Goal: Information Seeking & Learning: Learn about a topic

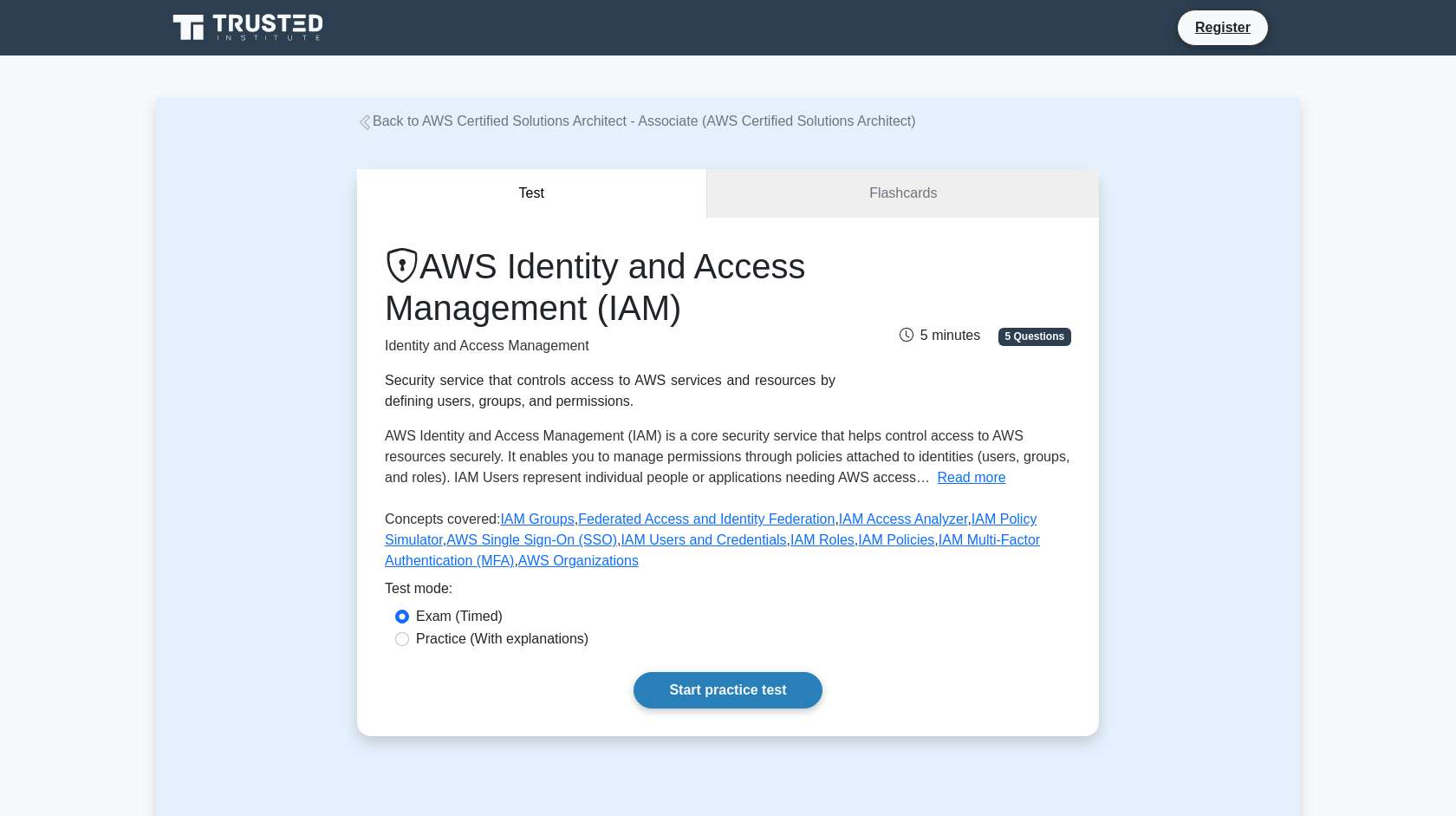
click at [690, 688] on link "Start practice test" at bounding box center [727, 690] width 188 height 36
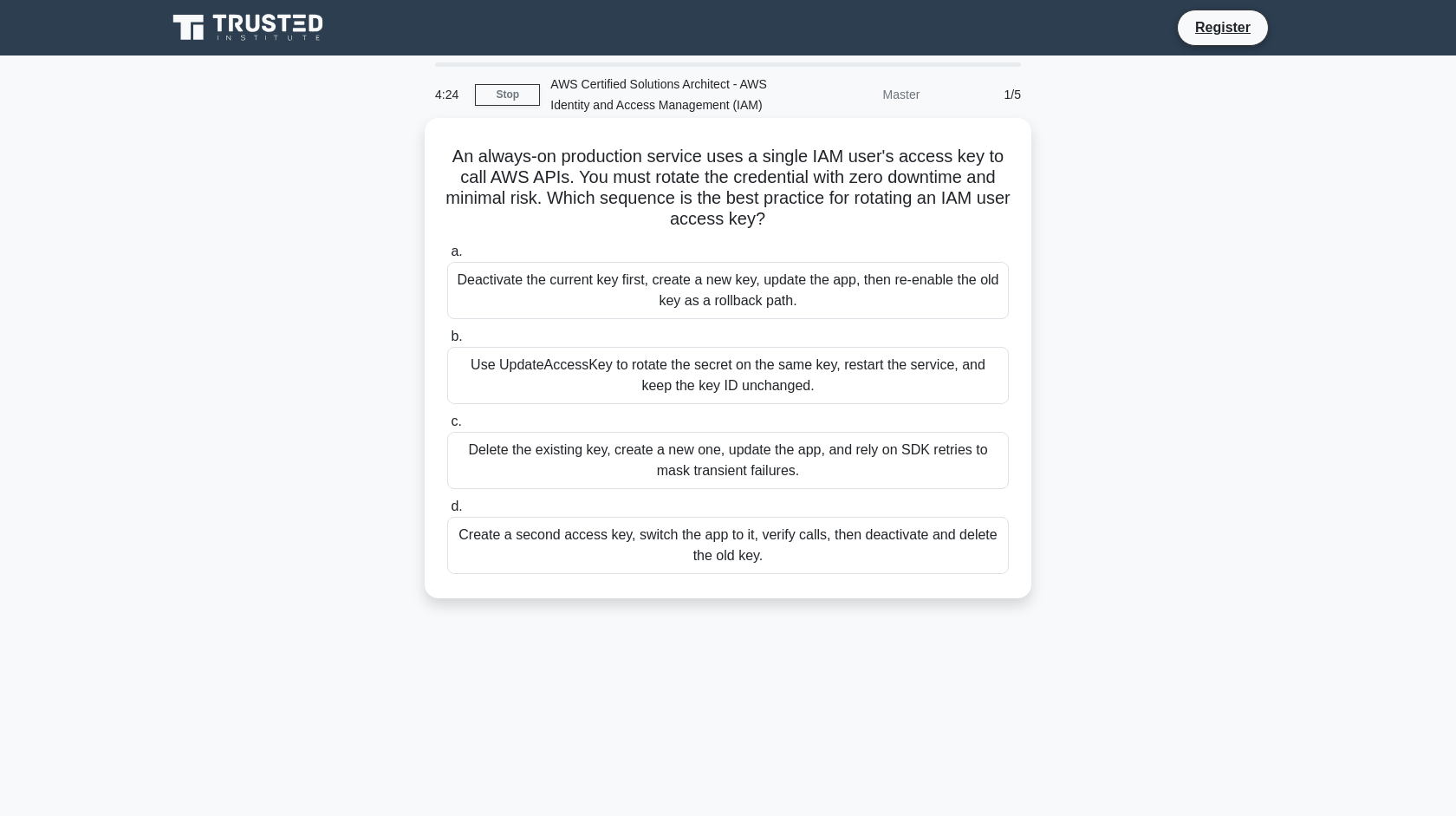
click at [795, 562] on div "Create a second access key, switch the app to it, verify calls, then deactivate…" at bounding box center [728, 545] width 561 height 57
click at [447, 512] on input "d. Create a second access key, switch the app to it, verify calls, then deactiv…" at bounding box center [447, 506] width 0 height 11
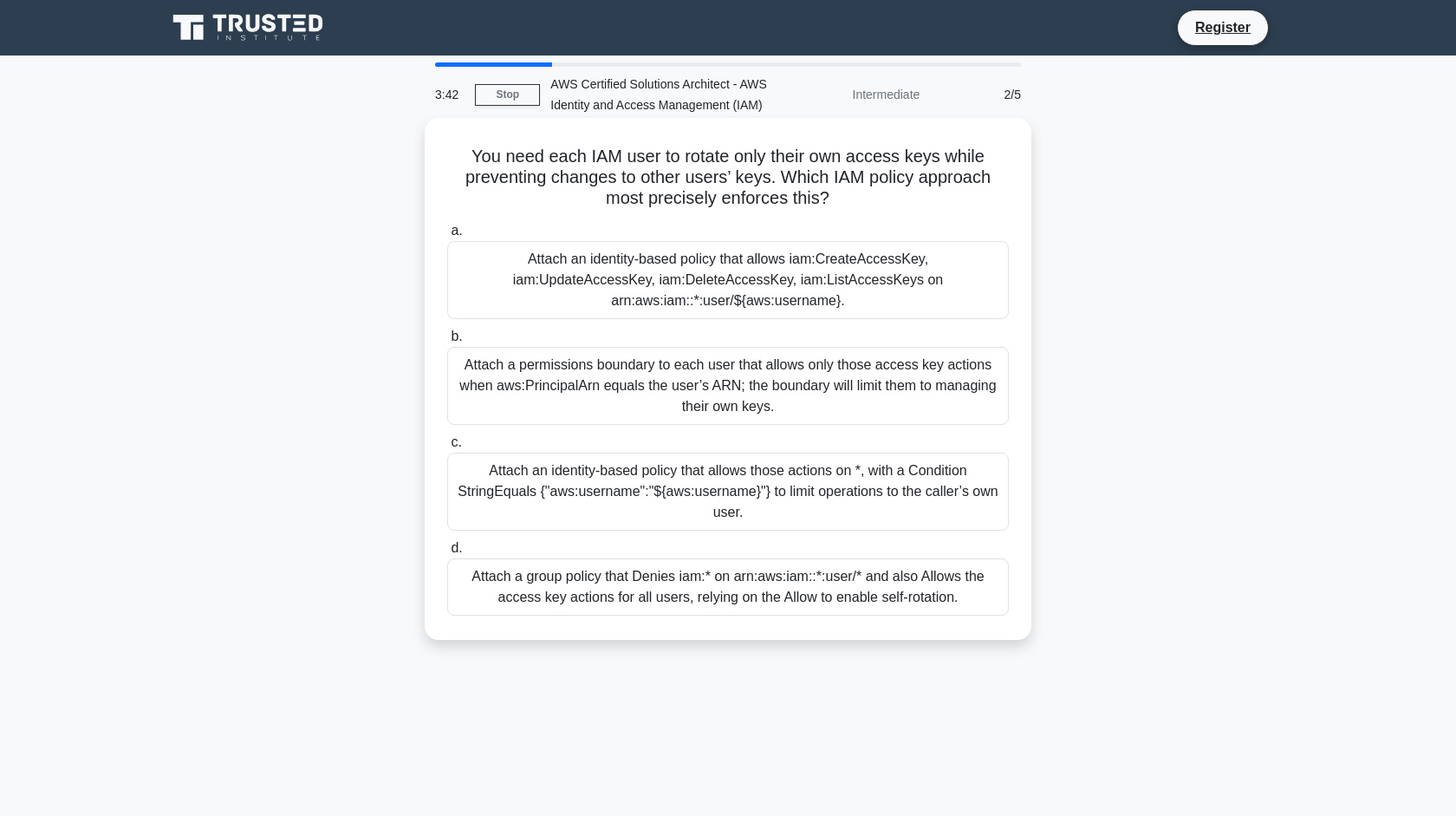
click at [960, 291] on div "Attach an identity-based policy that allows iam:CreateAccessKey, iam:UpdateAcce…" at bounding box center [728, 280] width 561 height 78
click at [447, 236] on input "a. Attach an identity-based policy that allows iam:CreateAccessKey, iam:UpdateA…" at bounding box center [447, 231] width 0 height 11
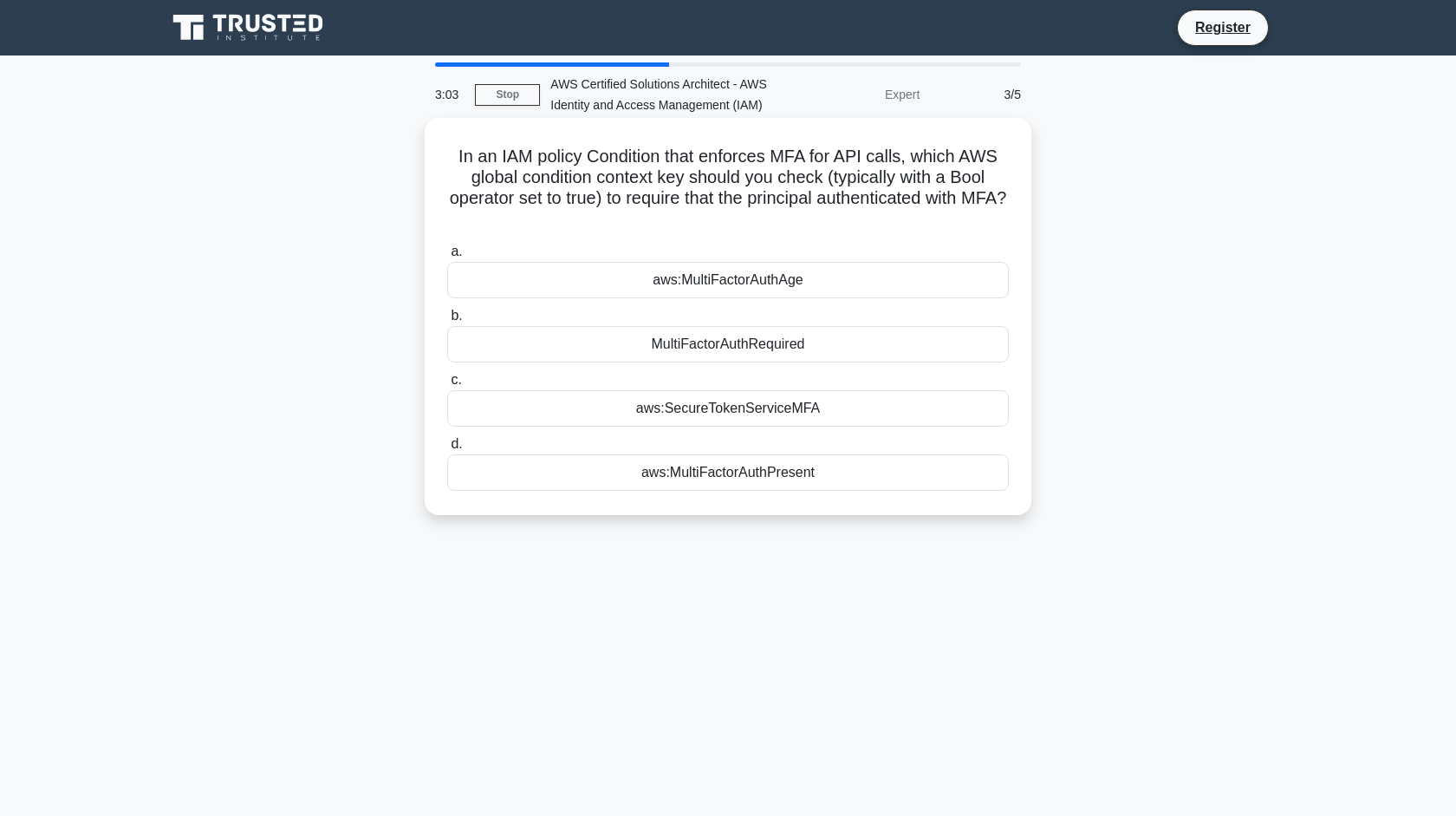
click at [919, 474] on div "aws:MultiFactorAuthPresent" at bounding box center [728, 473] width 561 height 36
click at [447, 450] on input "d. aws:MultiFactorAuthPresent" at bounding box center [447, 444] width 0 height 11
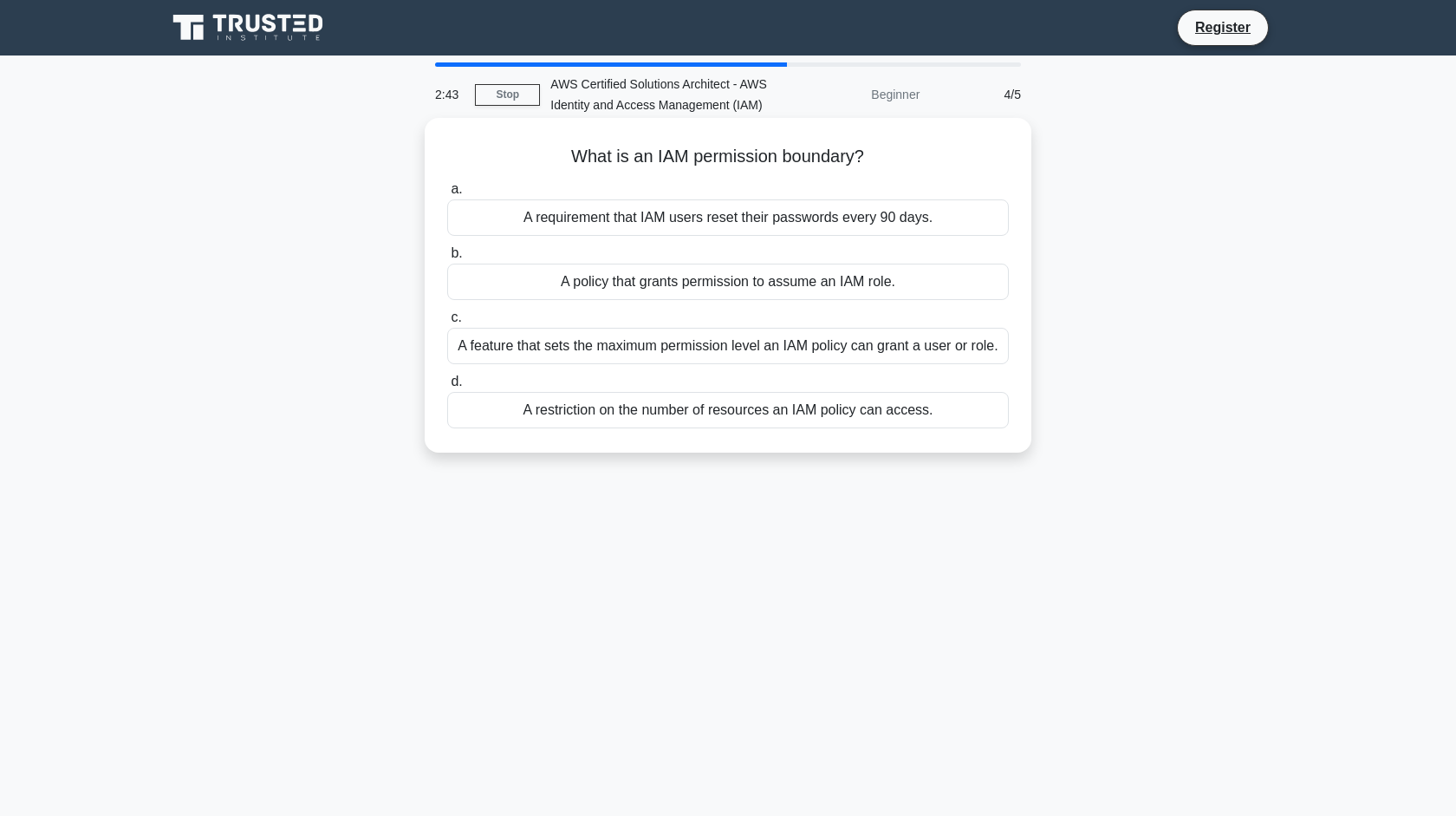
click at [930, 287] on div "A policy that grants permission to assume an IAM role." at bounding box center [728, 282] width 561 height 36
click at [447, 259] on input "b. A policy that grants permission to assume an IAM role." at bounding box center [447, 254] width 0 height 11
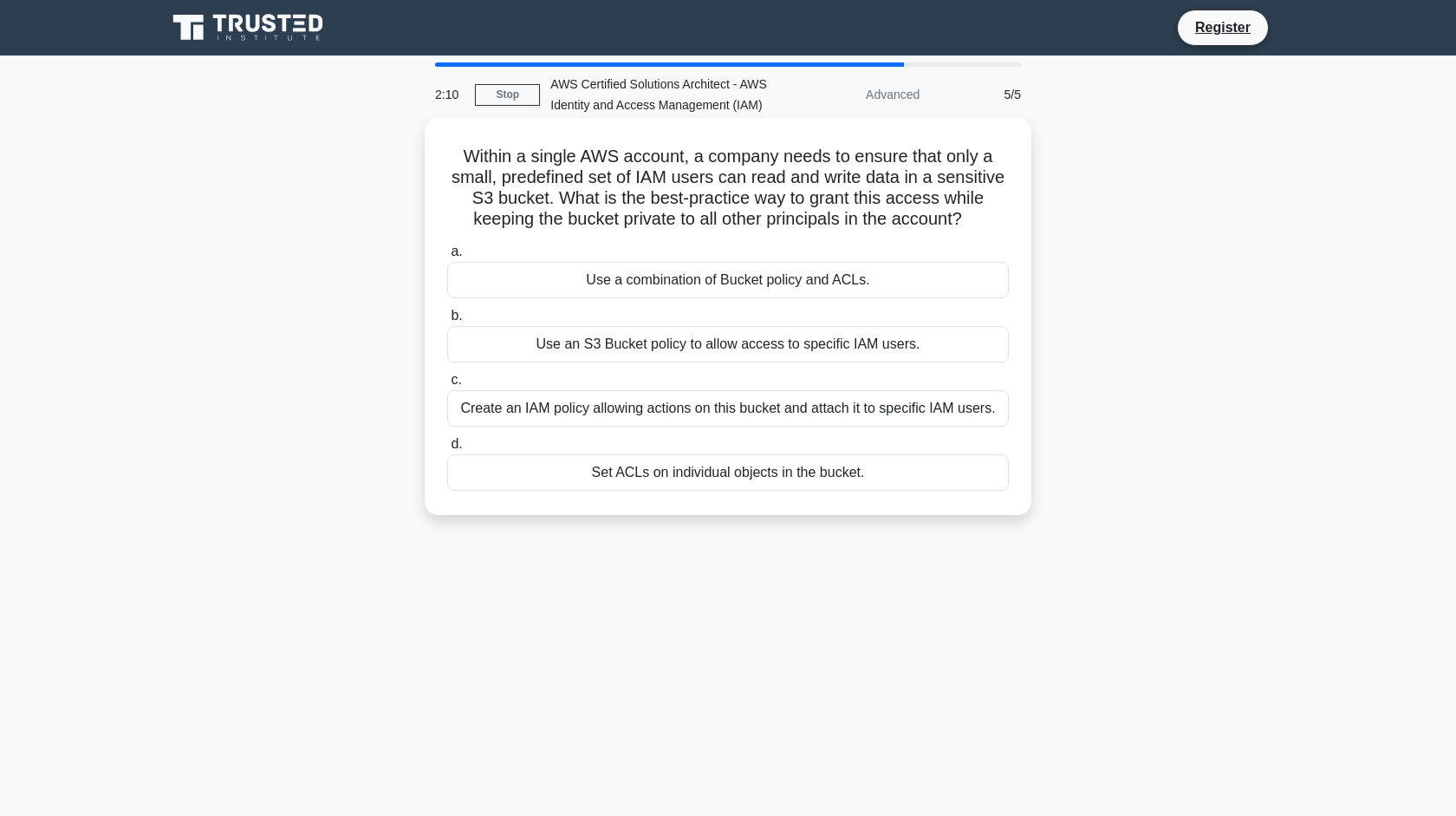
click at [966, 344] on div "Use an S3 Bucket policy to allow access to specific IAM users." at bounding box center [728, 344] width 561 height 36
click at [447, 322] on input "b. Use an S3 Bucket policy to allow access to specific IAM users." at bounding box center [447, 315] width 0 height 11
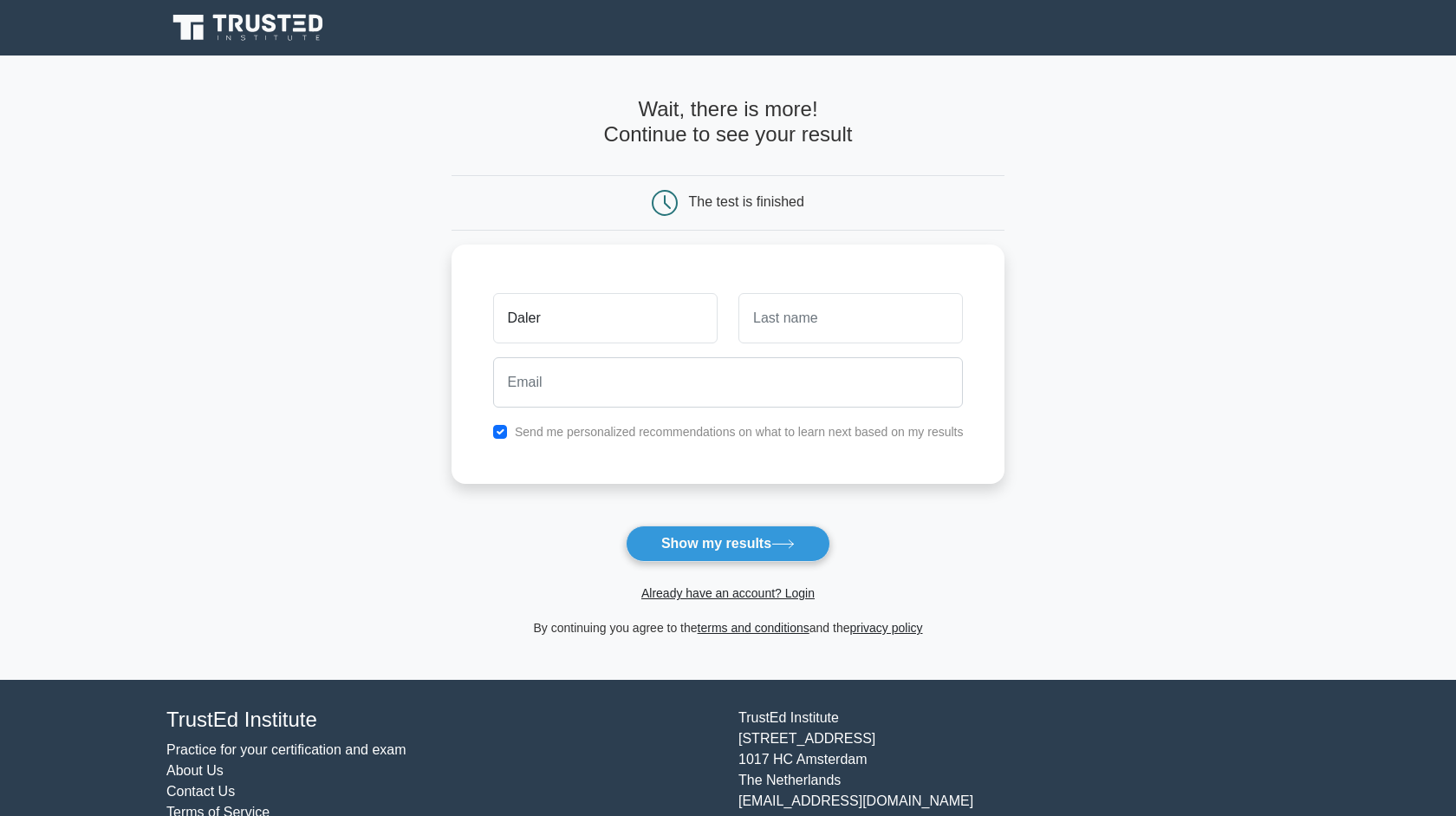
type input "Daler"
type input "Azimov"
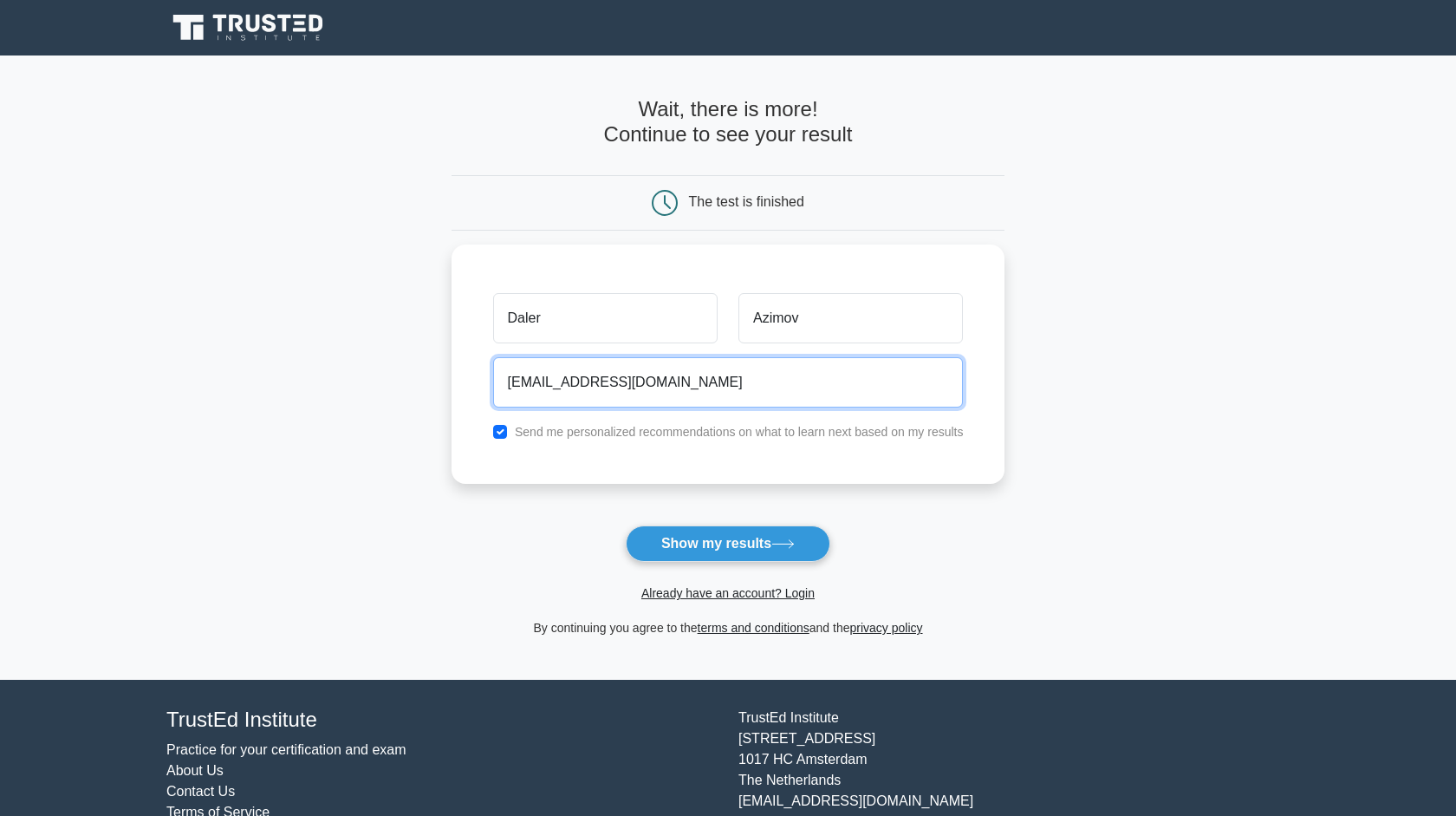
type input "daler445@gmail.com"
click at [1099, 437] on main "Wait, there is more! Continue to see your result The test is finished Daler Azi…" at bounding box center [728, 367] width 1456 height 624
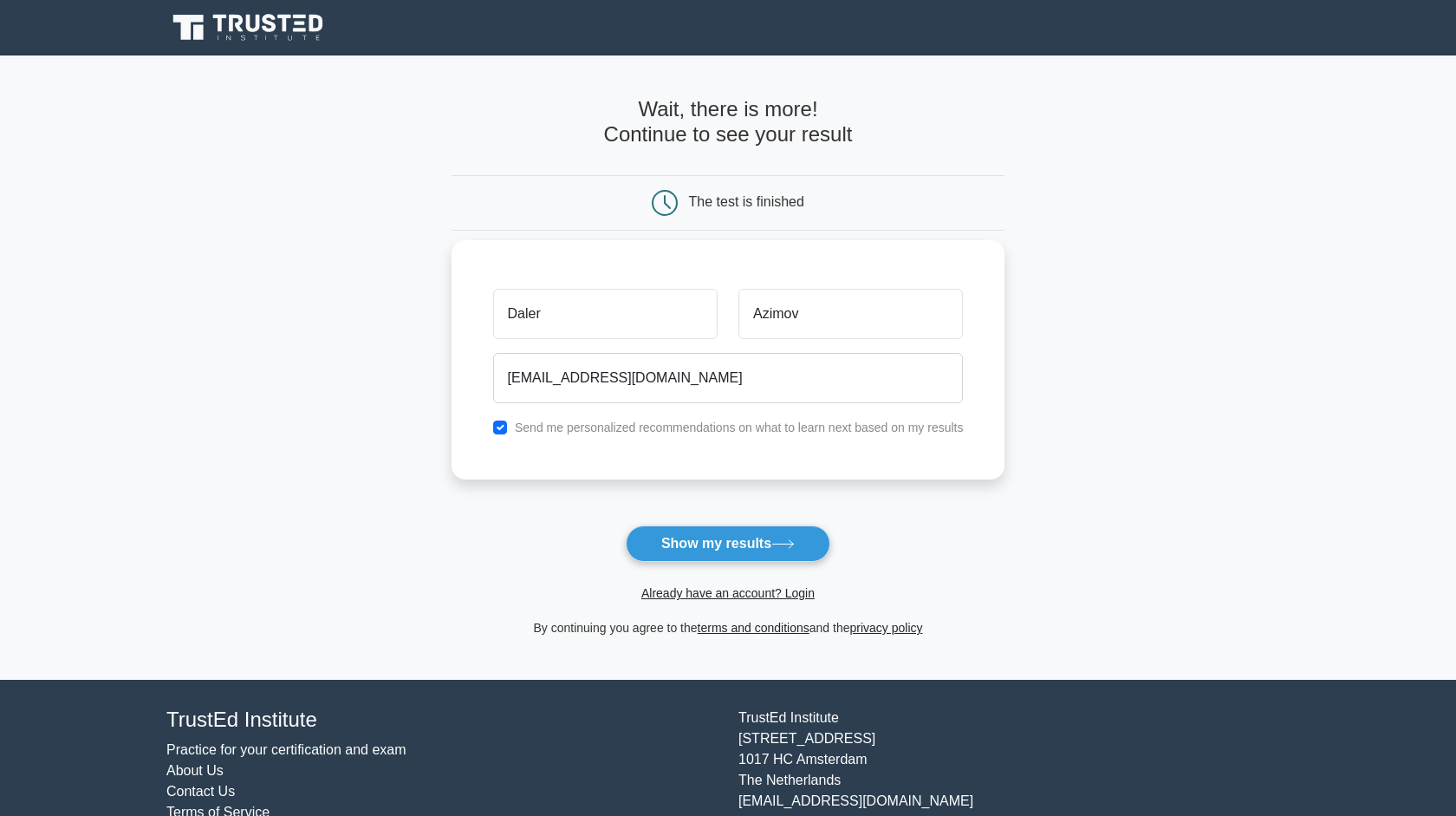
click at [902, 433] on label "Send me personalized recommendations on what to learn next based on my results" at bounding box center [739, 427] width 449 height 14
click at [767, 424] on label "Send me personalized recommendations on what to learn next based on my results" at bounding box center [739, 427] width 449 height 14
click at [498, 423] on input "checkbox" at bounding box center [500, 427] width 14 height 14
checkbox input "false"
click at [731, 552] on button "Show my results" at bounding box center [728, 543] width 204 height 36
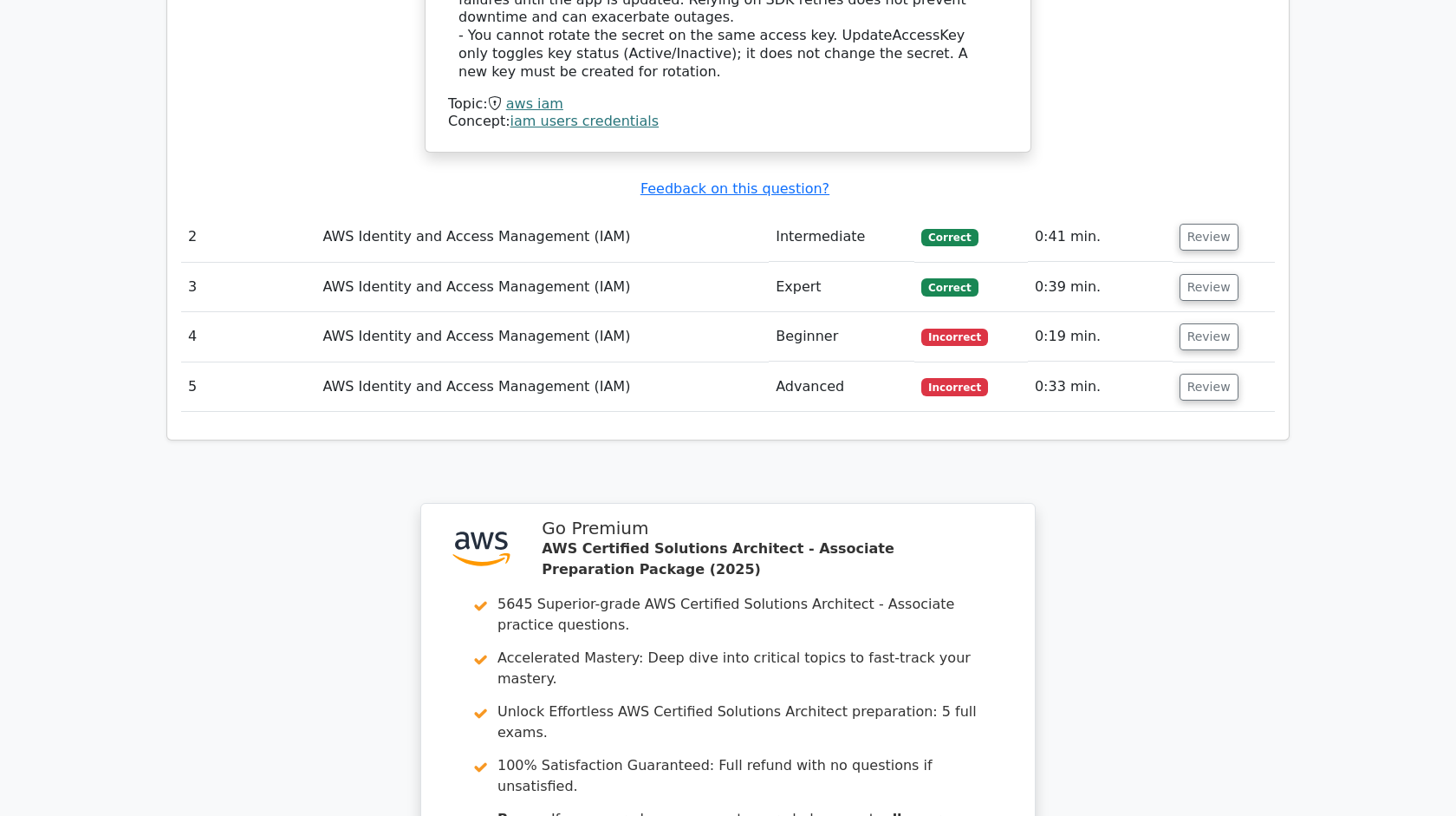
scroll to position [1974, 0]
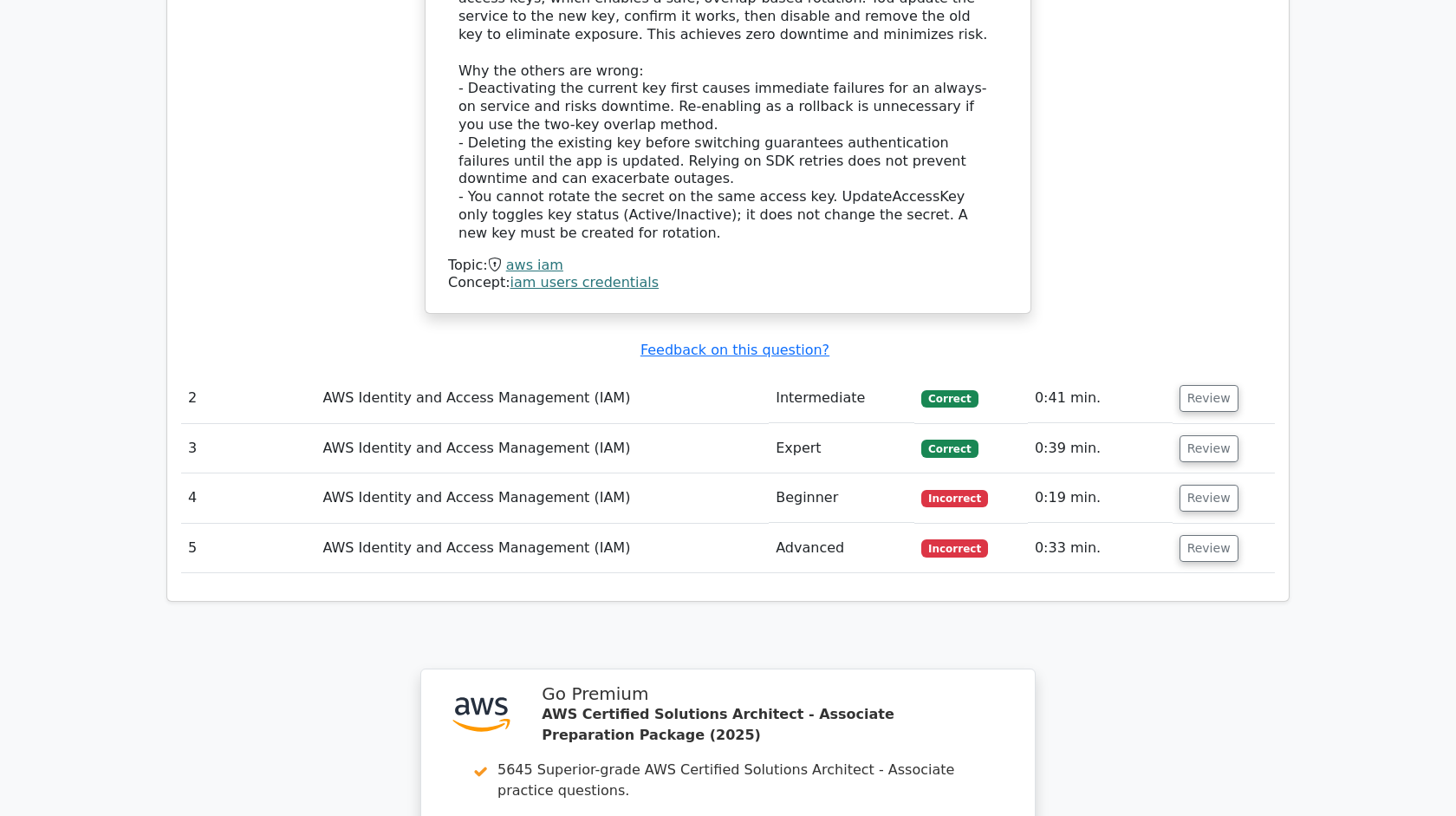
click at [671, 473] on td "AWS Identity and Access Management (IAM)" at bounding box center [541, 498] width 453 height 49
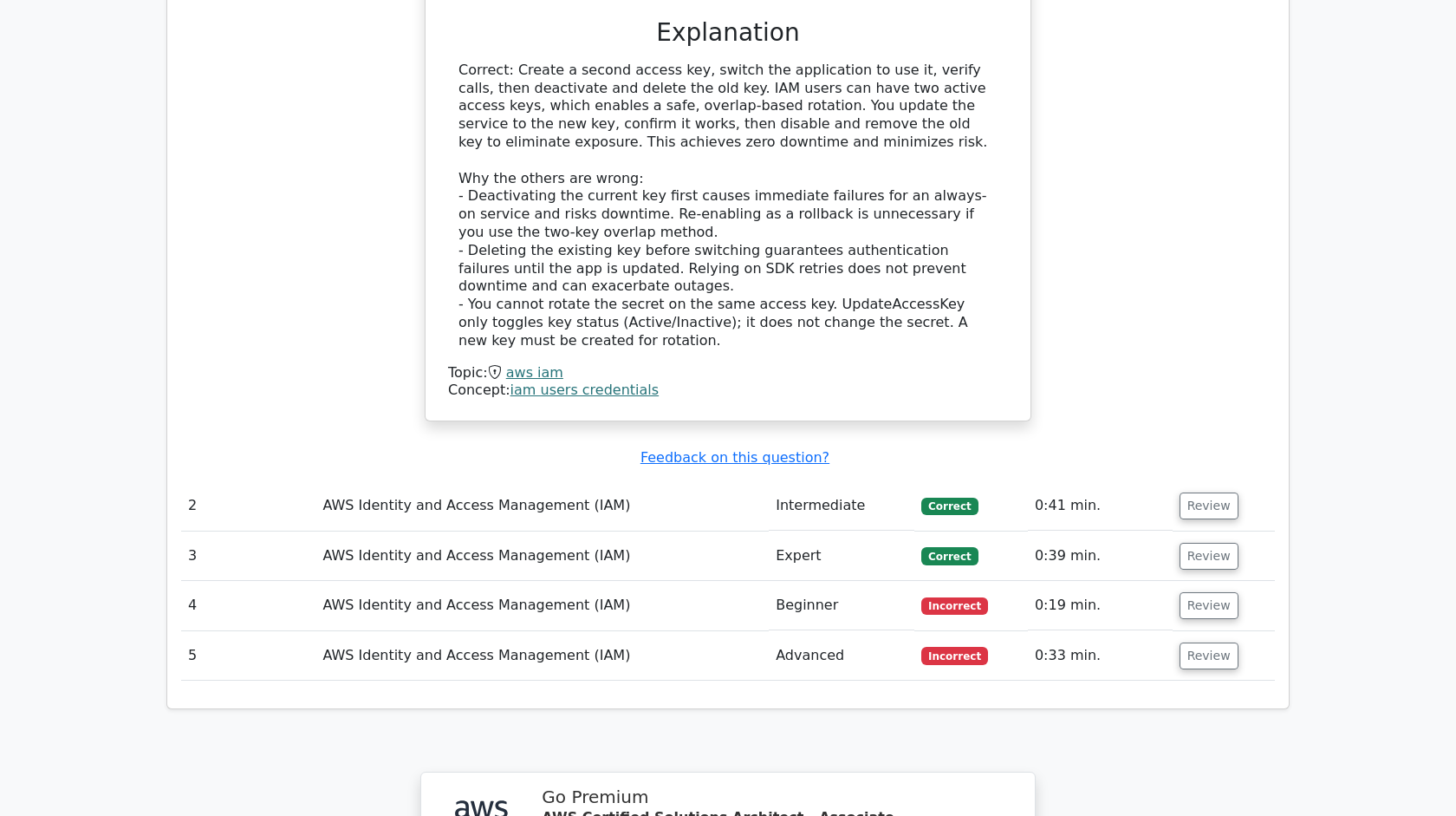
scroll to position [2261, 0]
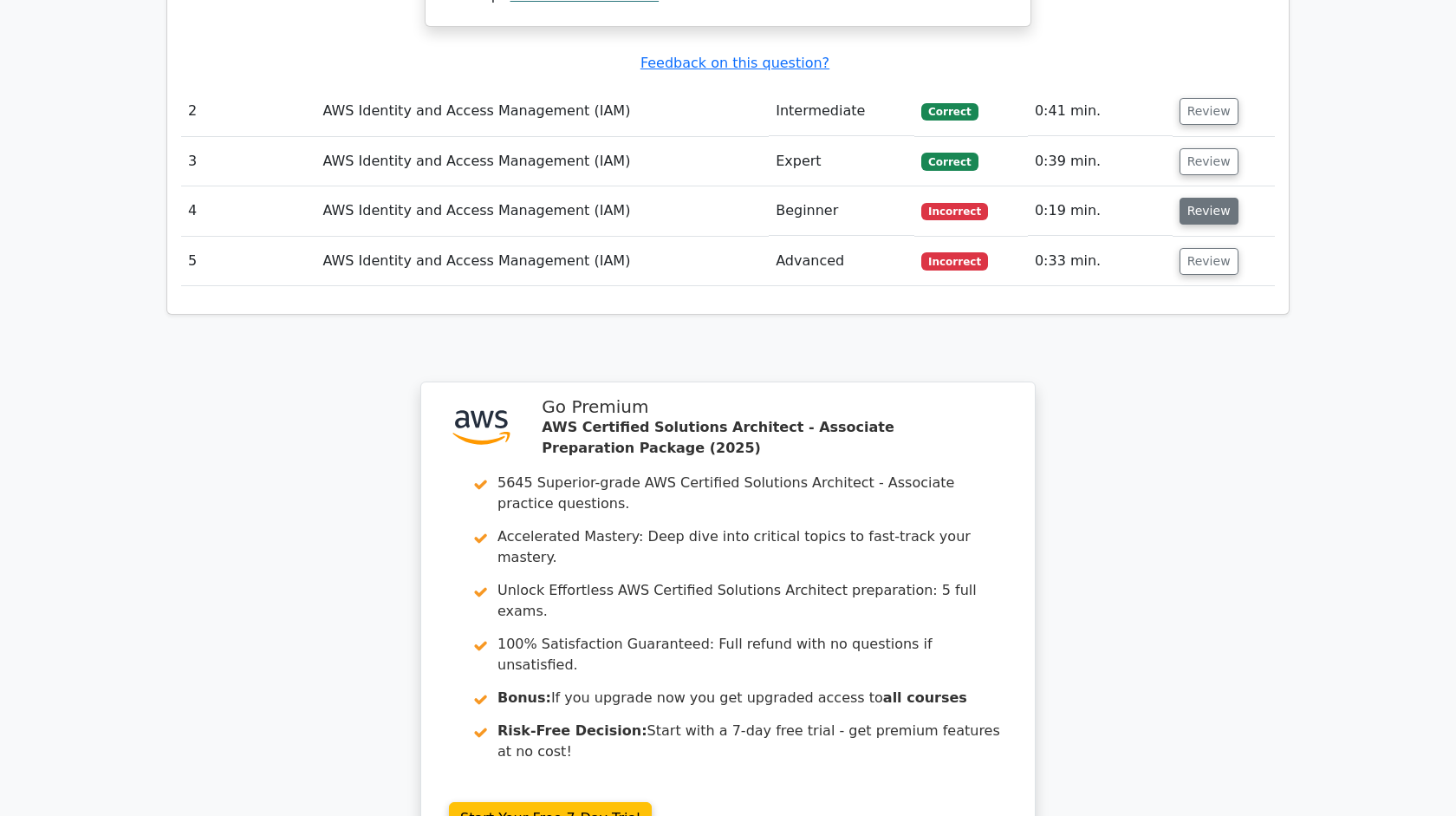
click at [1208, 197] on button "Review" at bounding box center [1208, 211] width 59 height 27
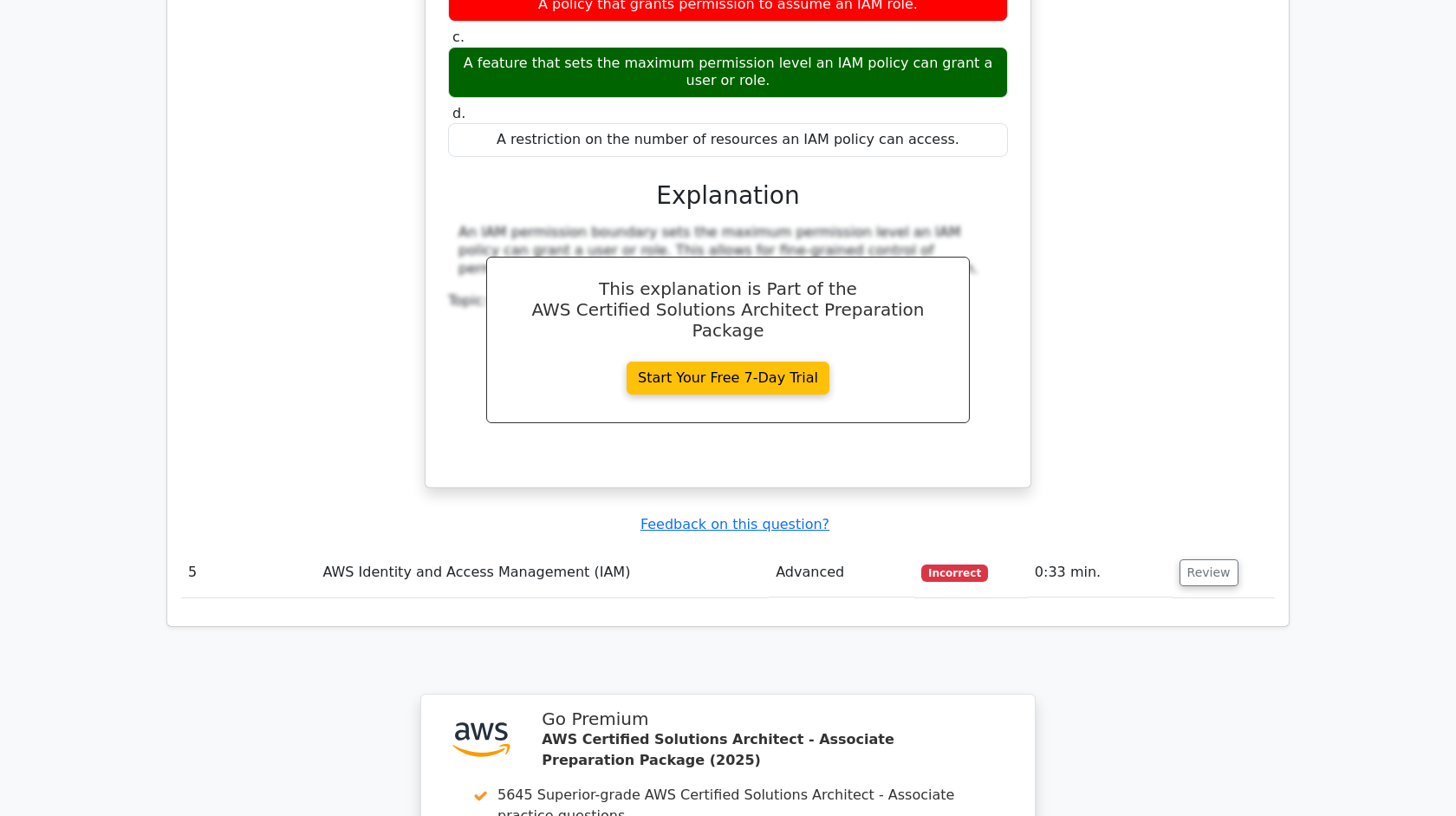
scroll to position [2742, 0]
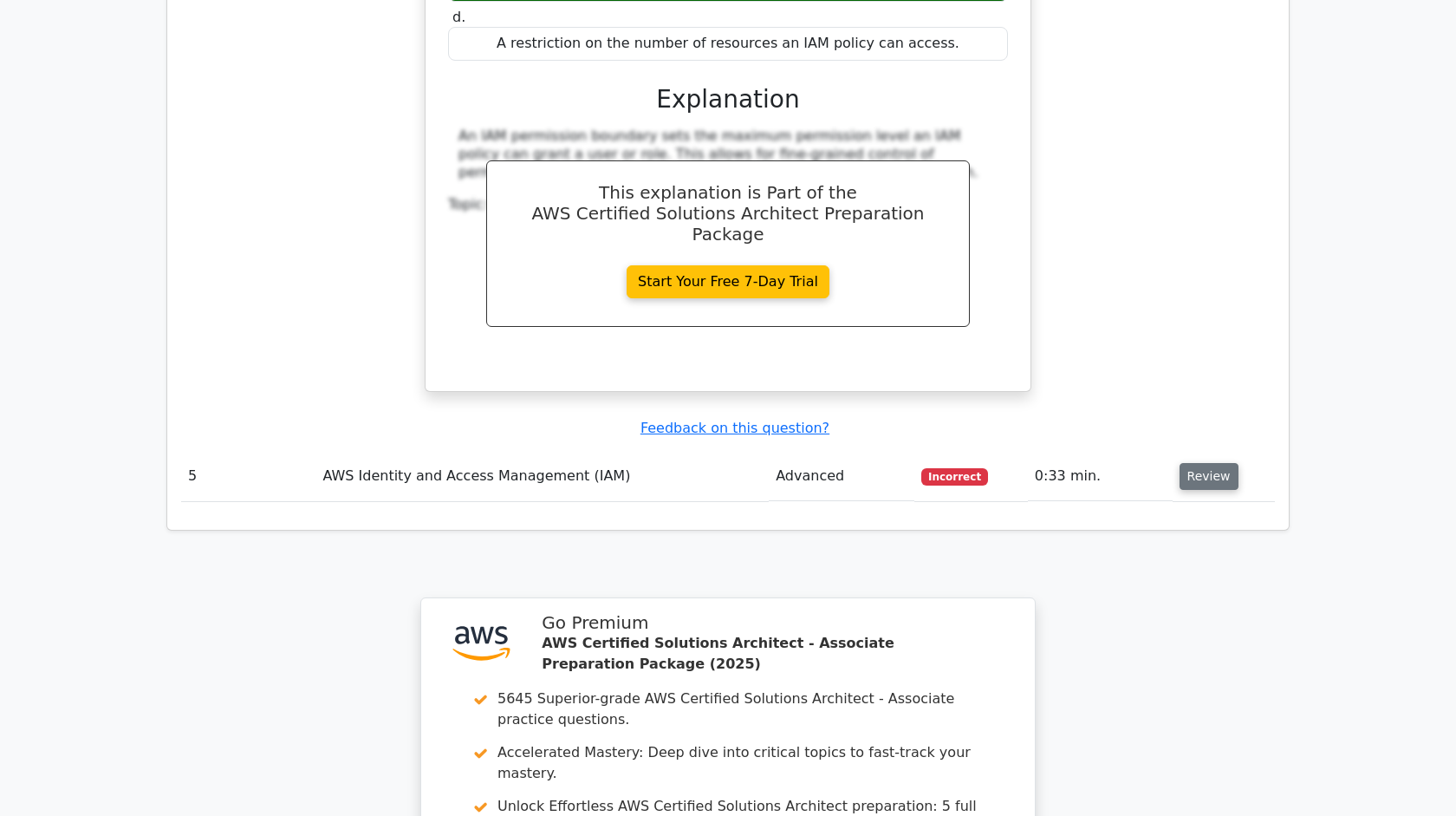
click at [1207, 463] on button "Review" at bounding box center [1208, 476] width 59 height 27
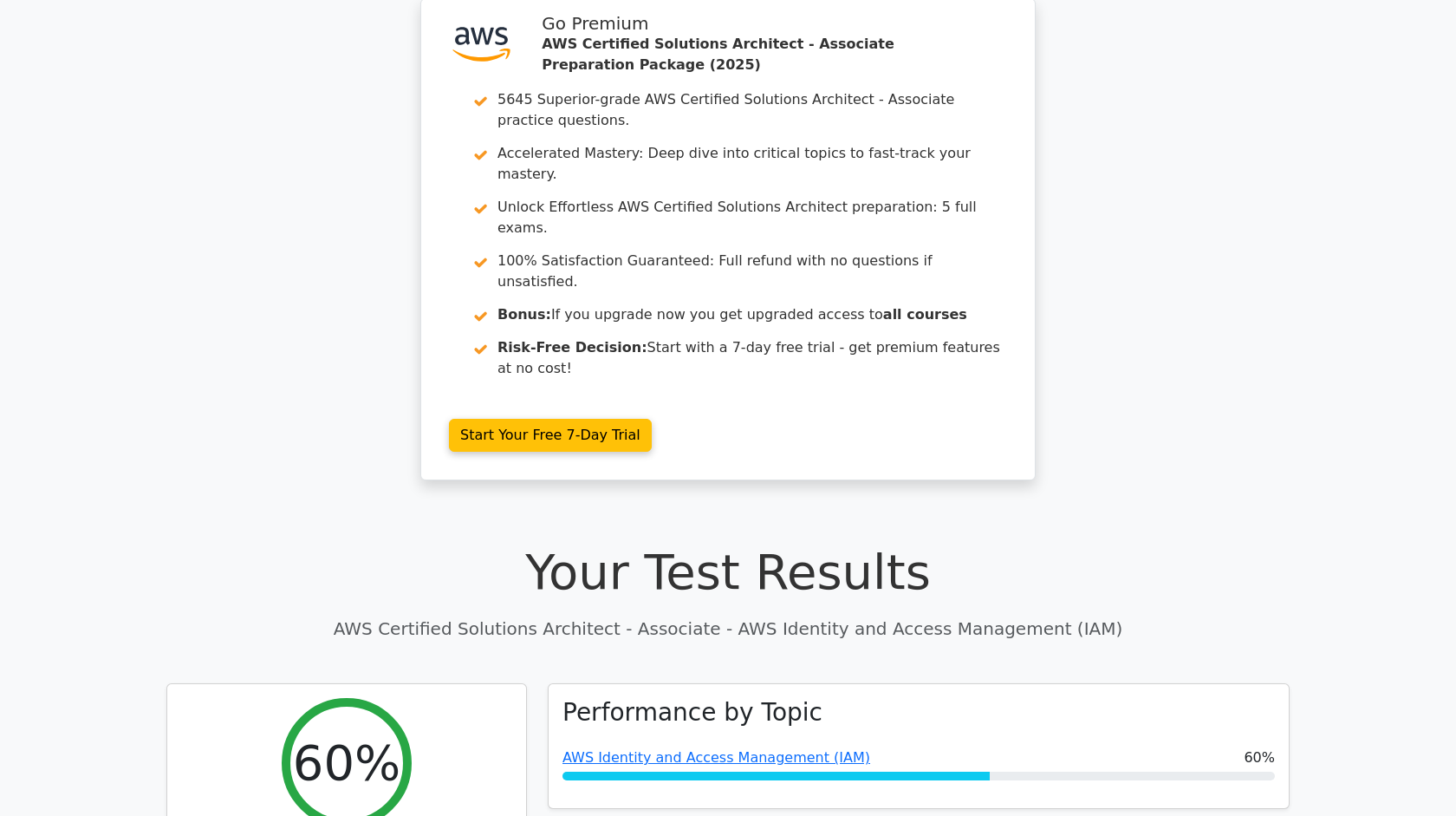
scroll to position [0, 0]
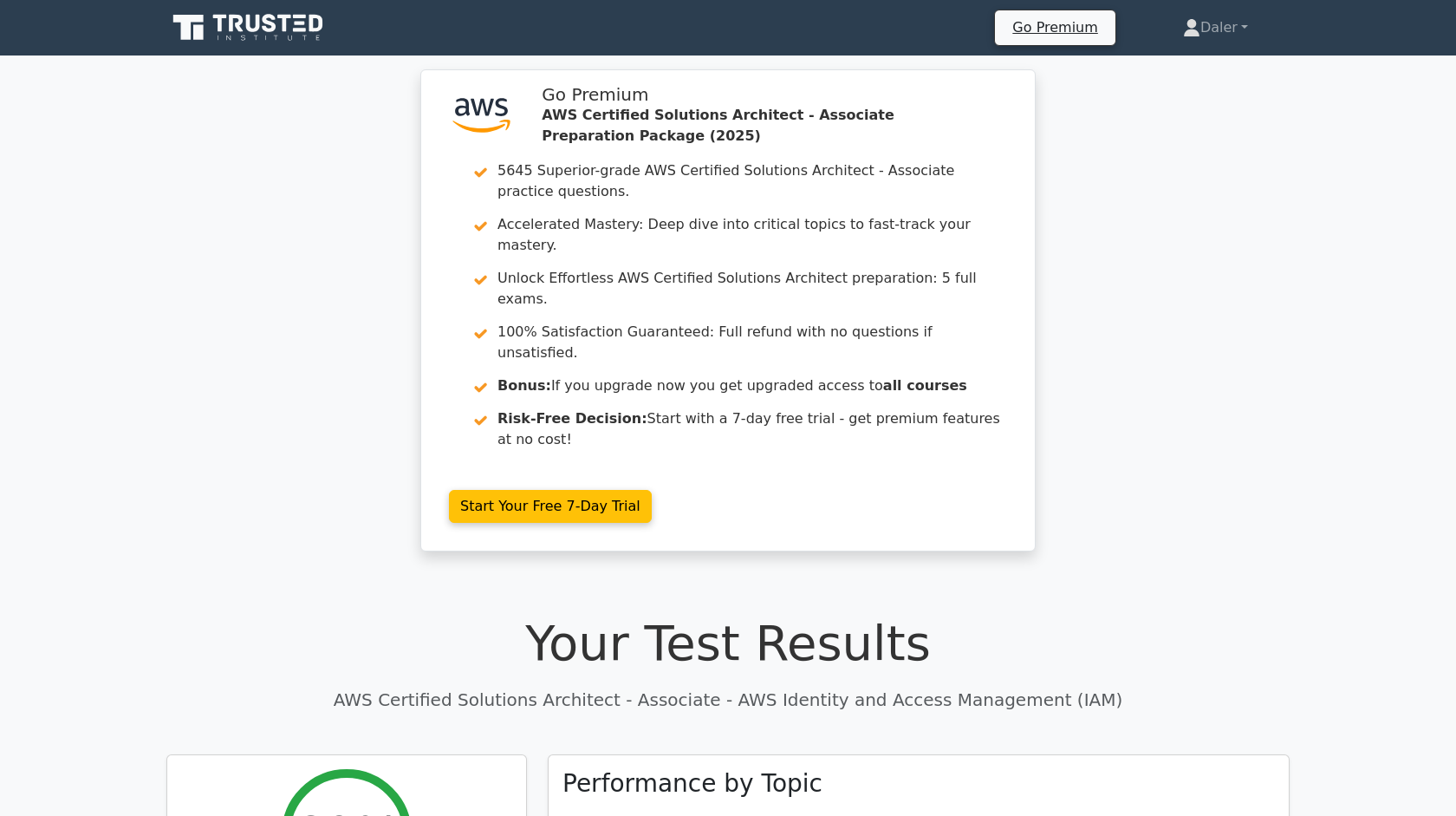
click at [298, 41] on icon at bounding box center [249, 27] width 166 height 33
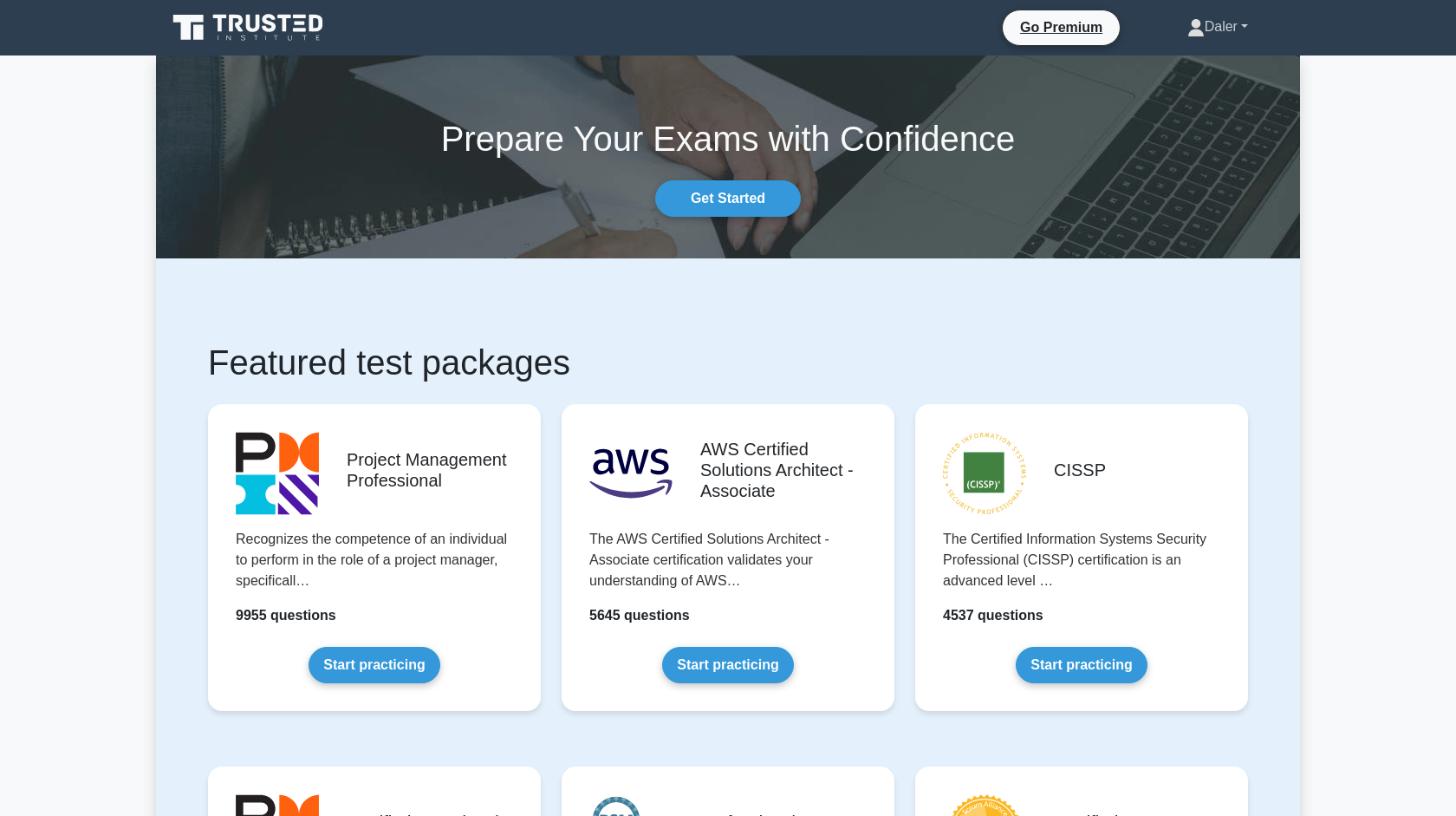
click at [1194, 22] on link "Daler" at bounding box center [1217, 26] width 144 height 35
click at [1179, 65] on link "Profile" at bounding box center [1214, 67] width 137 height 28
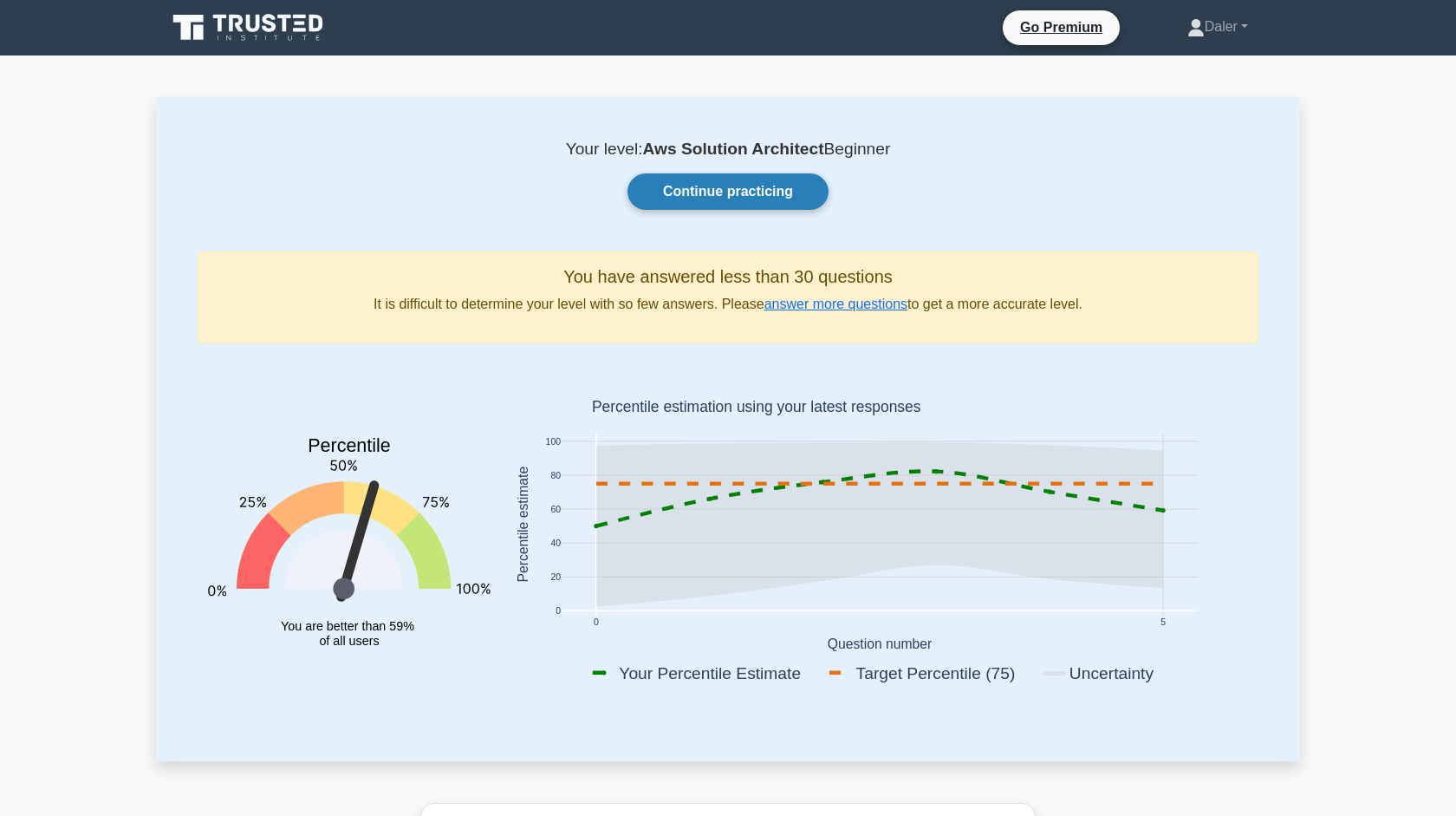
click at [727, 194] on link "Continue practicing" at bounding box center [728, 192] width 201 height 36
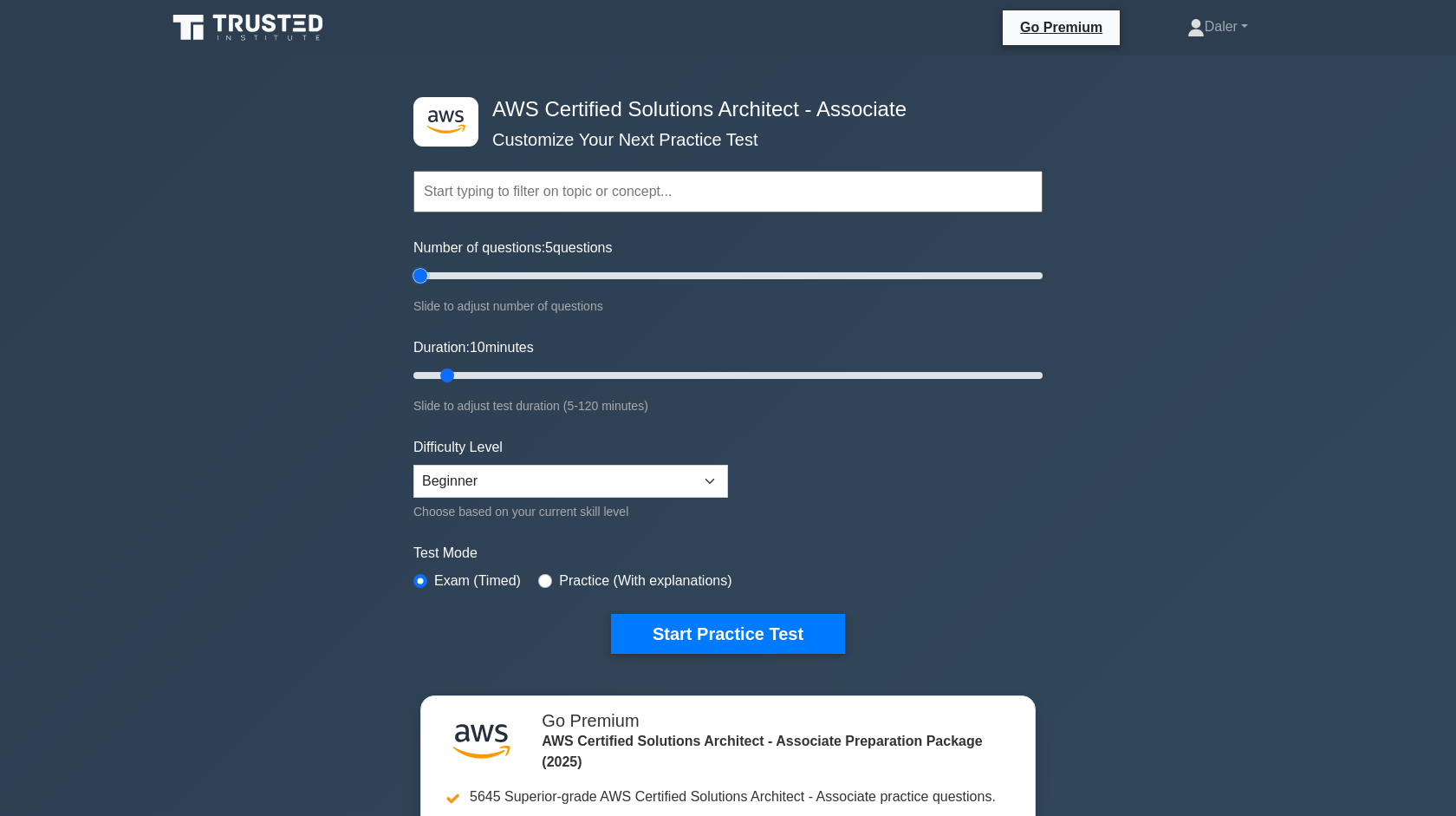
drag, startPoint x: 436, startPoint y: 276, endPoint x: 421, endPoint y: 280, distance: 15.5
type input "5"
click at [421, 280] on input "Number of questions: 5 questions" at bounding box center [728, 275] width 629 height 21
click at [599, 579] on label "Practice (With explanations)" at bounding box center [645, 581] width 173 height 21
click at [545, 578] on input "radio" at bounding box center [544, 580] width 14 height 14
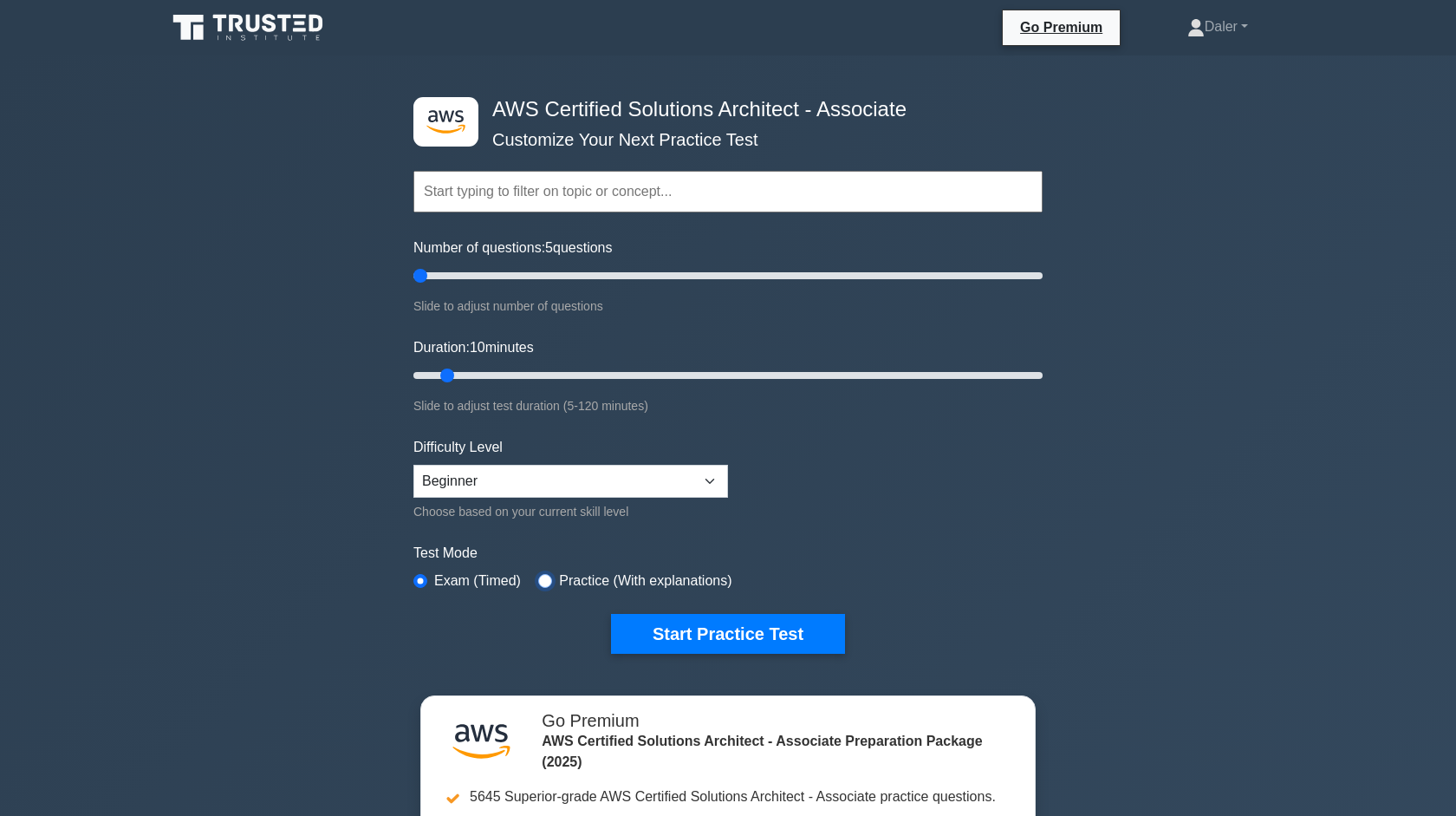
radio input "true"
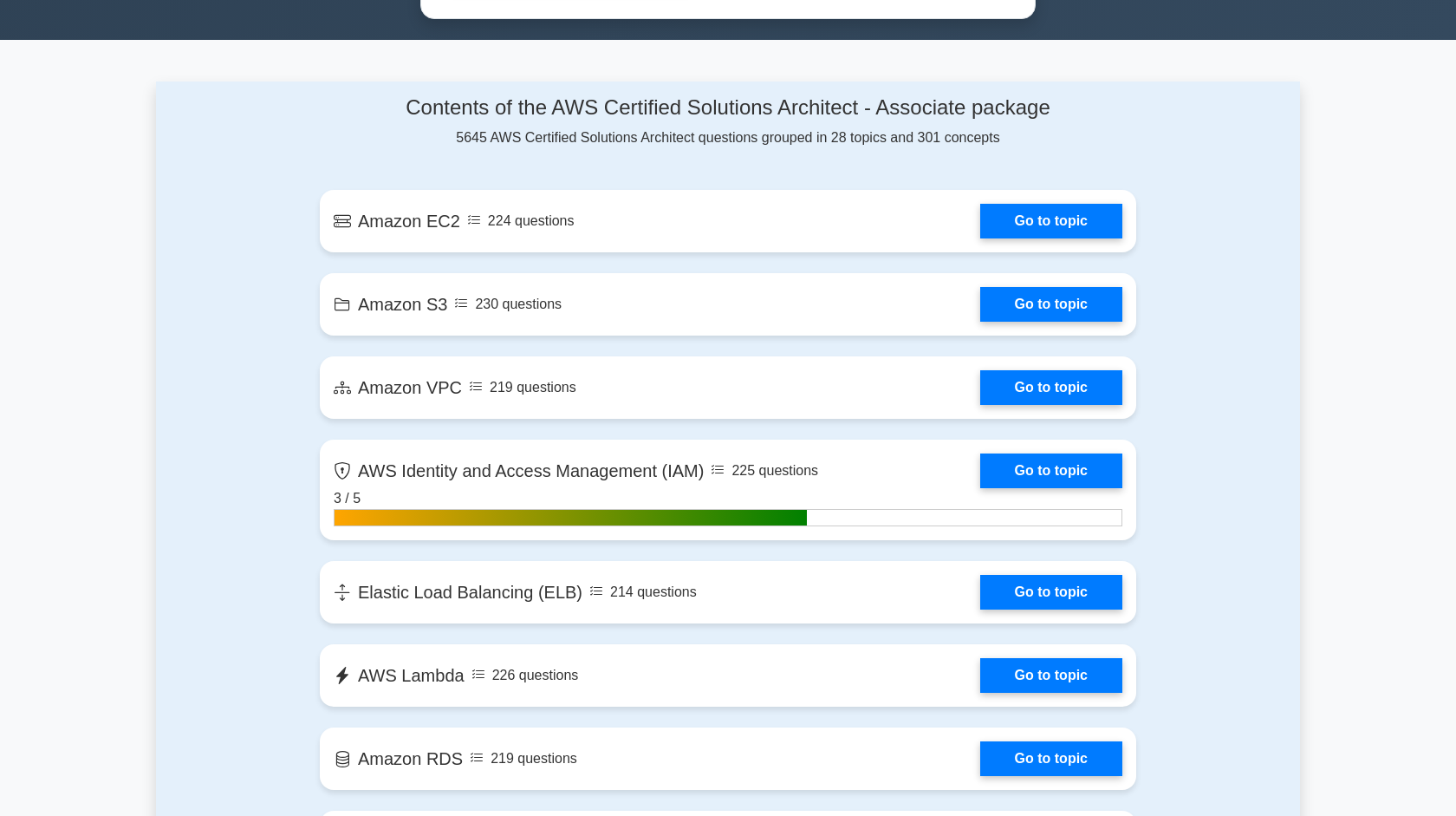
scroll to position [1049, 0]
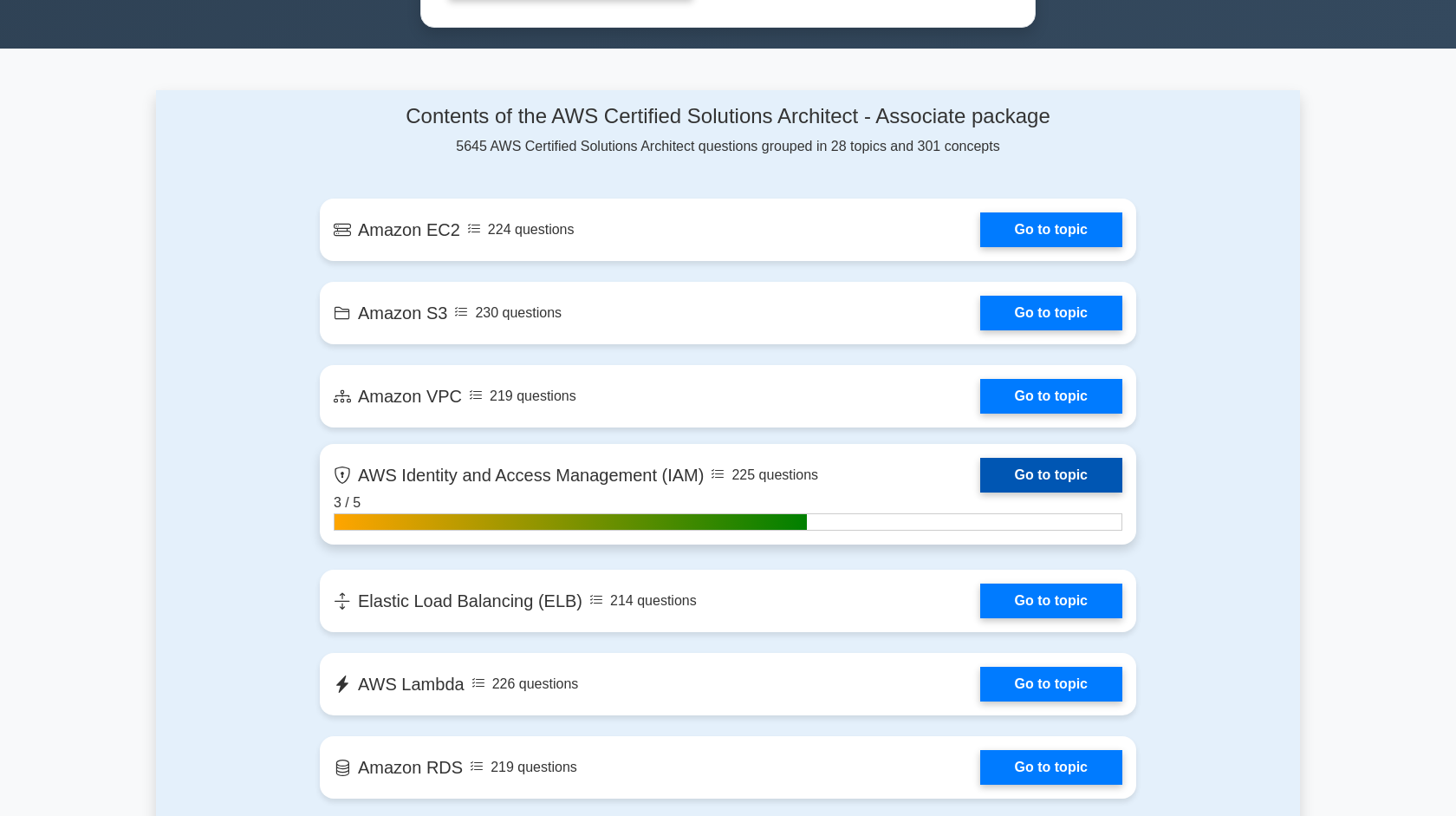
click at [980, 475] on link "Go to topic" at bounding box center [1051, 475] width 142 height 35
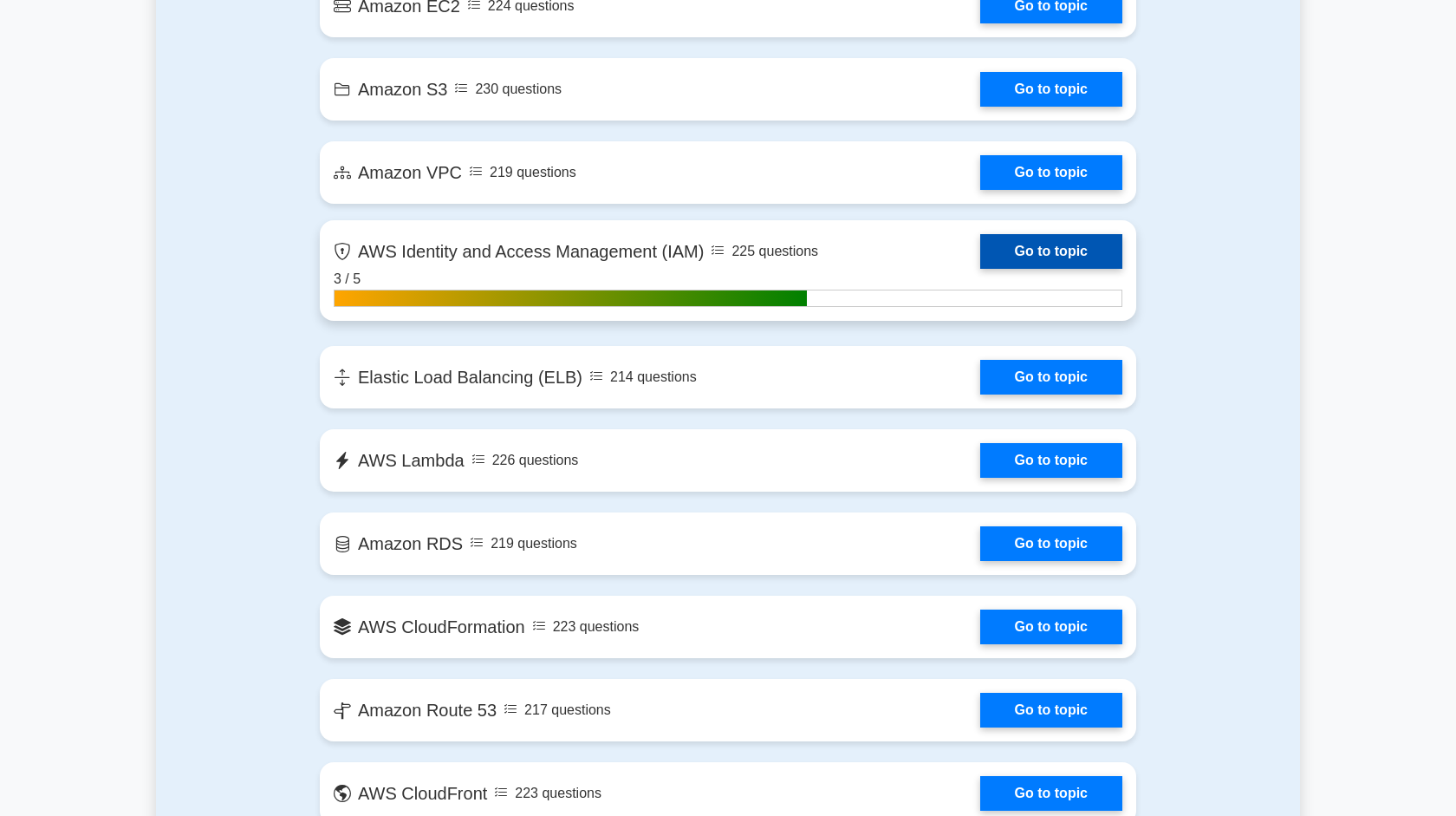
scroll to position [1257, 0]
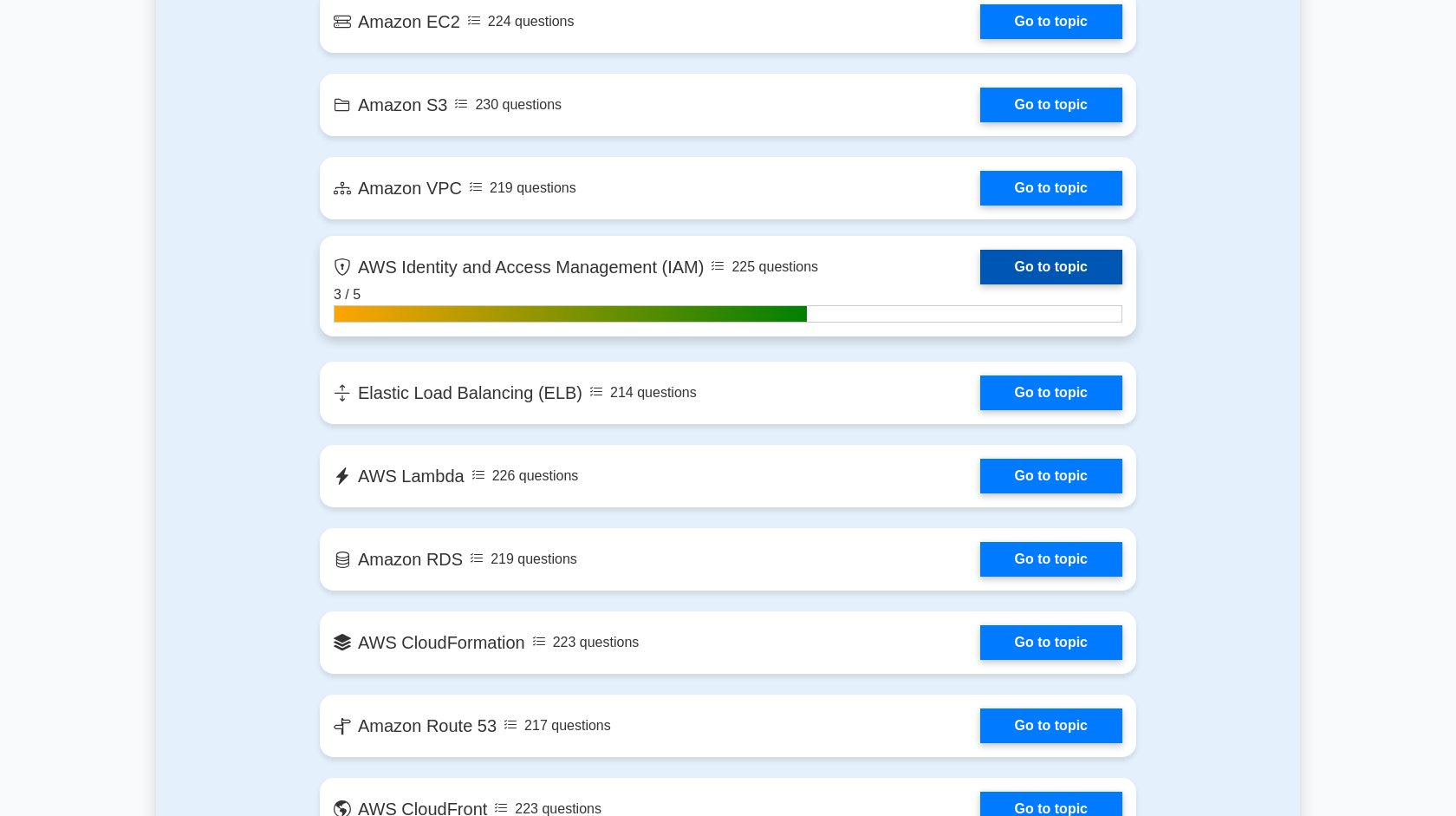
click at [980, 284] on link "Go to topic" at bounding box center [1051, 267] width 142 height 35
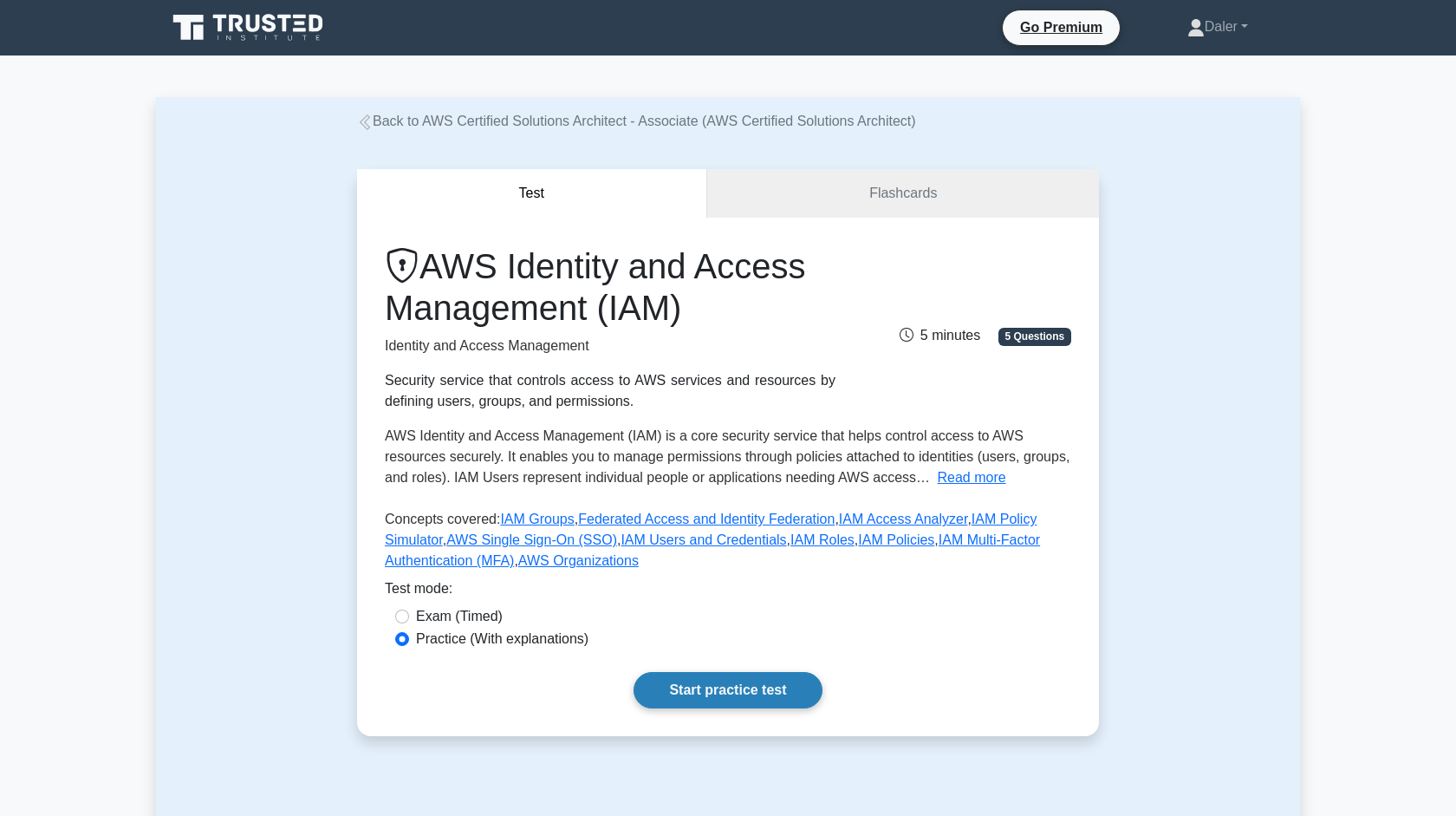
click at [784, 697] on link "Start practice test" at bounding box center [727, 690] width 188 height 36
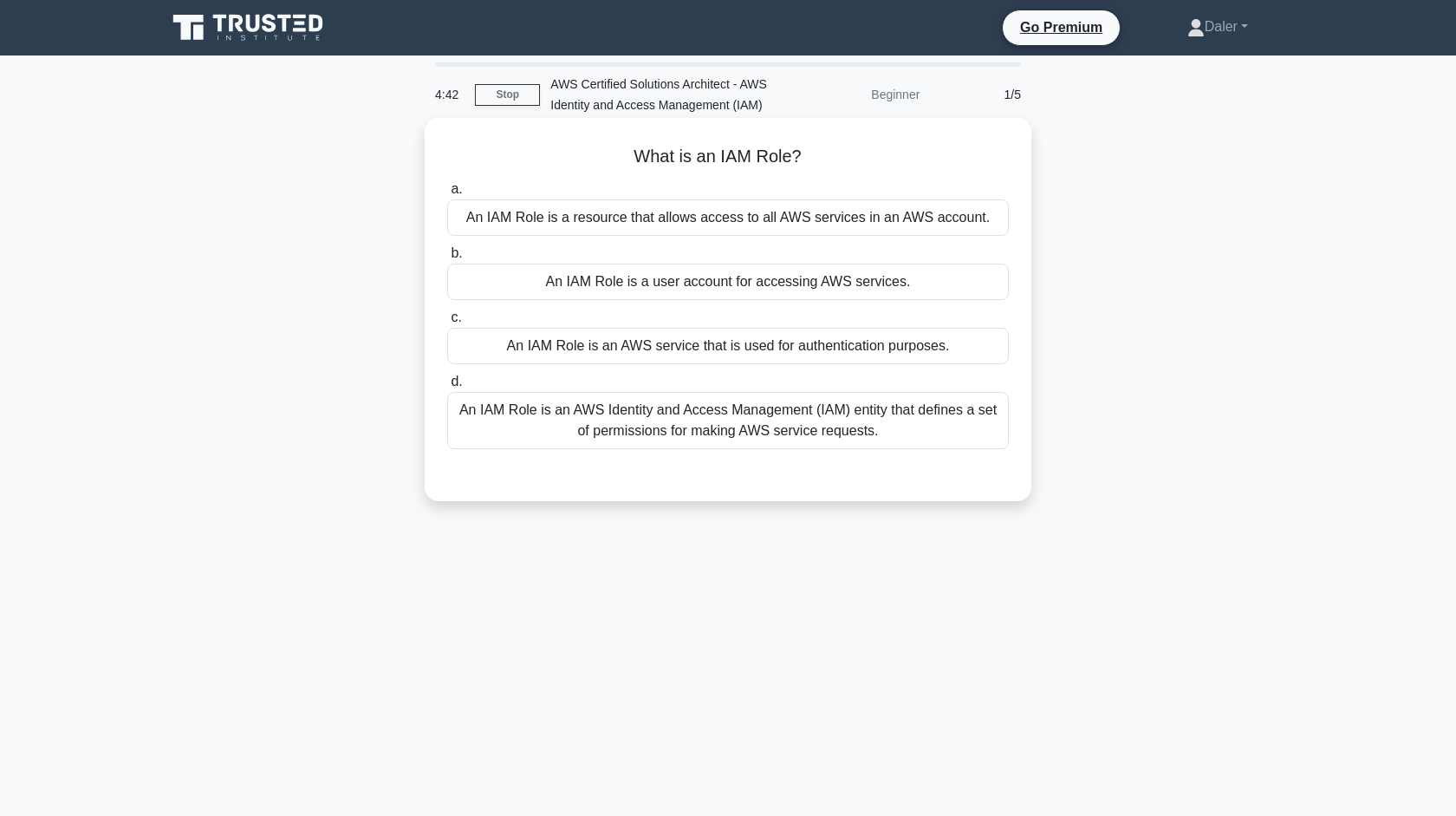
click at [881, 430] on div "An IAM Role is an AWS Identity and Access Management (IAM) entity that defines …" at bounding box center [728, 420] width 561 height 57
click at [447, 387] on input "d. An IAM Role is an AWS Identity and Access Management (IAM) entity that defin…" at bounding box center [447, 382] width 0 height 11
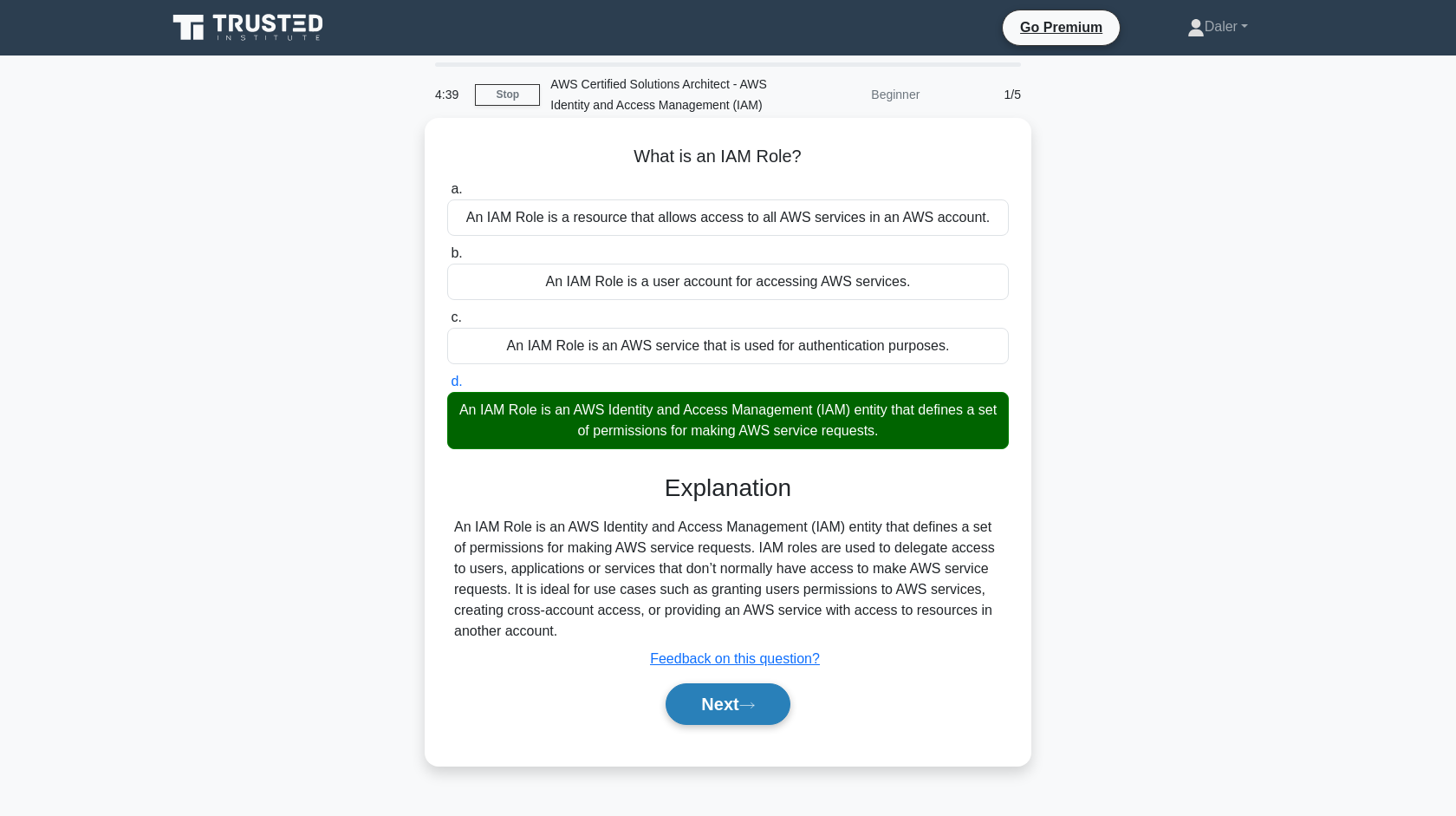
click at [754, 710] on button "Next" at bounding box center [728, 704] width 124 height 42
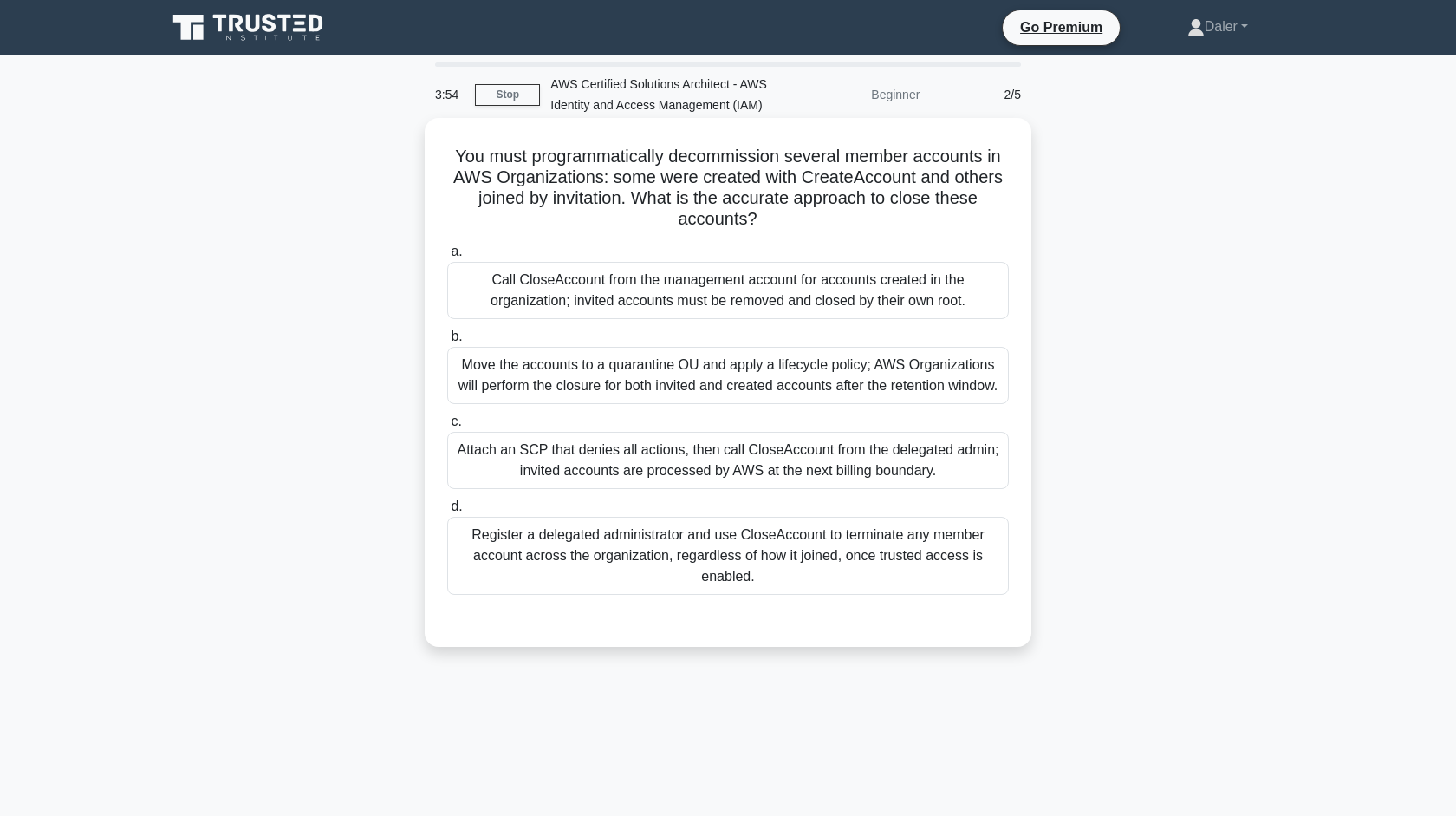
click at [876, 404] on div "Move the accounts to a quarantine OU and apply a lifecycle policy; AWS Organiza…" at bounding box center [728, 375] width 561 height 57
click at [447, 343] on input "b. Move the accounts to a quarantine OU and apply a lifecycle policy; AWS Organ…" at bounding box center [447, 336] width 0 height 11
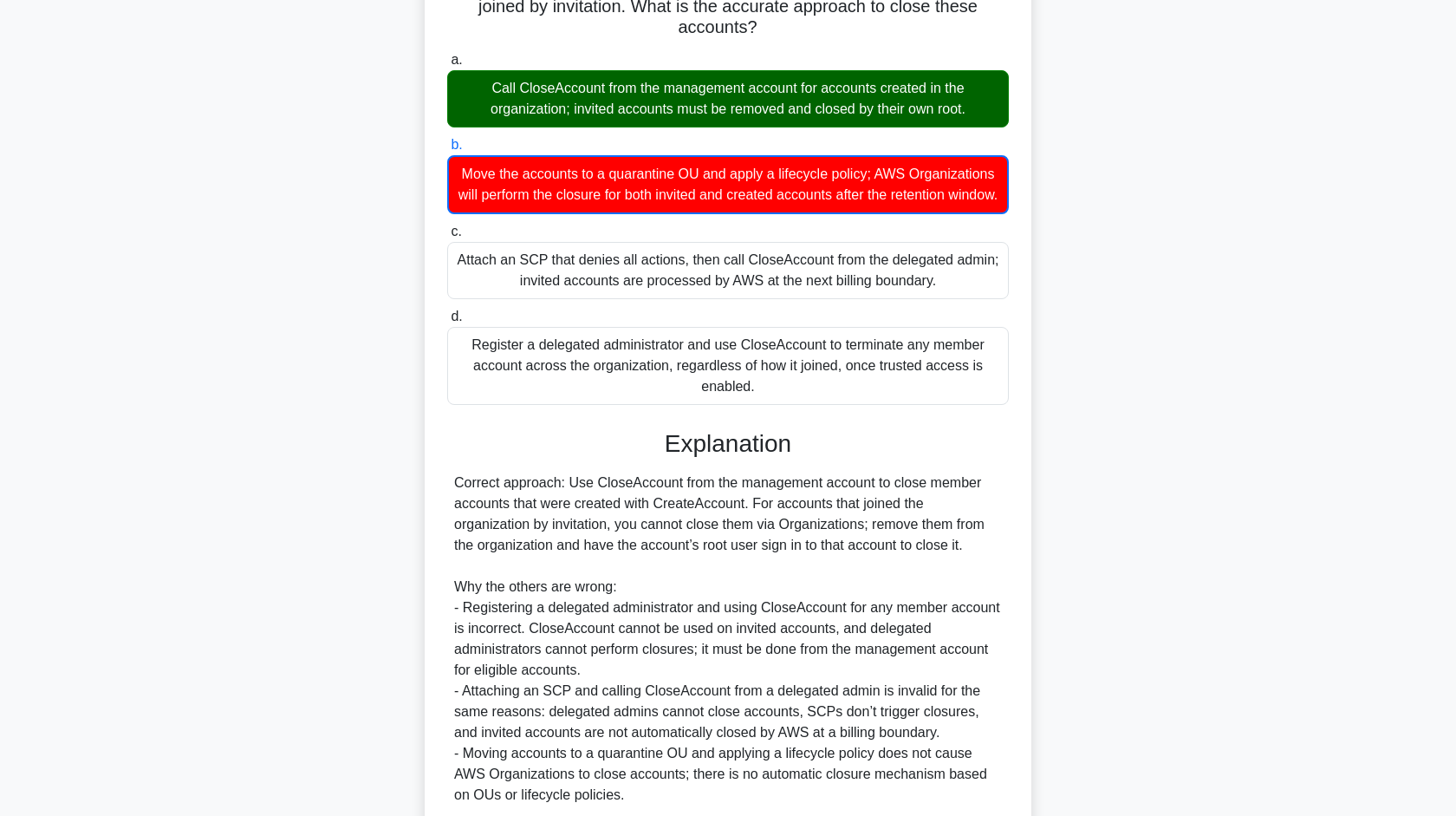
scroll to position [360, 0]
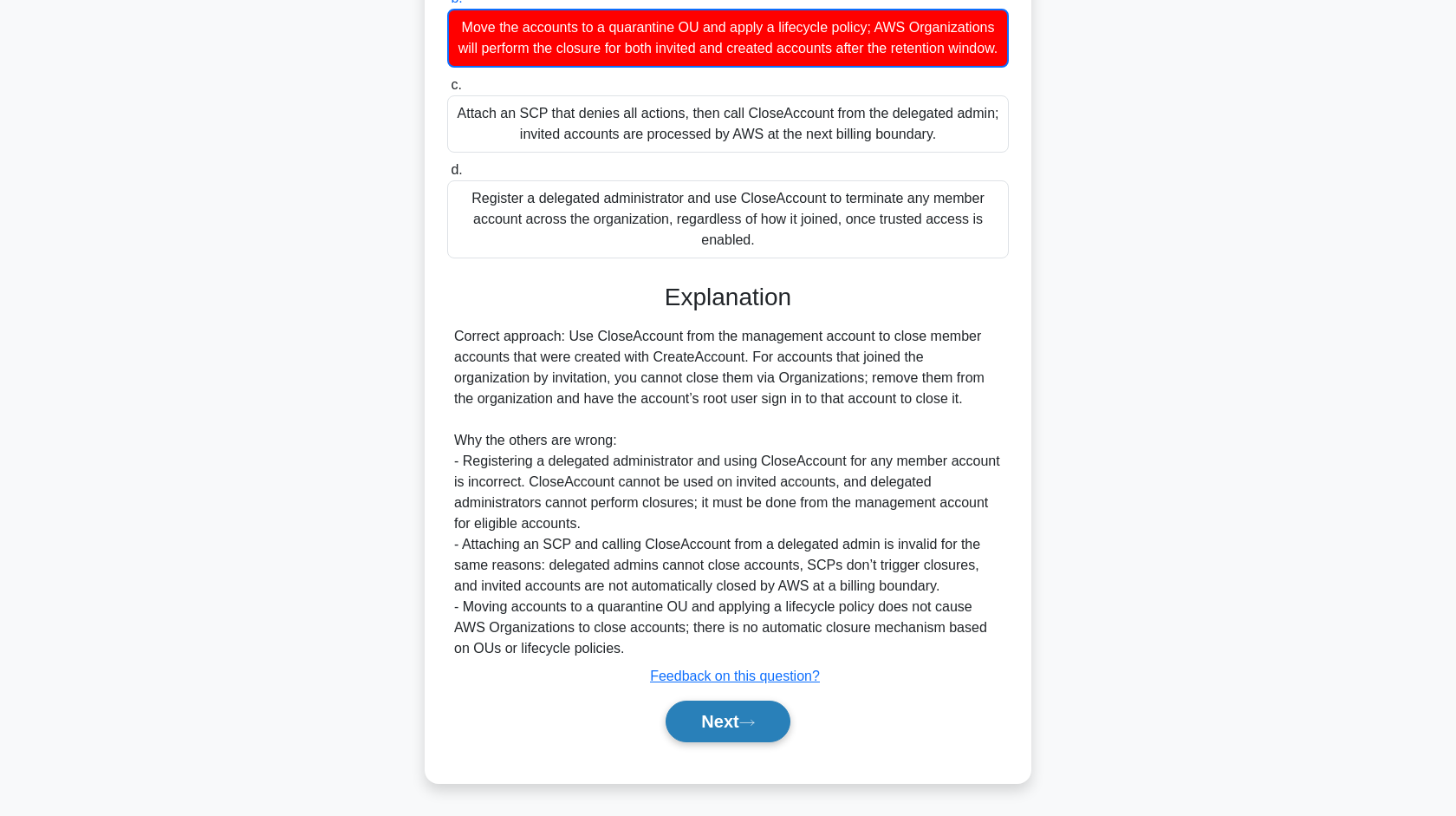
click at [735, 721] on button "Next" at bounding box center [728, 721] width 124 height 42
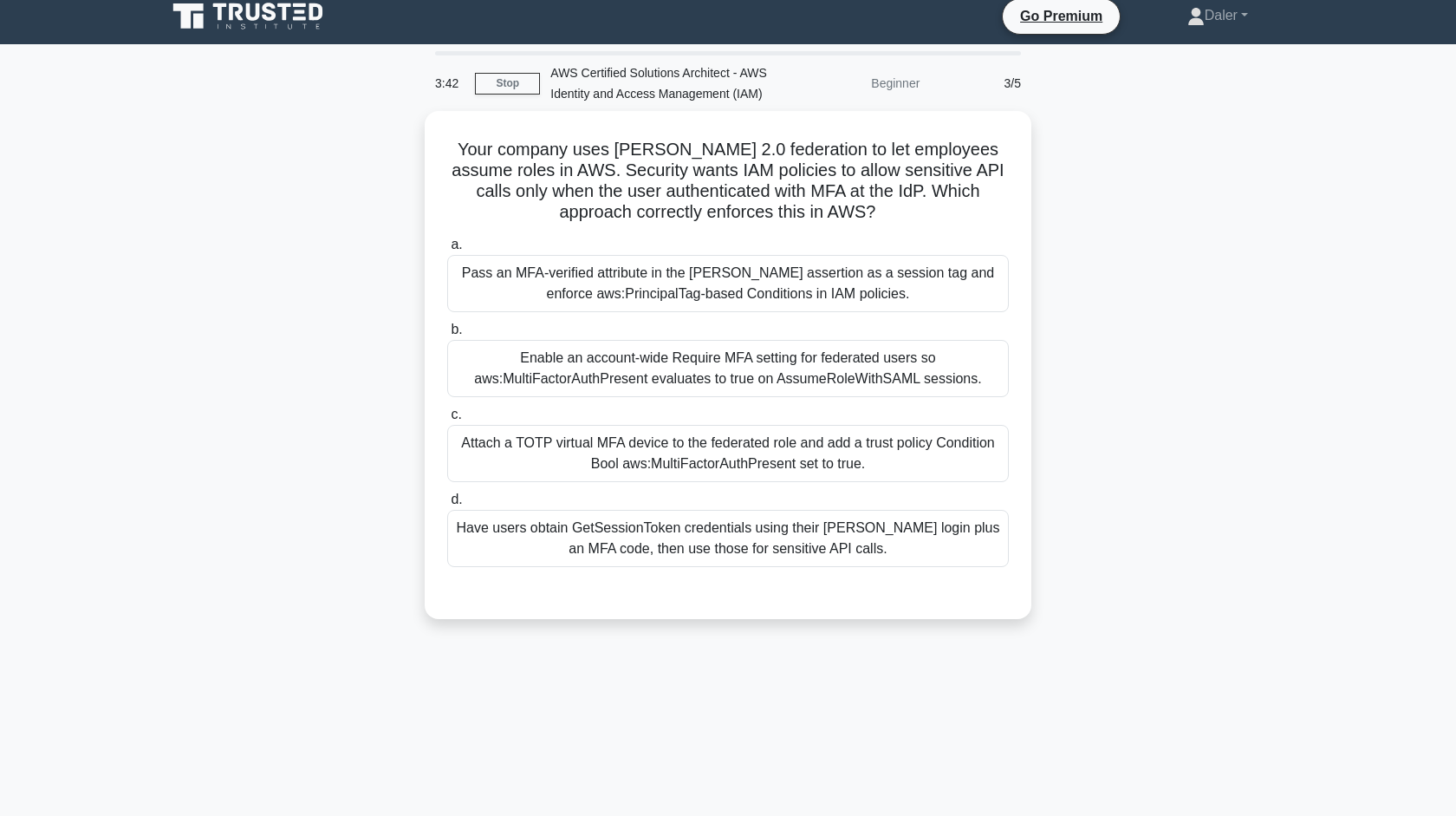
scroll to position [0, 0]
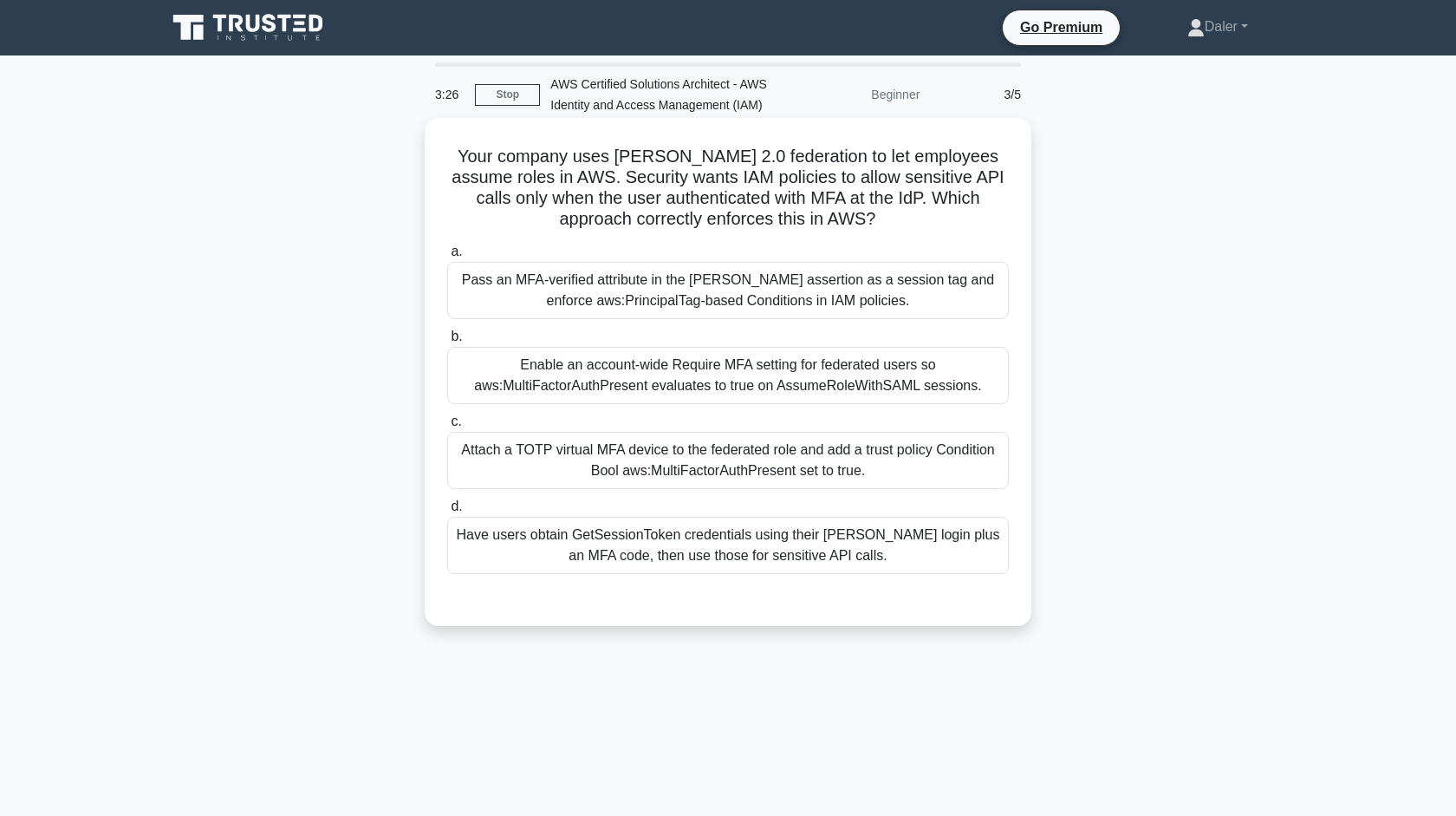
click at [868, 568] on div "Have users obtain GetSessionToken credentials using their SAML login plus an MF…" at bounding box center [728, 545] width 561 height 57
click at [447, 512] on input "d. Have users obtain GetSessionToken credentials using their SAML login plus an…" at bounding box center [447, 506] width 0 height 11
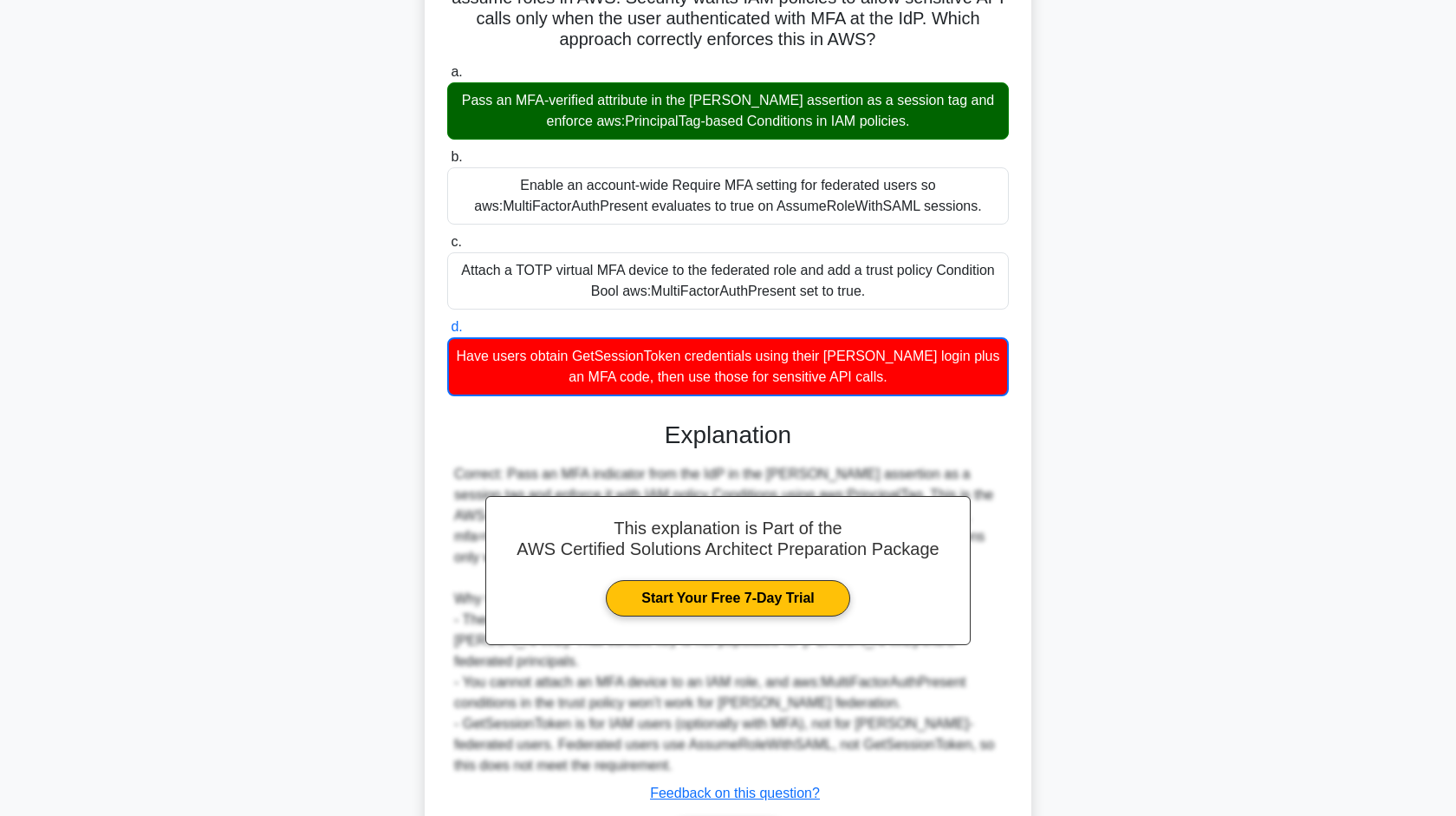
scroll to position [276, 0]
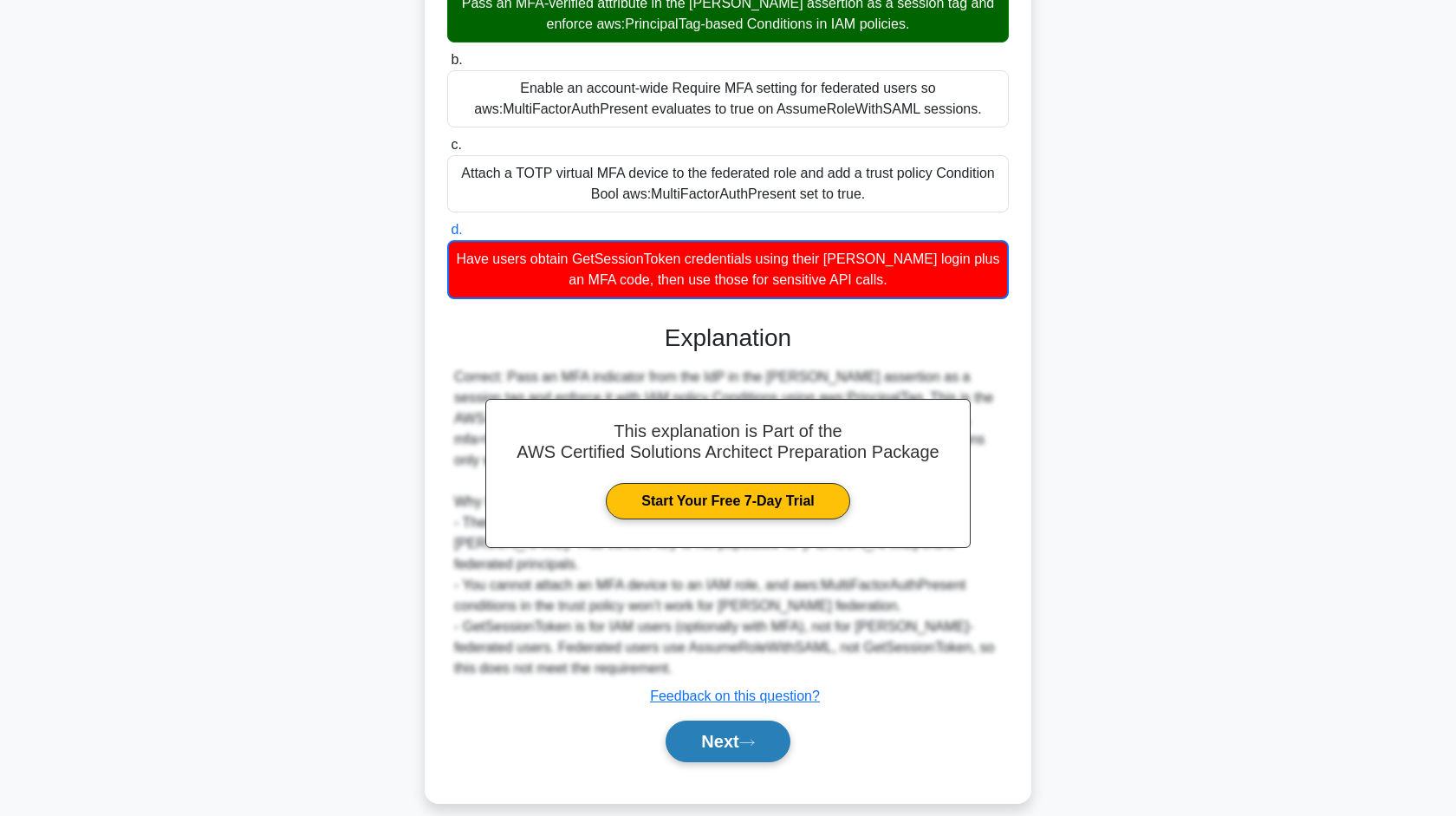
click at [734, 721] on button "Next" at bounding box center [728, 741] width 124 height 42
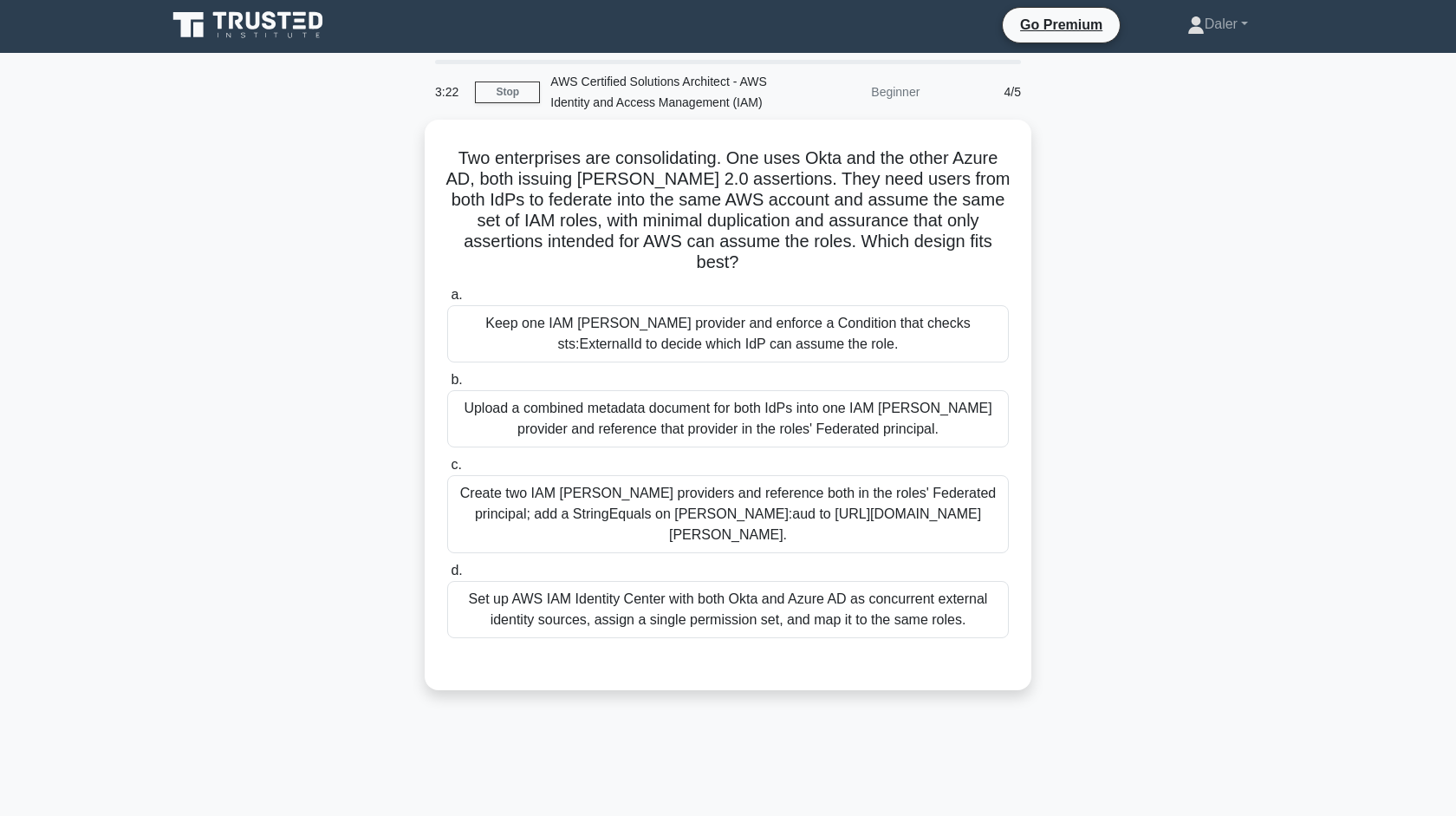
scroll to position [0, 0]
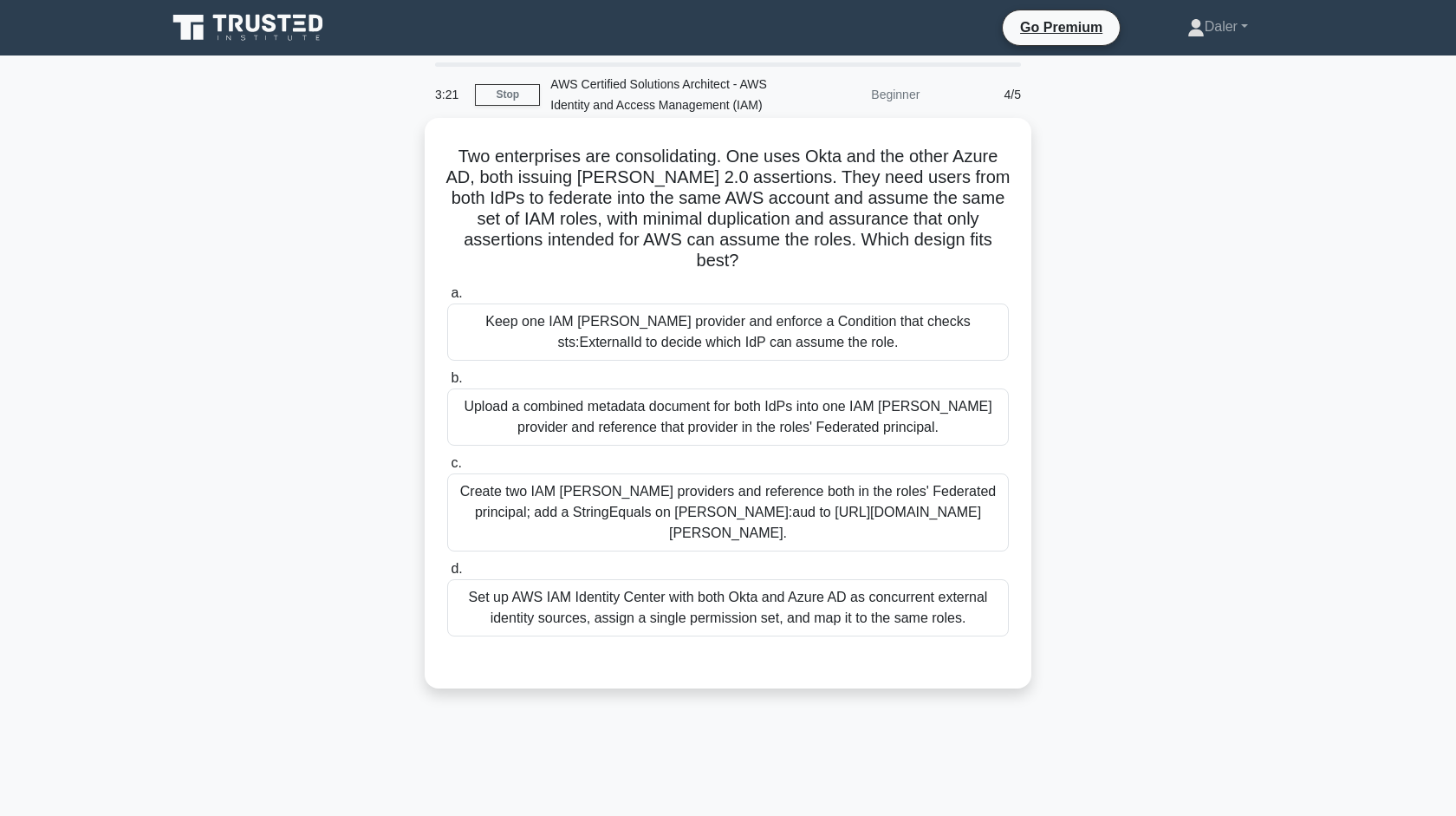
click at [827, 323] on div "Keep one IAM SAML provider and enforce a Condition that checks sts:ExternalId t…" at bounding box center [728, 332] width 561 height 57
click at [447, 299] on input "a. Keep one IAM SAML provider and enforce a Condition that checks sts:ExternalI…" at bounding box center [447, 294] width 0 height 11
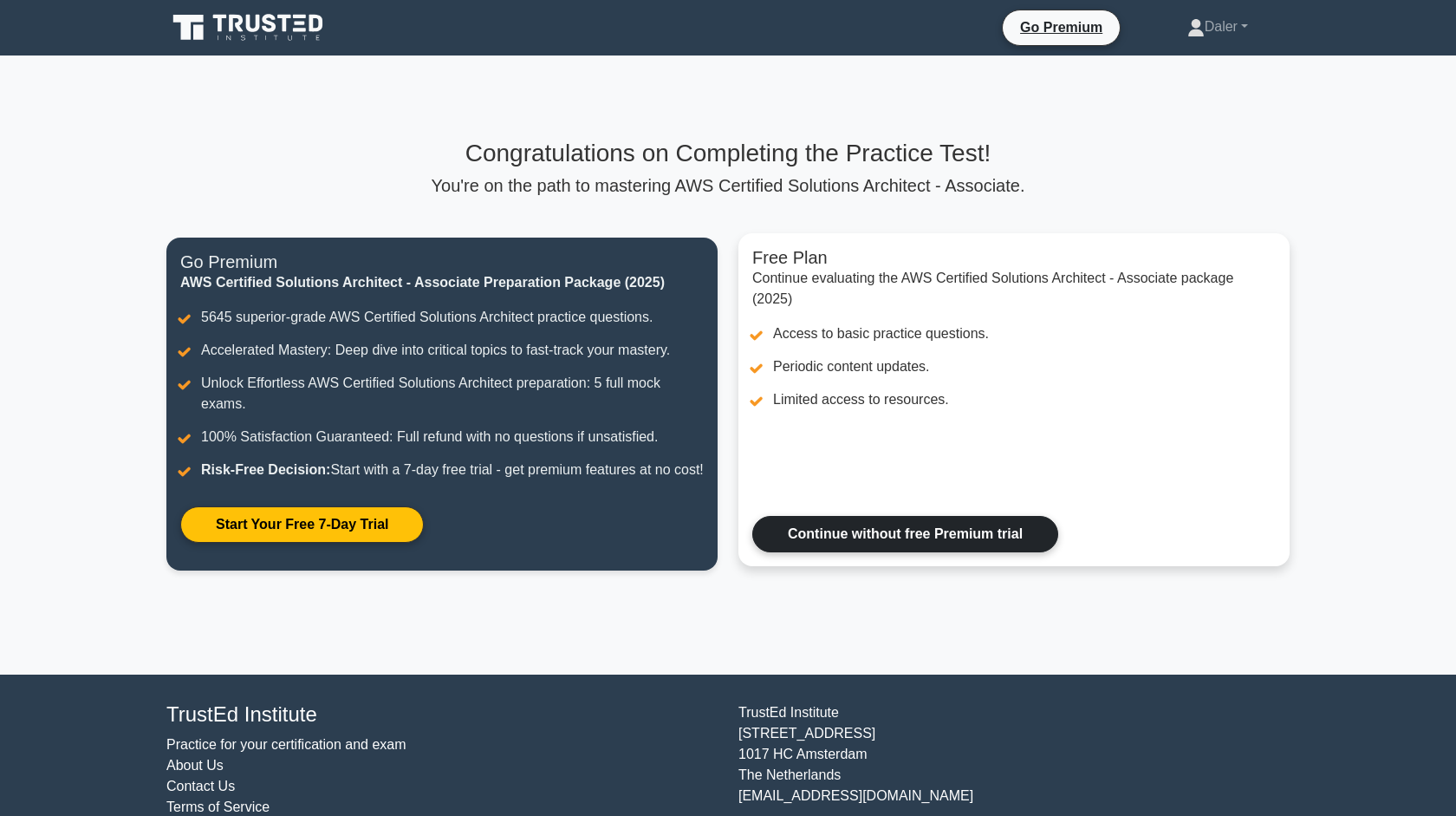
click at [906, 552] on link "Continue without free Premium trial" at bounding box center [905, 534] width 306 height 36
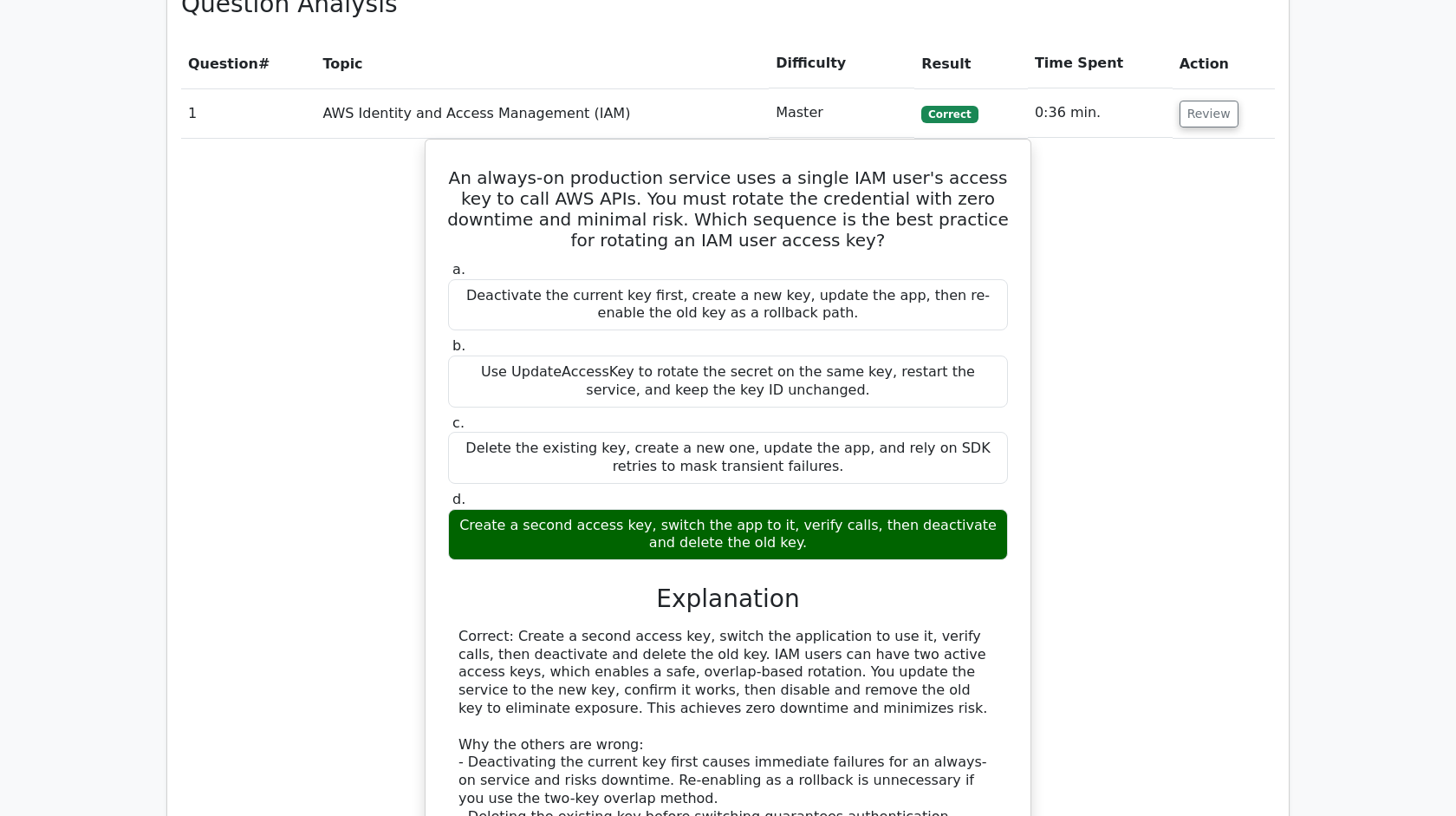
scroll to position [812, 0]
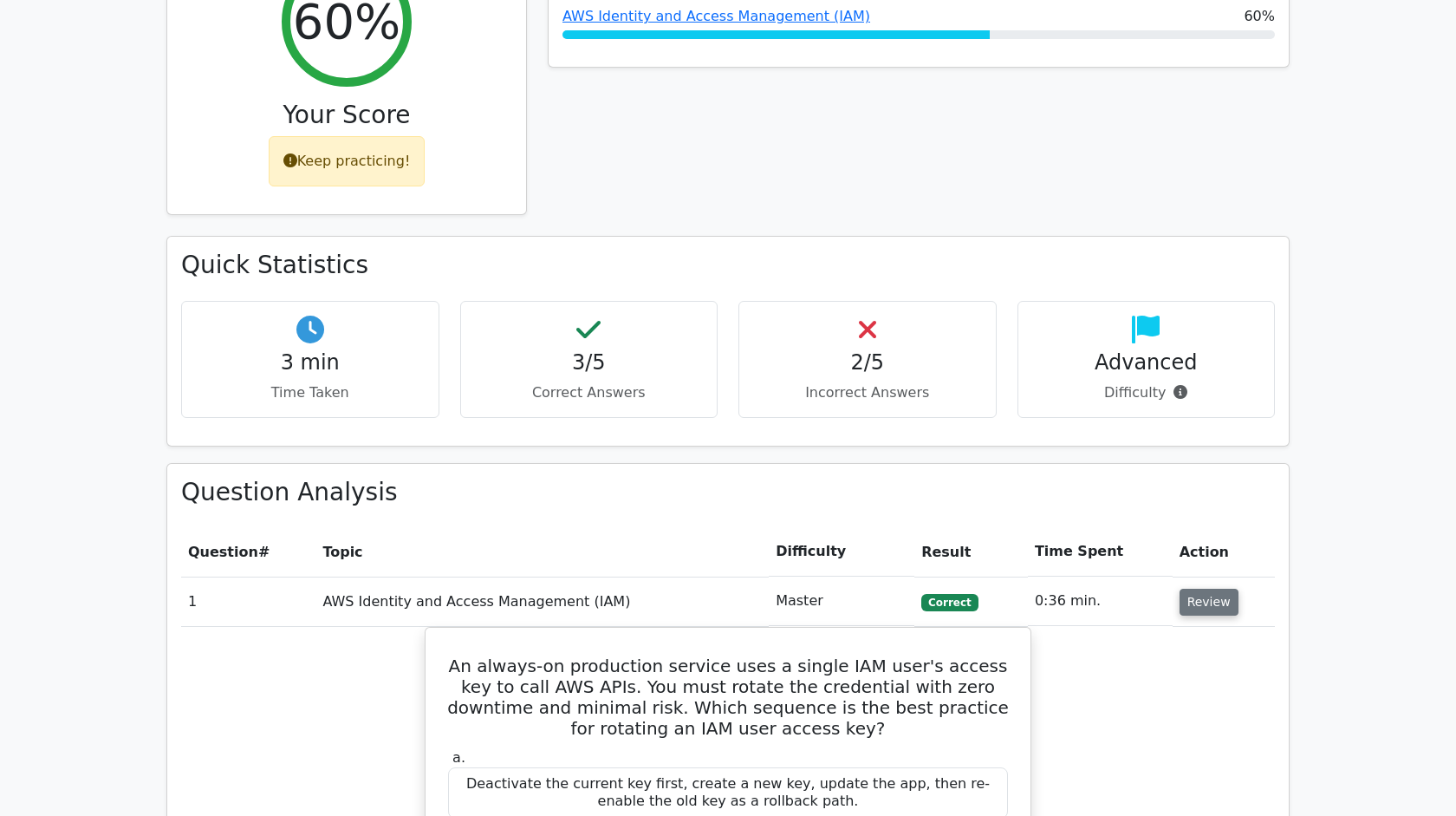
click at [1205, 589] on button "Review" at bounding box center [1208, 602] width 59 height 27
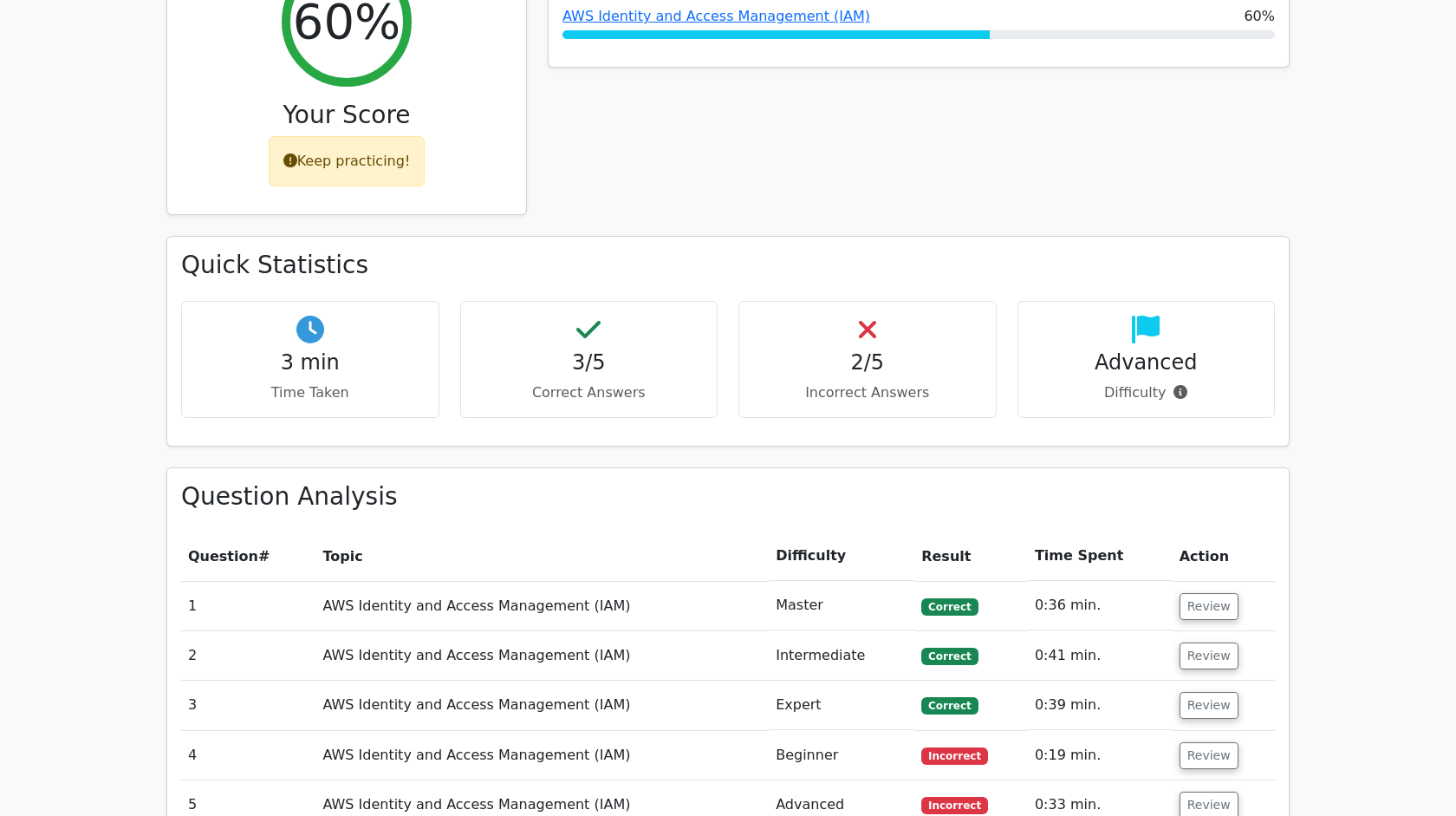
click at [1345, 539] on main ".st0{fill:#252F3E;} .st1{fill-rule:evenodd;clip-rule:evenodd;fill:#FF9900;} Go …" at bounding box center [728, 391] width 1456 height 2296
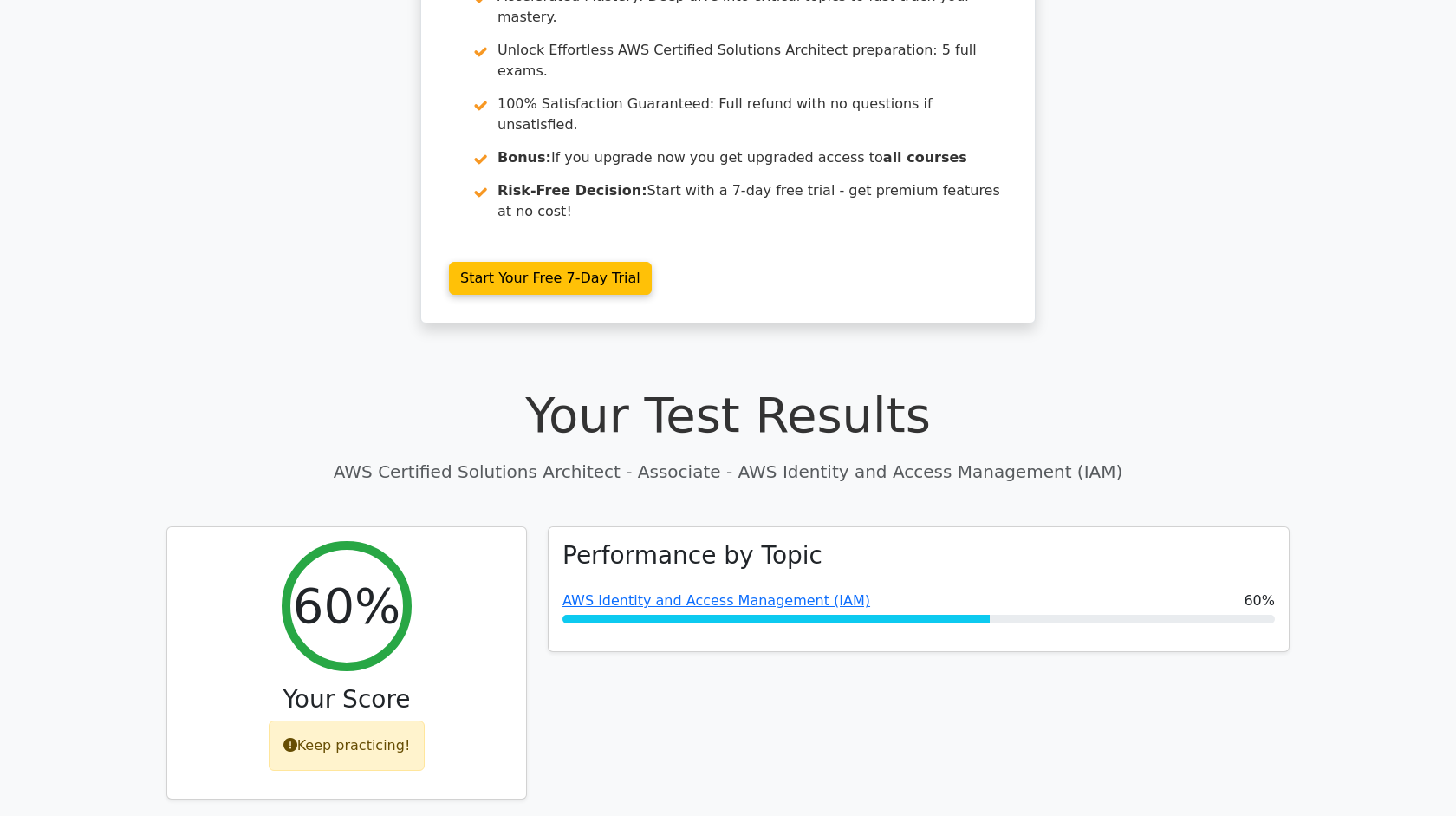
scroll to position [0, 0]
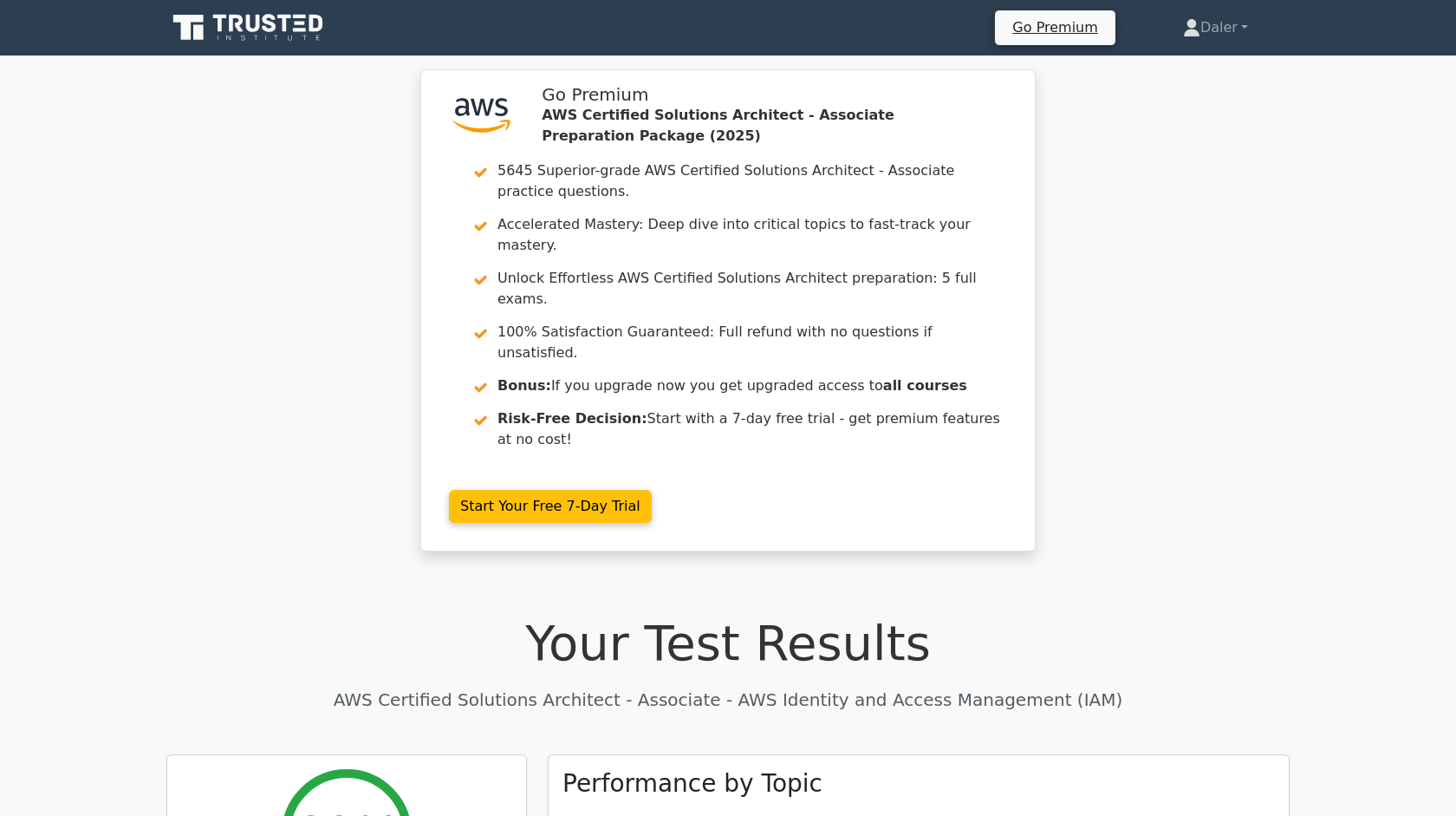
click at [298, 40] on icon at bounding box center [249, 27] width 166 height 33
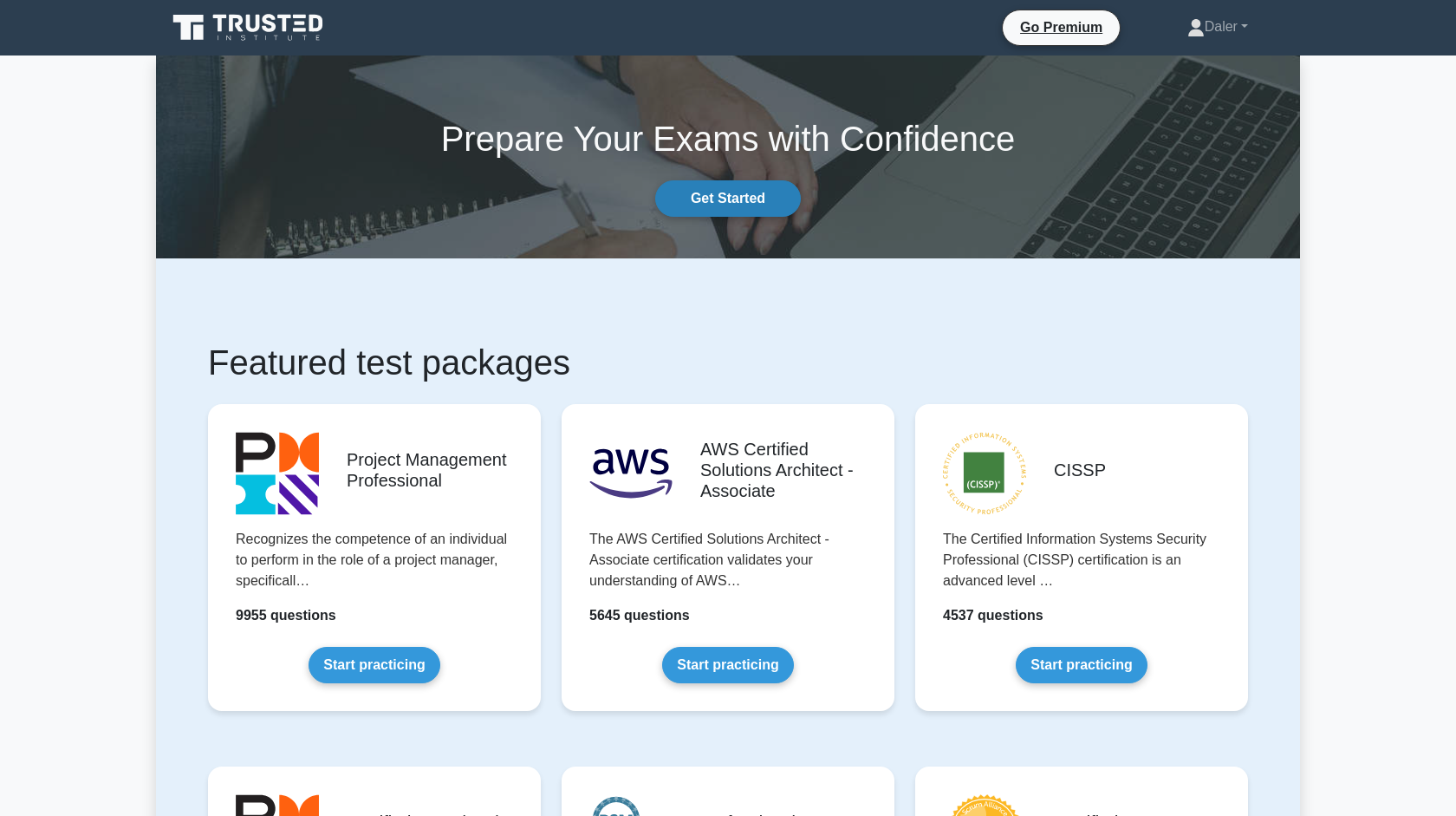
click at [762, 206] on link "Get Started" at bounding box center [728, 198] width 145 height 36
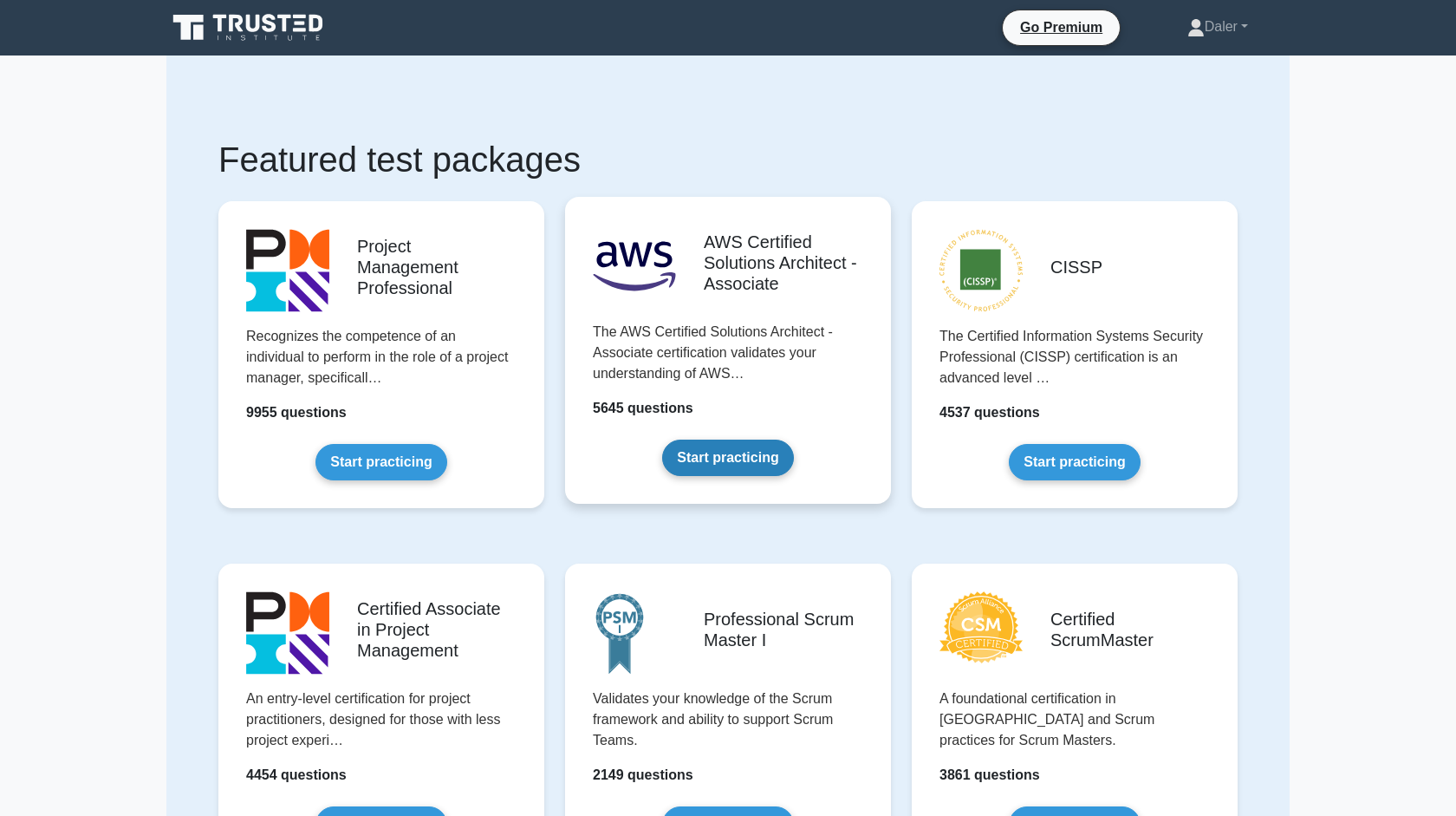
click at [712, 440] on link "Start practicing" at bounding box center [728, 458] width 131 height 36
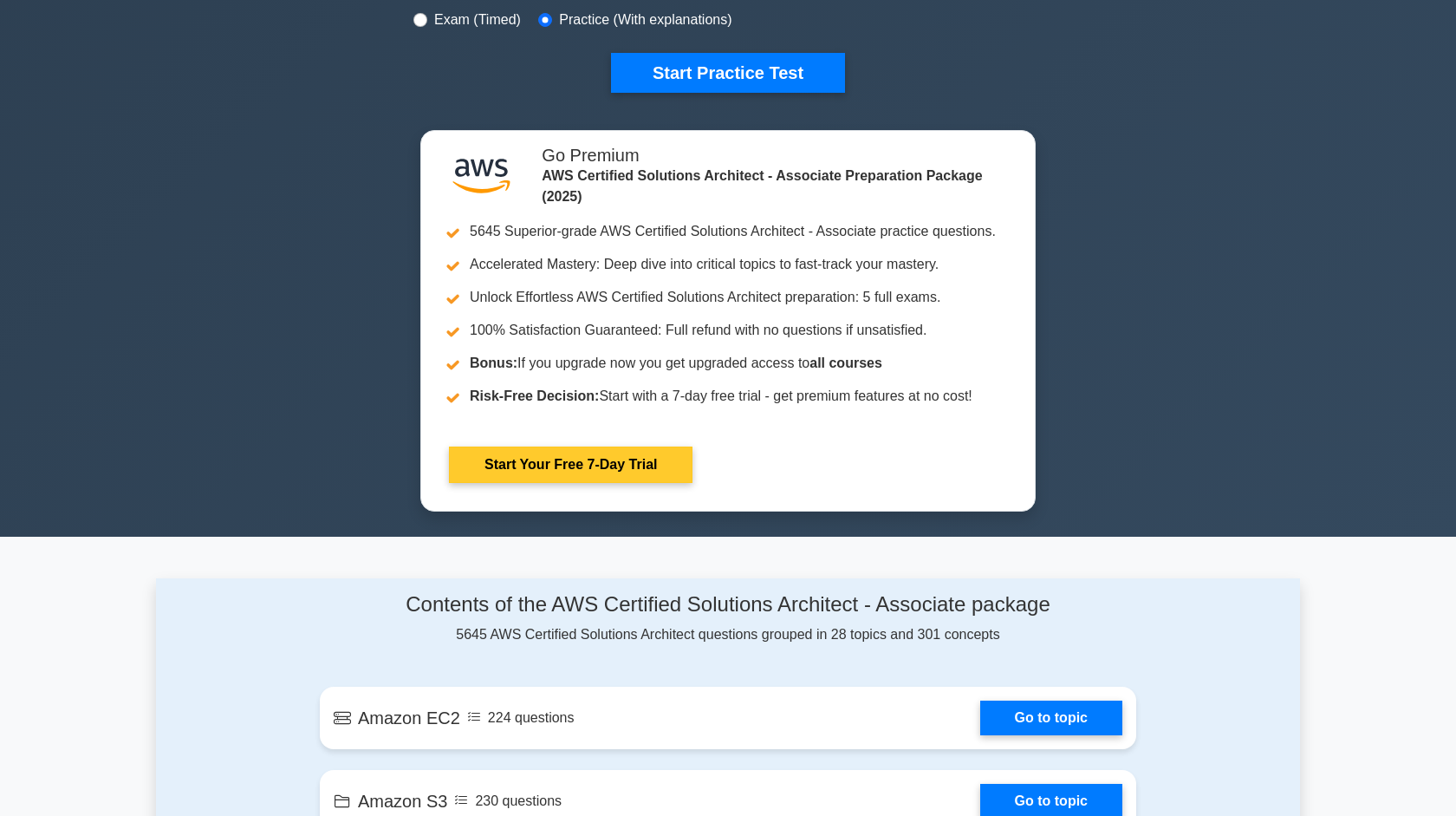
scroll to position [573, 0]
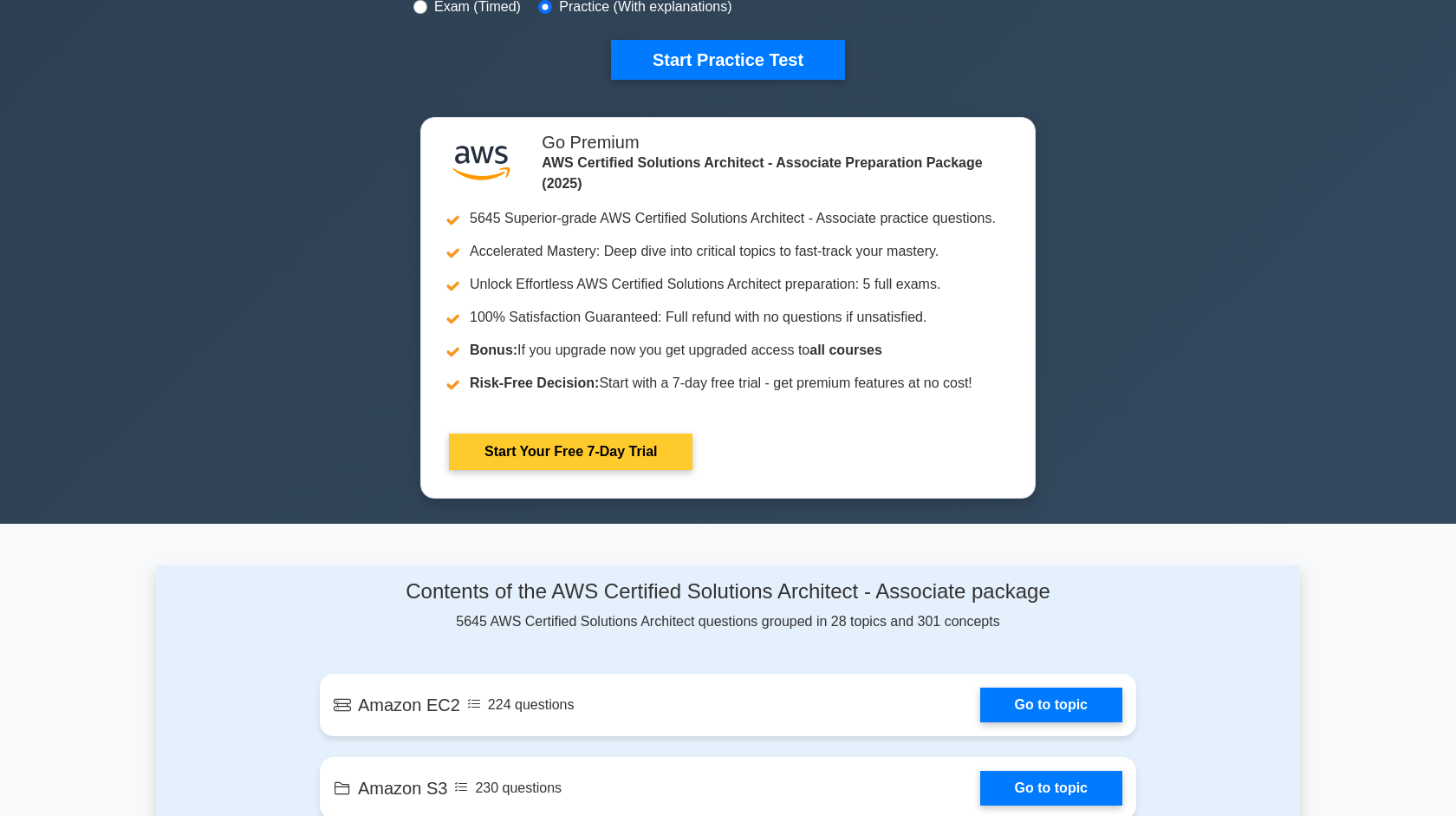
click at [556, 433] on link "Start Your Free 7-Day Trial" at bounding box center [570, 452] width 243 height 36
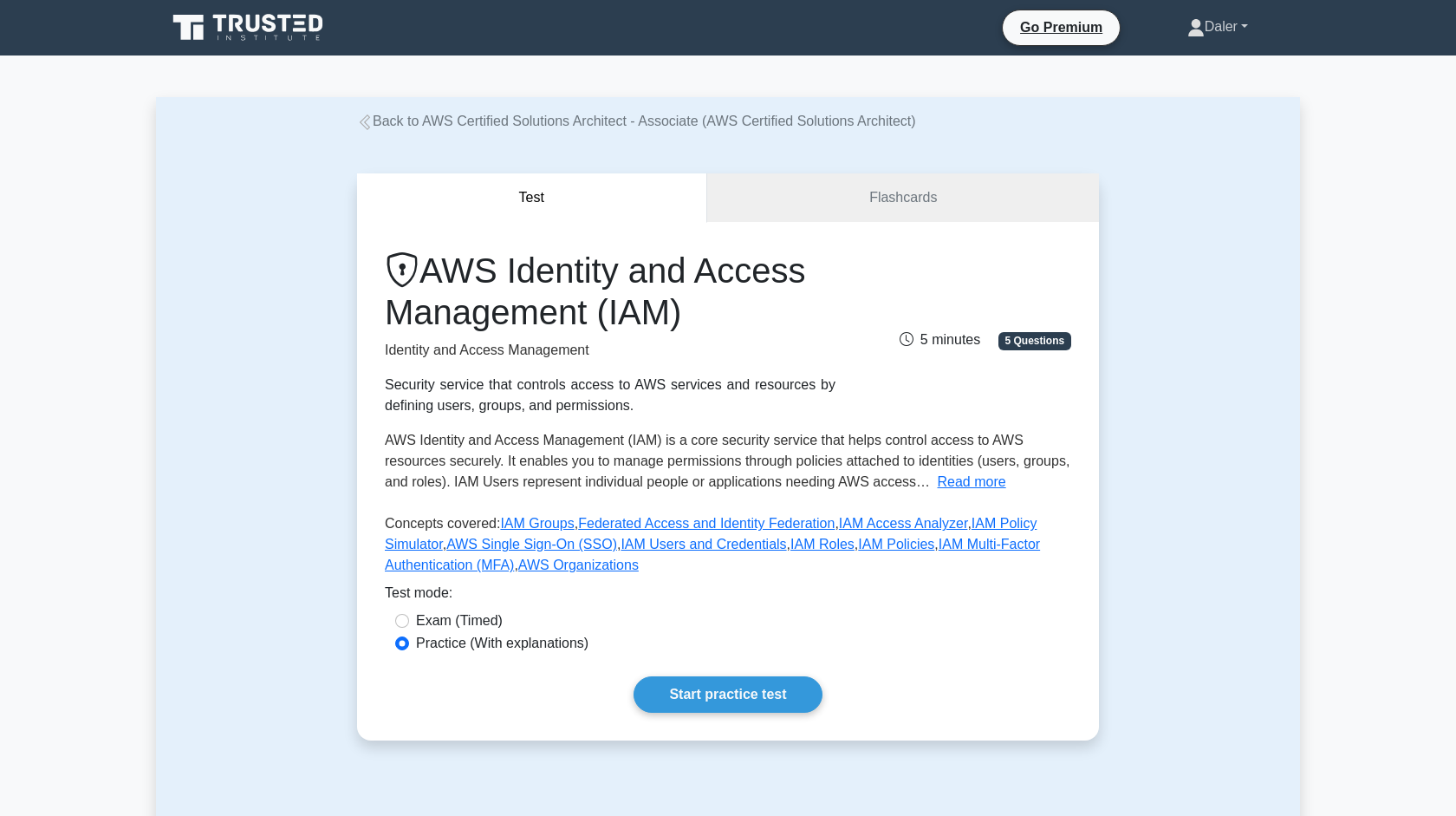
click at [1218, 34] on link "Daler" at bounding box center [1217, 26] width 144 height 35
click at [1193, 56] on link "Profile" at bounding box center [1214, 67] width 137 height 28
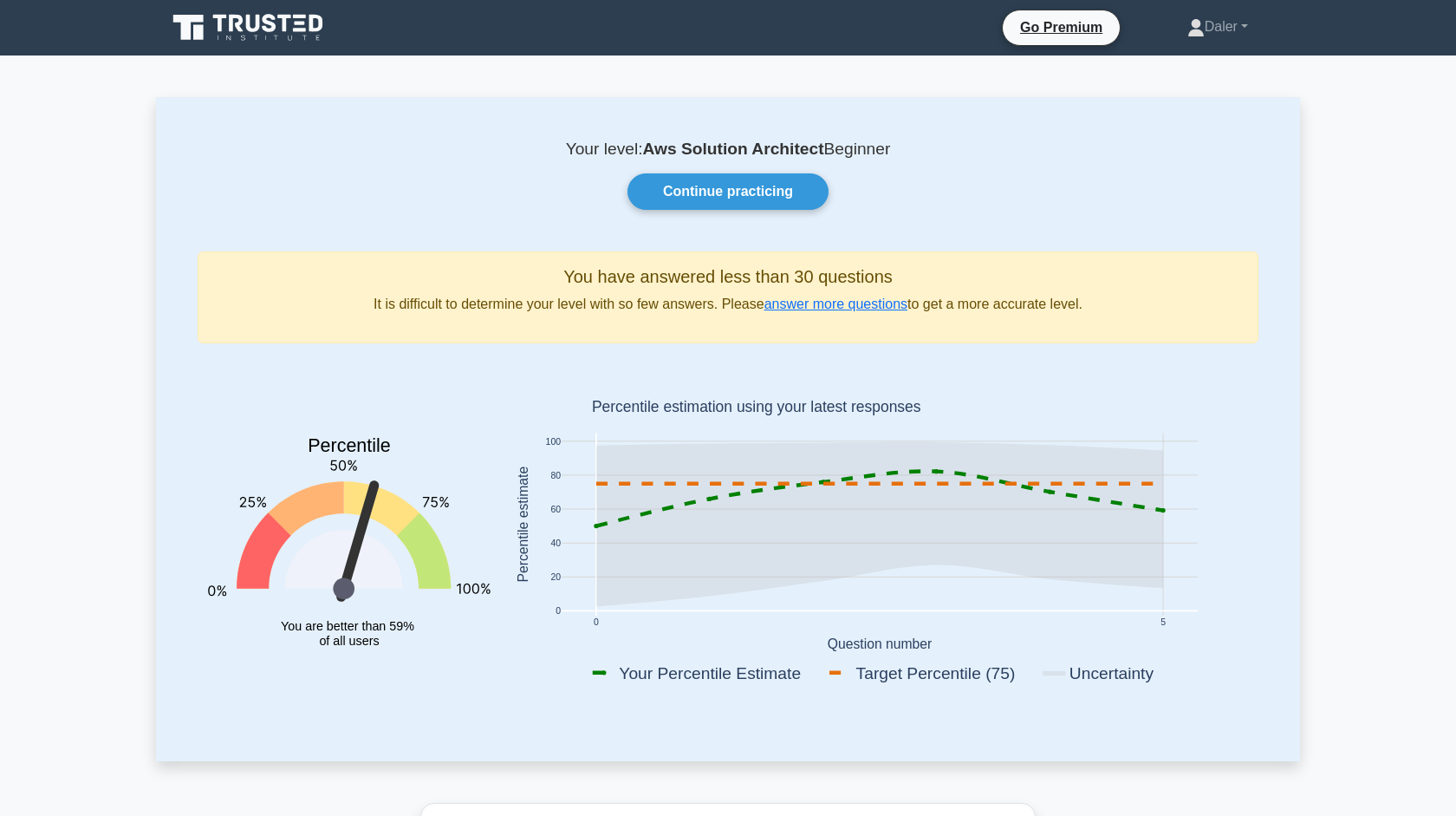
click at [809, 479] on icon at bounding box center [879, 523] width 567 height 164
click at [735, 411] on text "Percentile estimation using your latest responses" at bounding box center [757, 407] width 329 height 17
click at [304, 39] on icon at bounding box center [249, 27] width 166 height 33
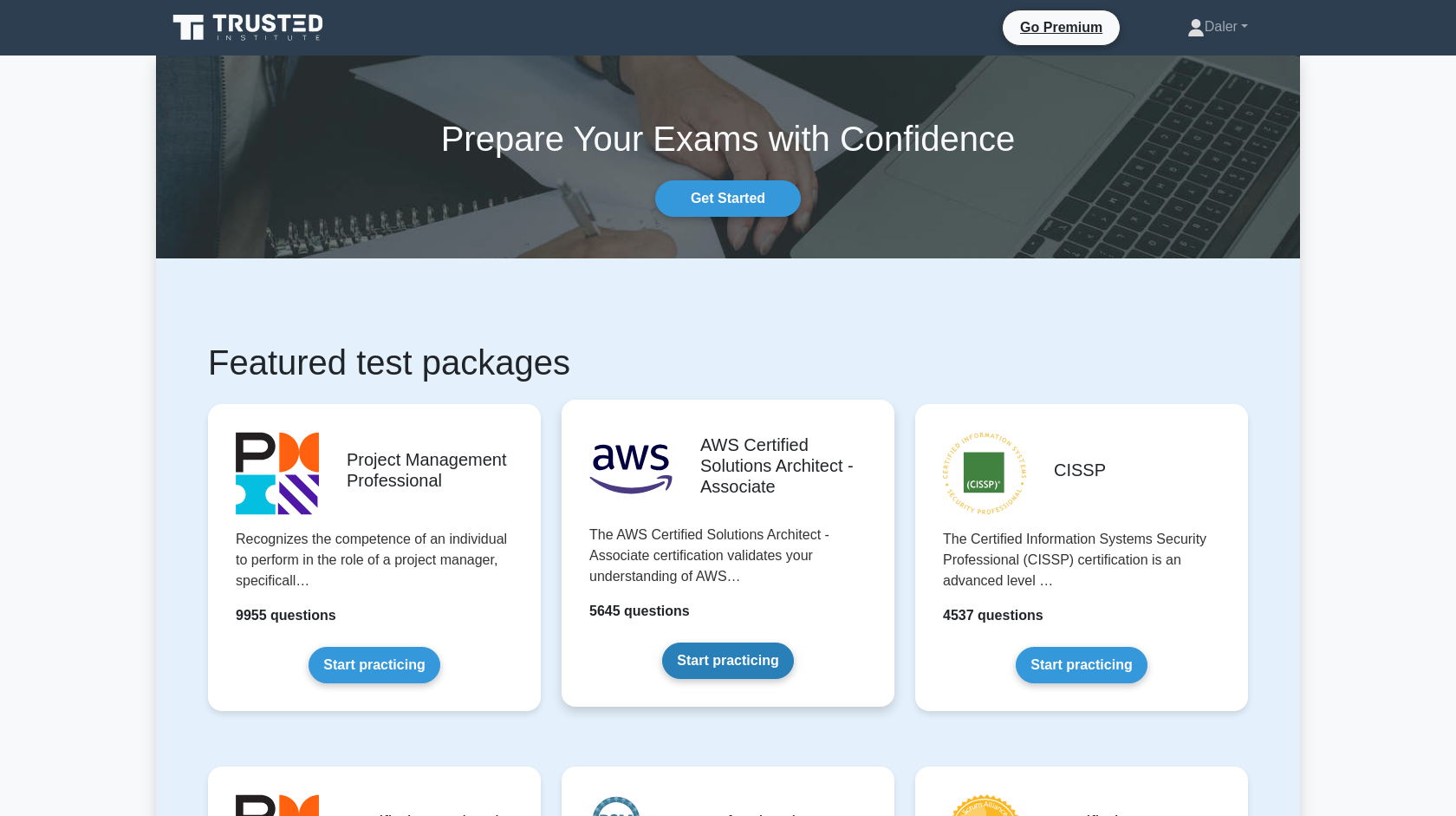
click at [718, 642] on link "Start practicing" at bounding box center [728, 661] width 131 height 36
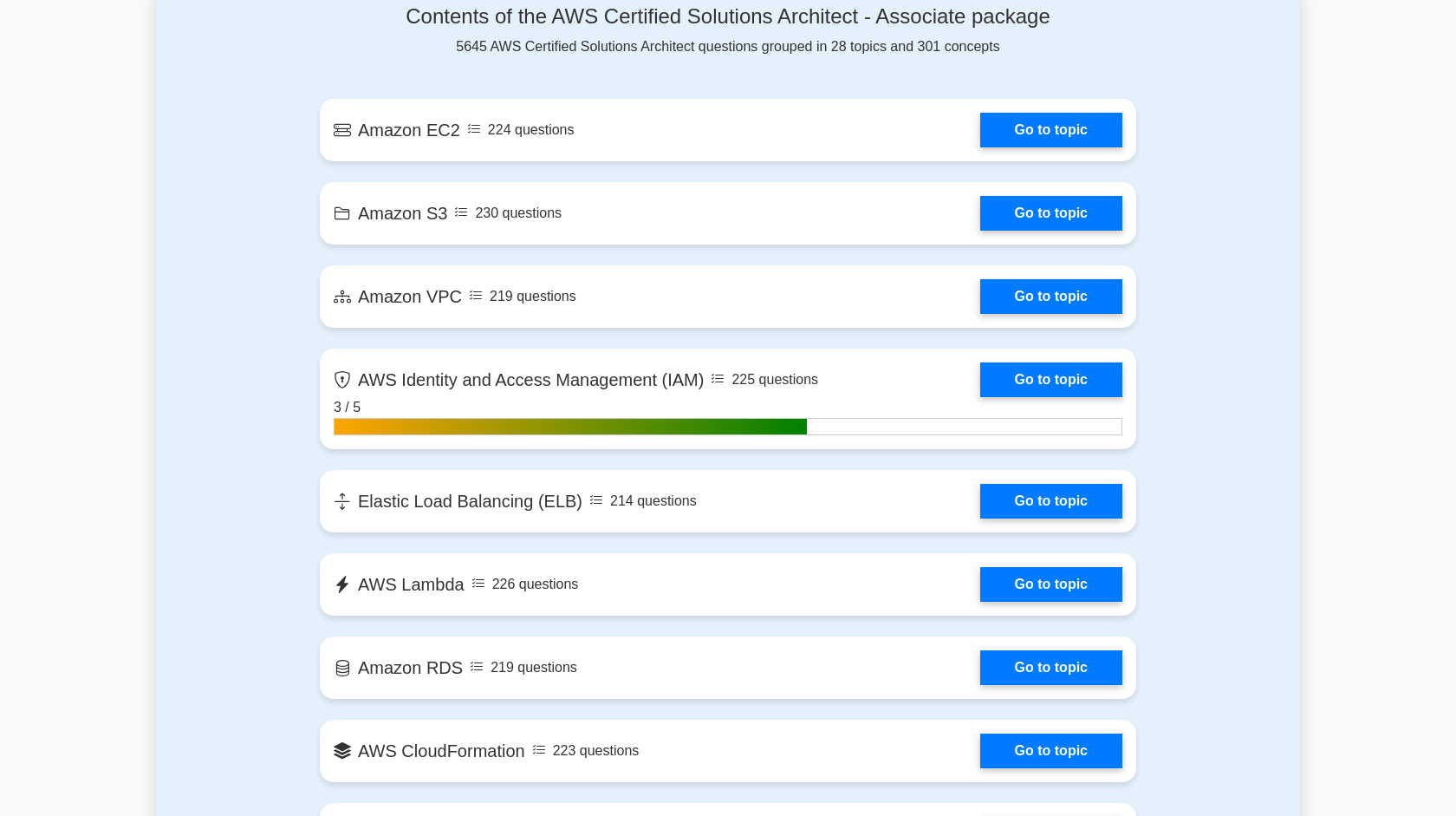
scroll to position [1301, 0]
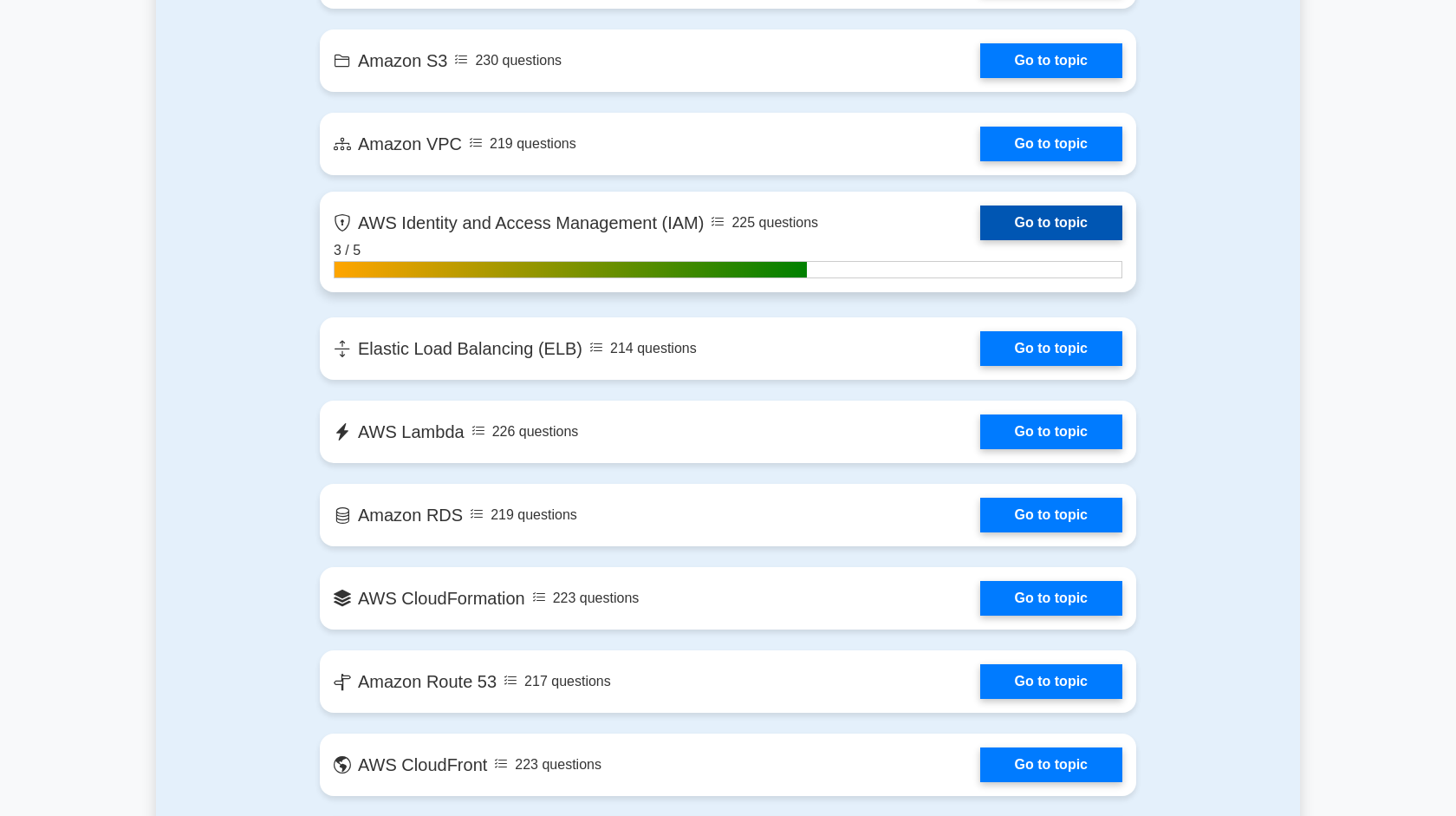
click at [980, 223] on link "Go to topic" at bounding box center [1051, 223] width 142 height 35
click at [1070, 223] on link "Go to topic" at bounding box center [1051, 223] width 142 height 35
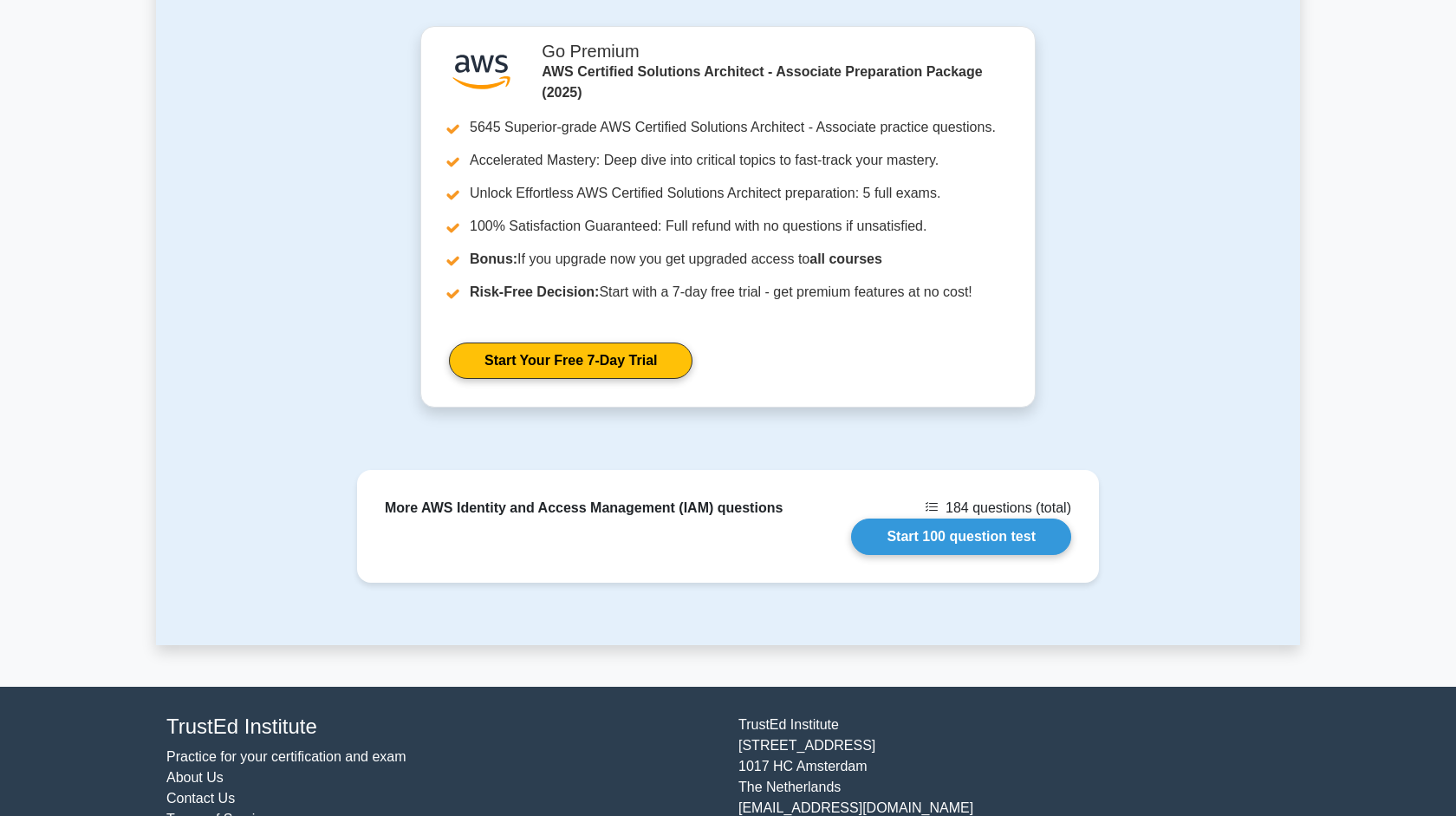
scroll to position [1485, 0]
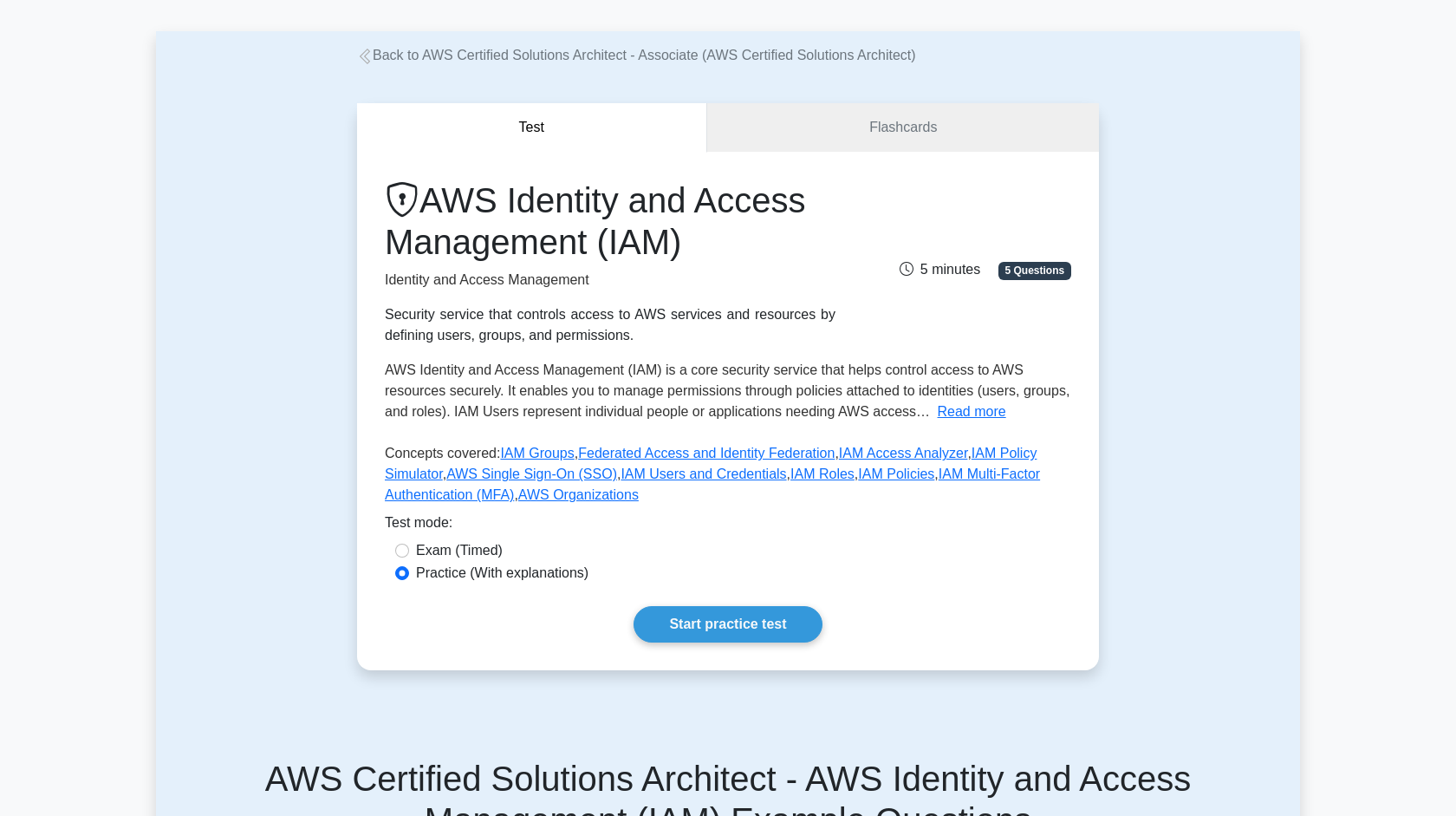
scroll to position [64, 0]
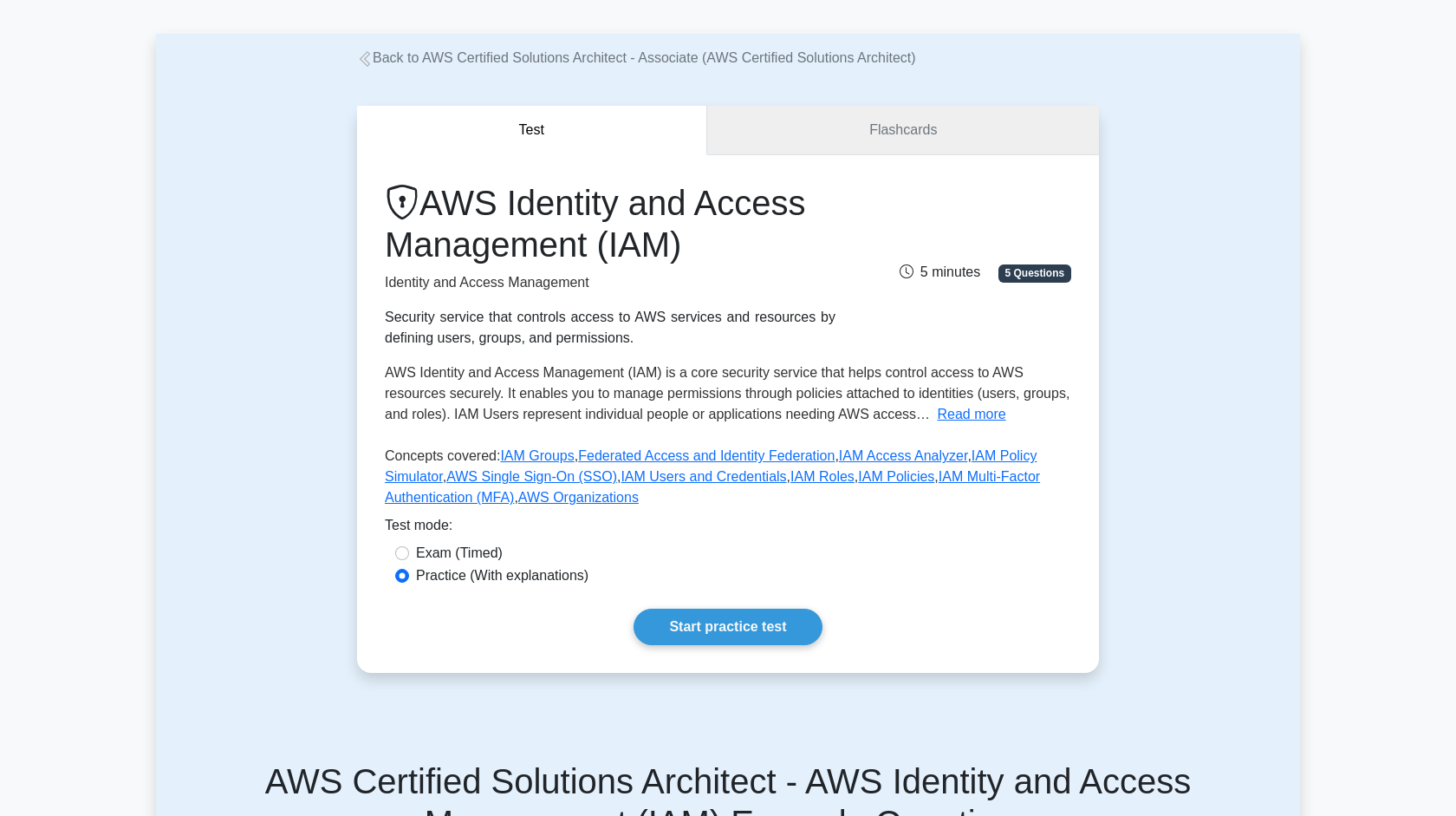
click at [938, 134] on link "Flashcards" at bounding box center [902, 130] width 391 height 49
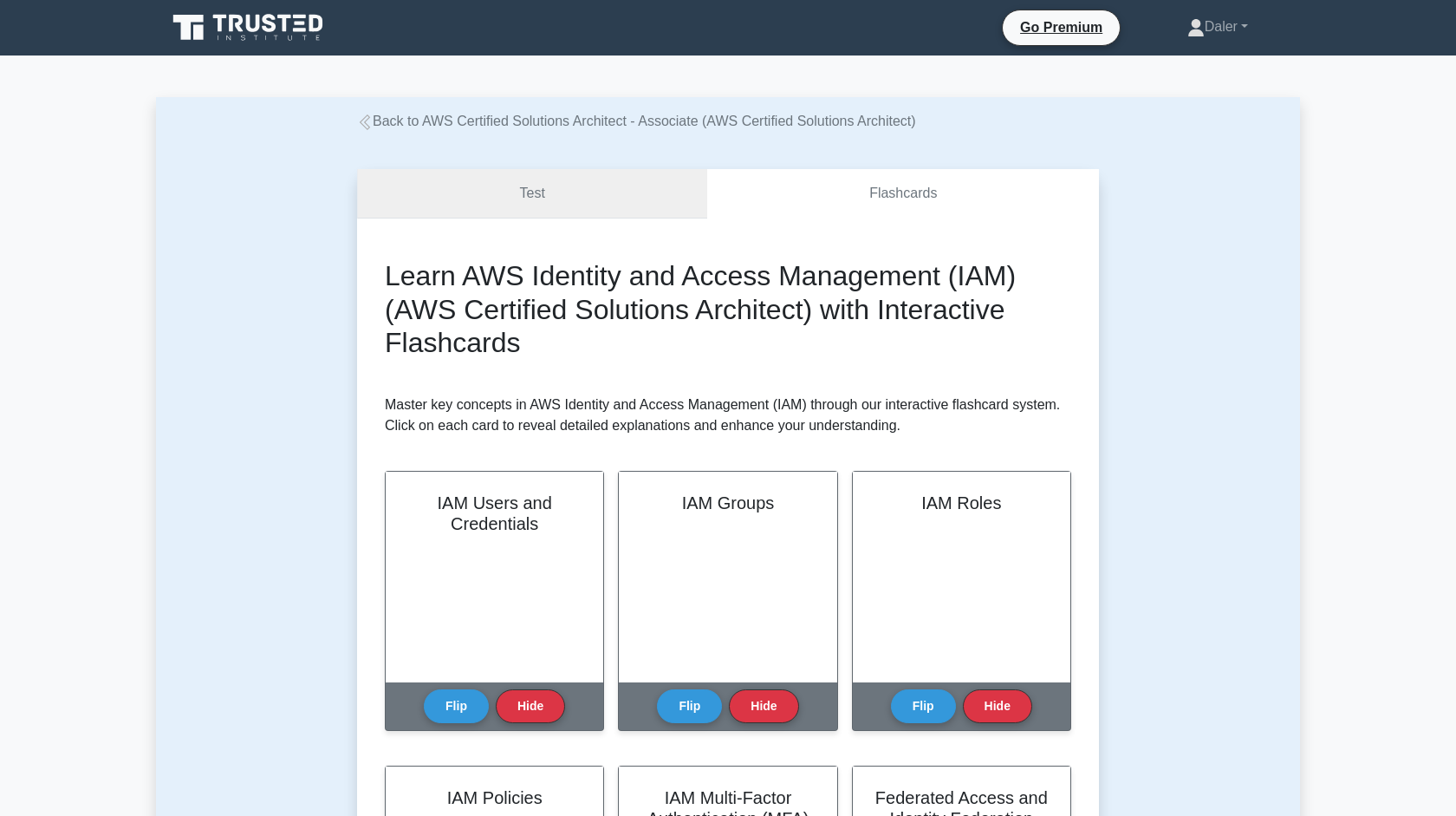
click at [567, 193] on link "Test" at bounding box center [531, 194] width 350 height 49
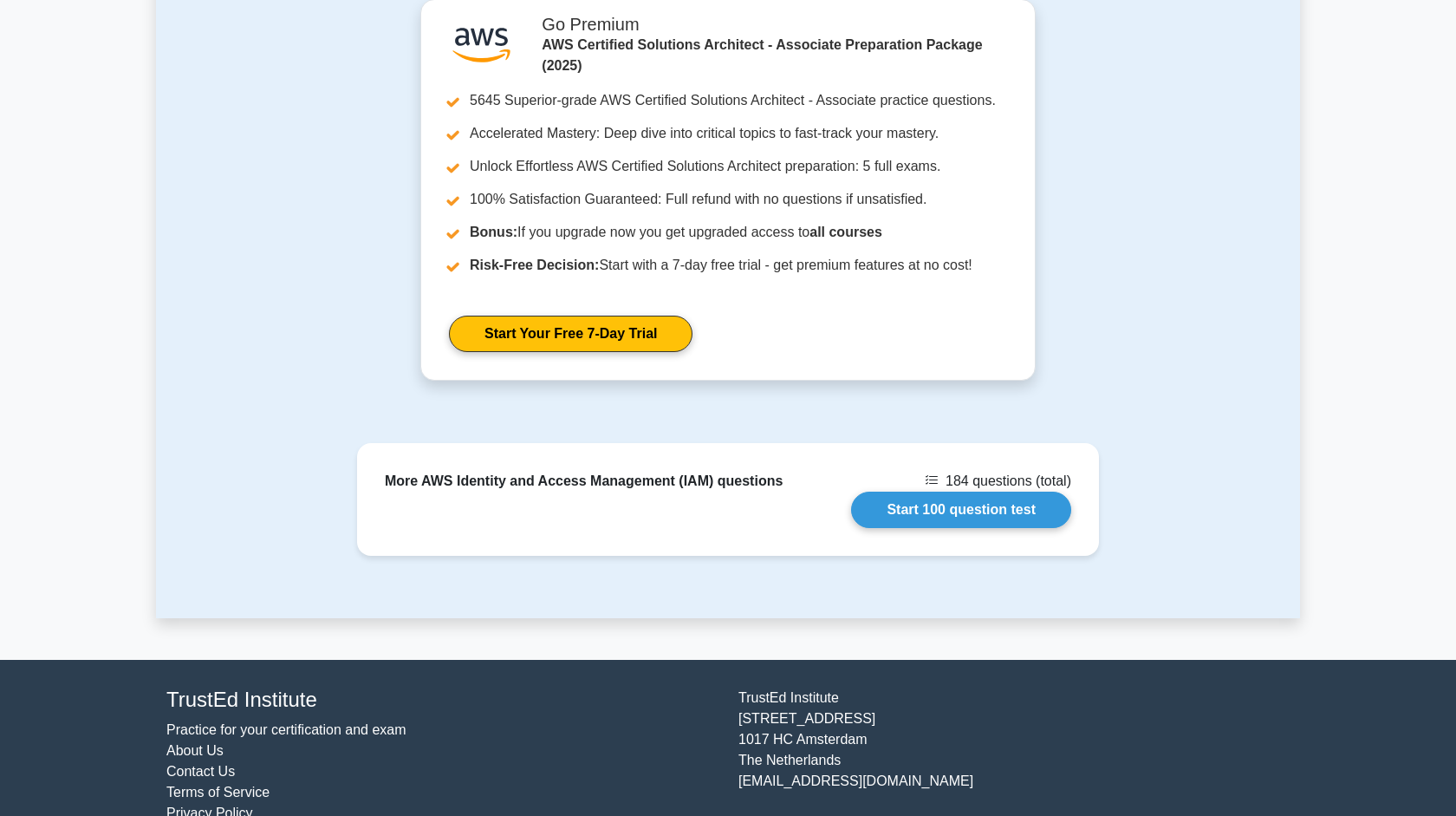
scroll to position [1439, 0]
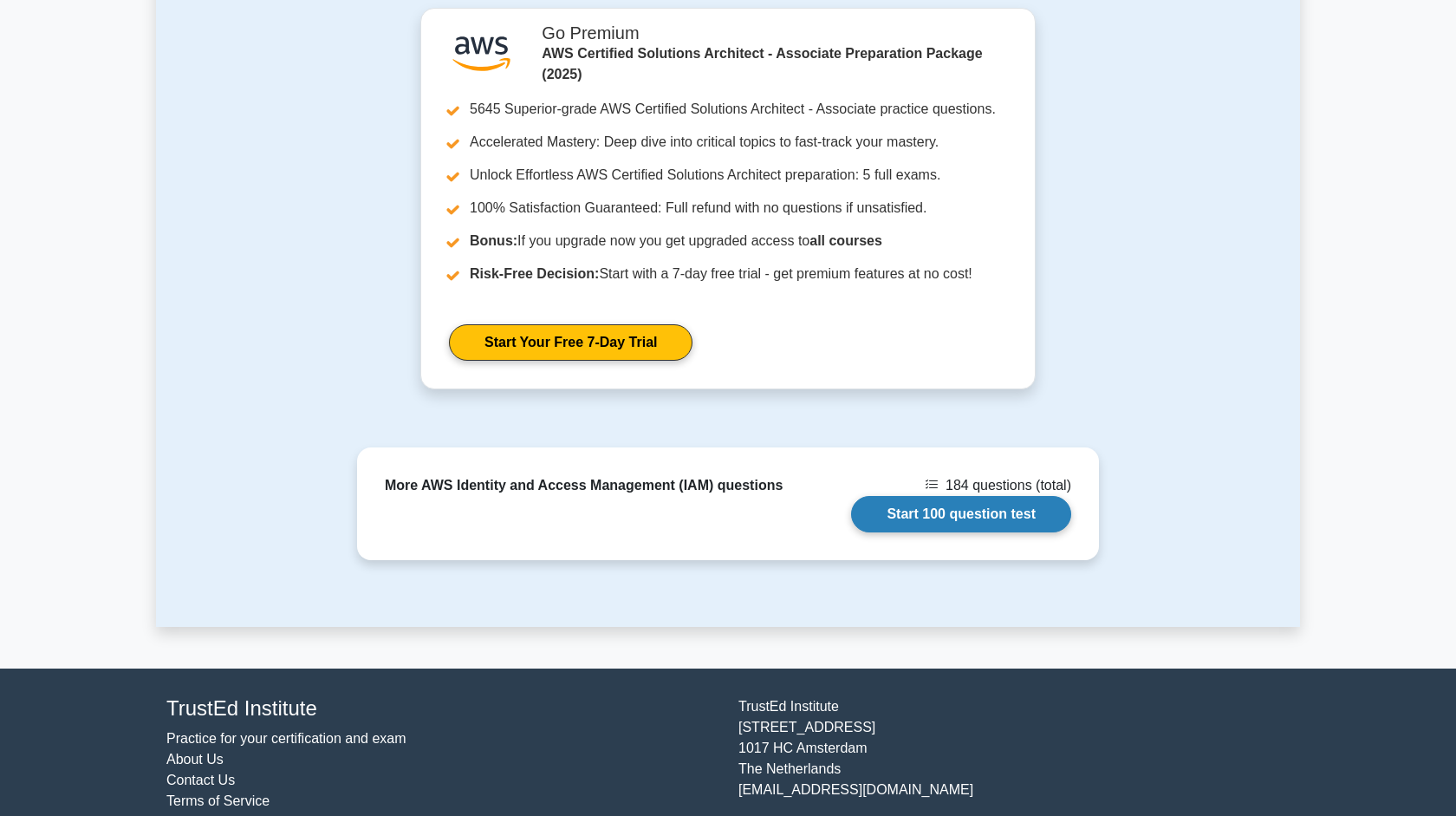
click at [851, 497] on link "Start 100 question test" at bounding box center [961, 514] width 220 height 36
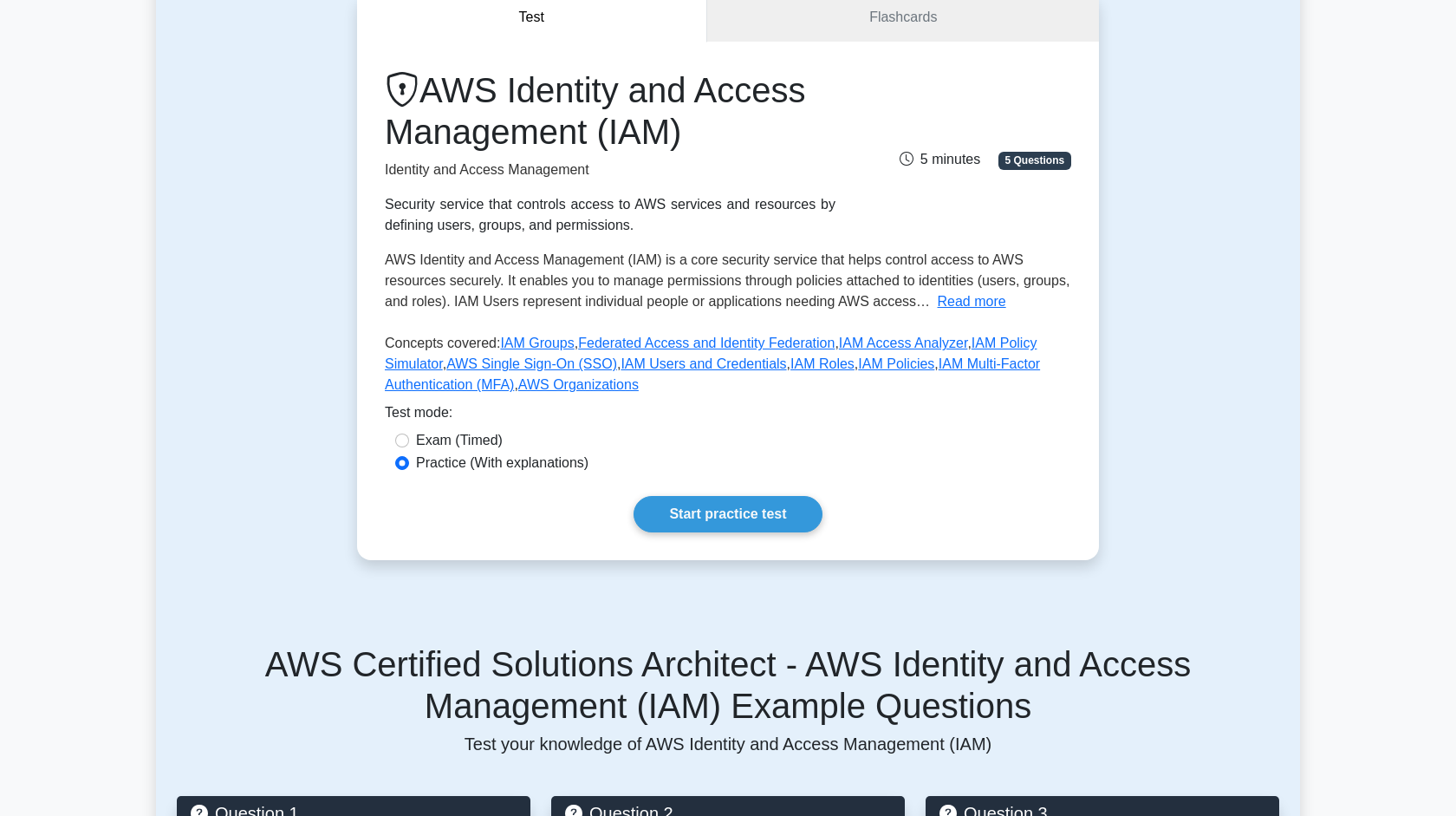
scroll to position [0, 0]
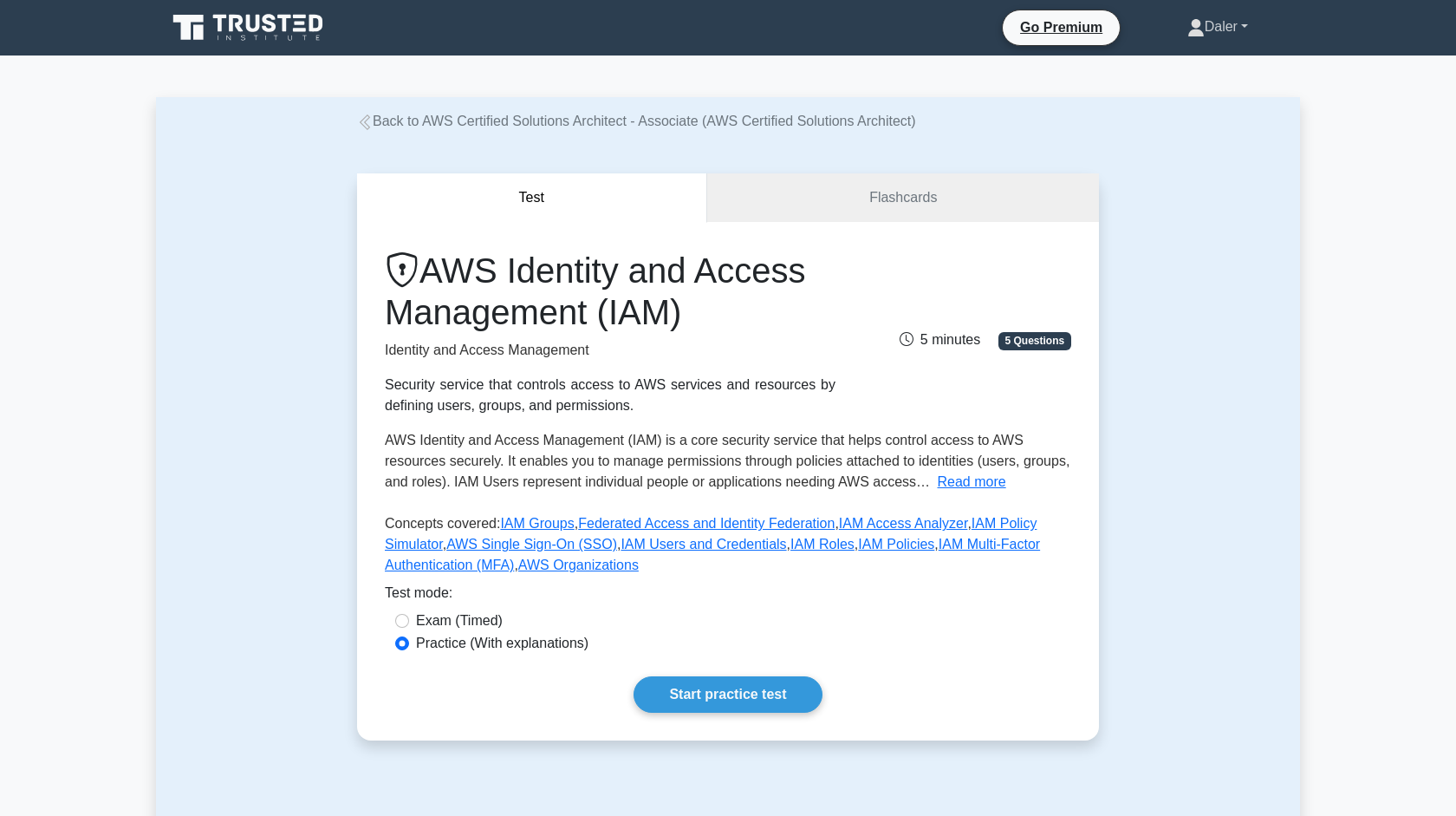
click at [1184, 16] on link "Daler" at bounding box center [1217, 26] width 144 height 35
click at [1198, 89] on link "Settings" at bounding box center [1214, 95] width 137 height 28
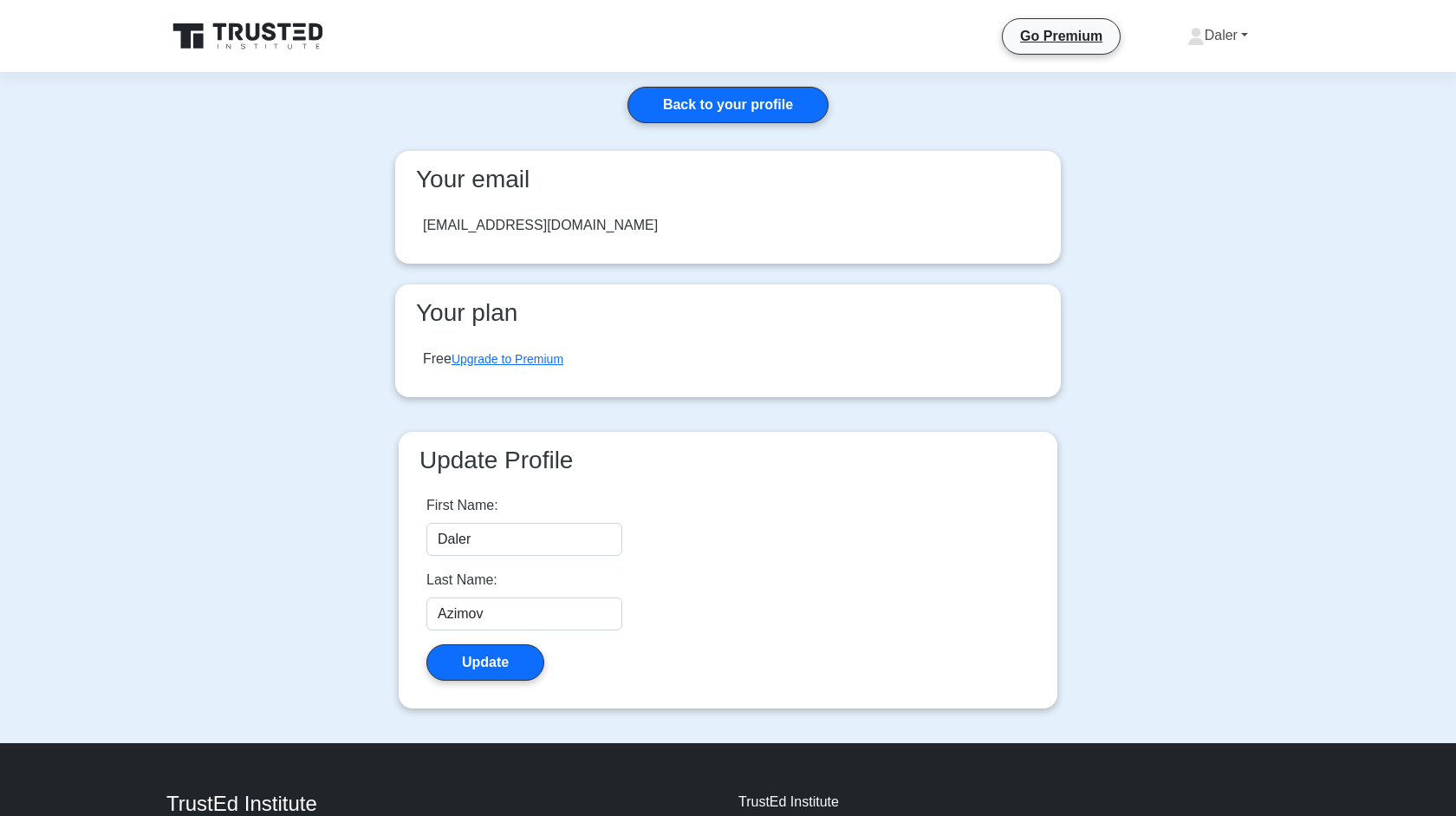
click at [1195, 37] on link "Daler" at bounding box center [1217, 35] width 144 height 35
click at [1193, 69] on link "Profile" at bounding box center [1214, 76] width 137 height 28
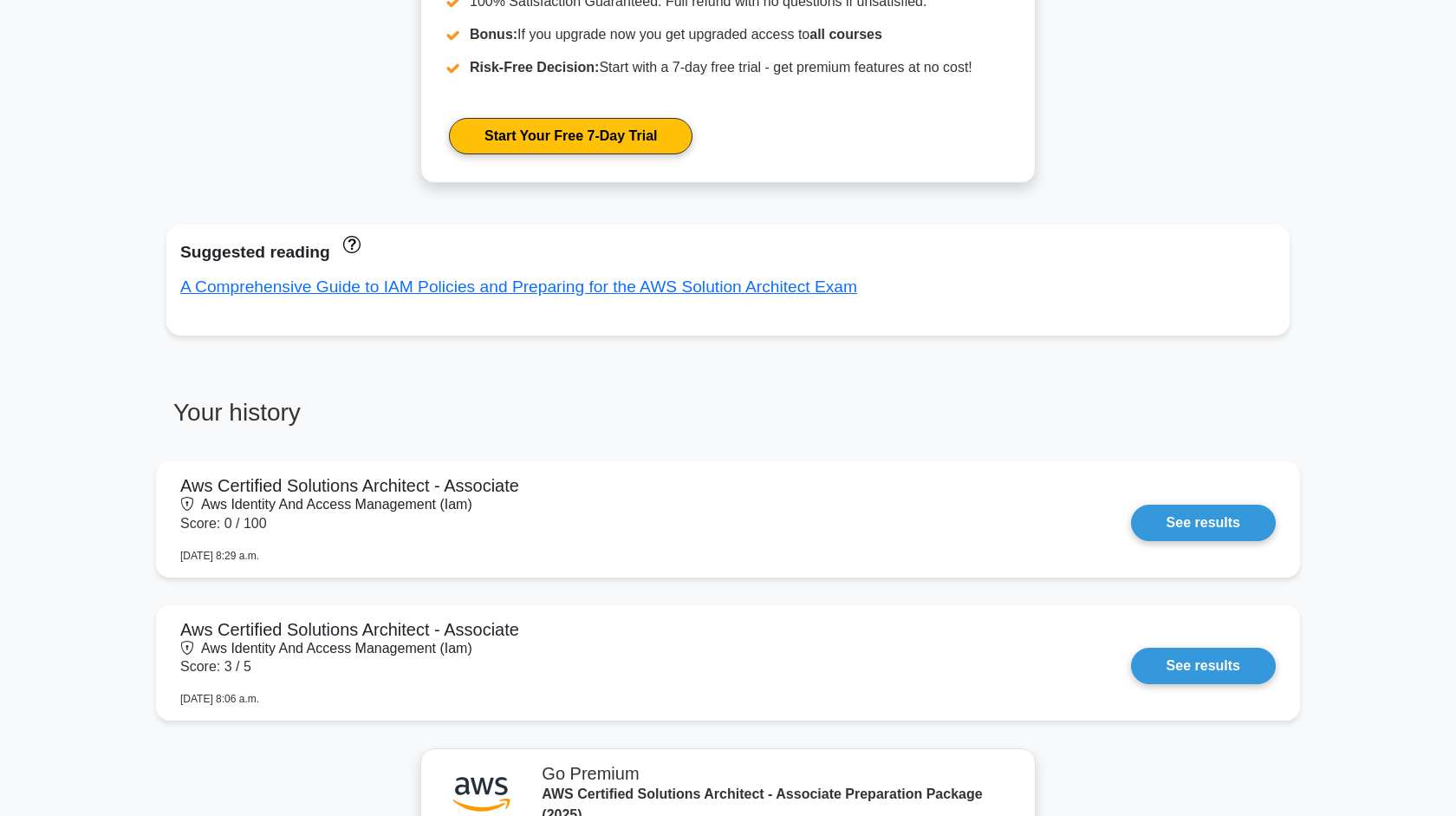
scroll to position [807, 0]
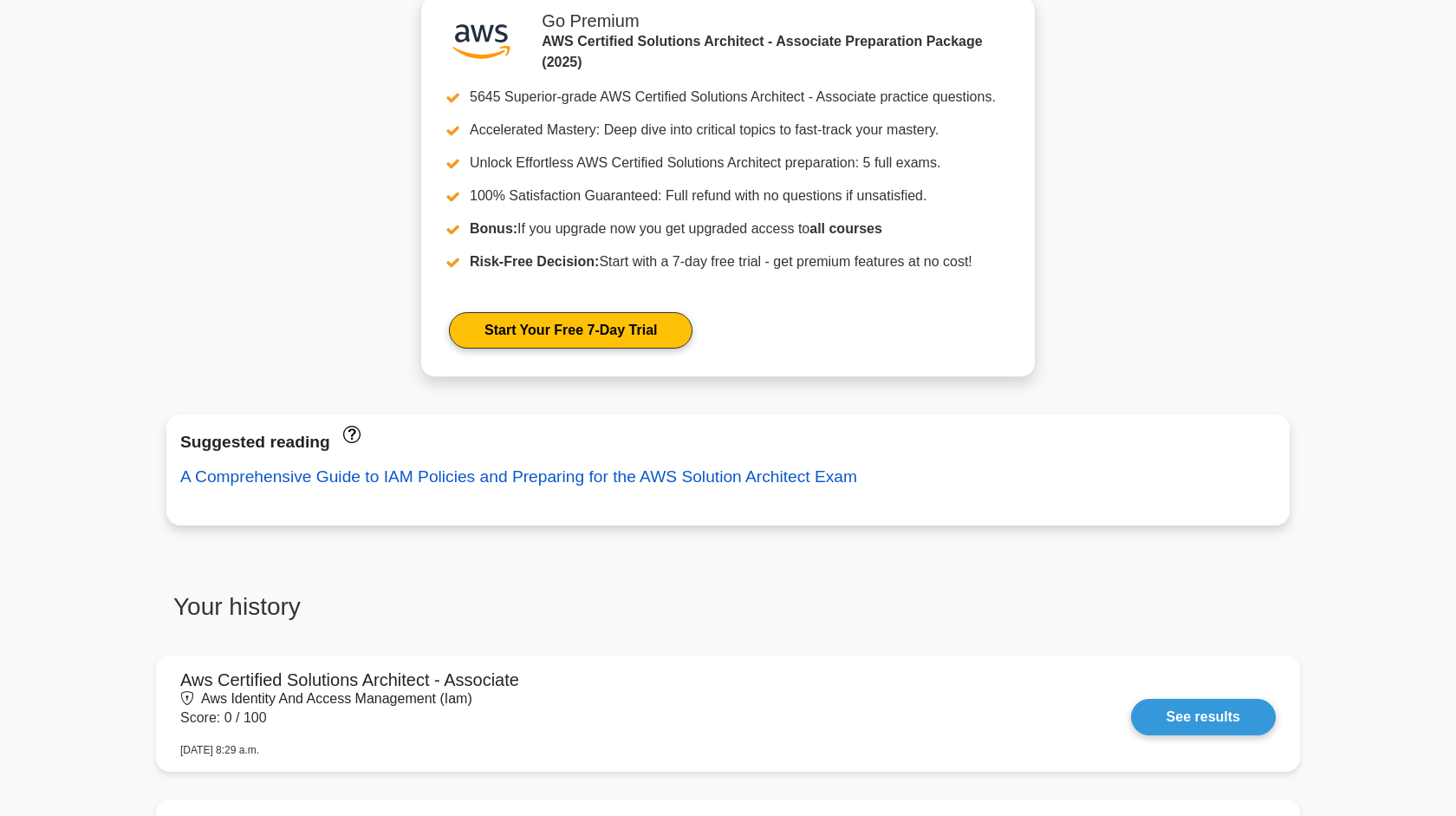
click at [671, 481] on link "A Comprehensive Guide to IAM Policies and Preparing for the AWS Solution Archit…" at bounding box center [518, 476] width 677 height 18
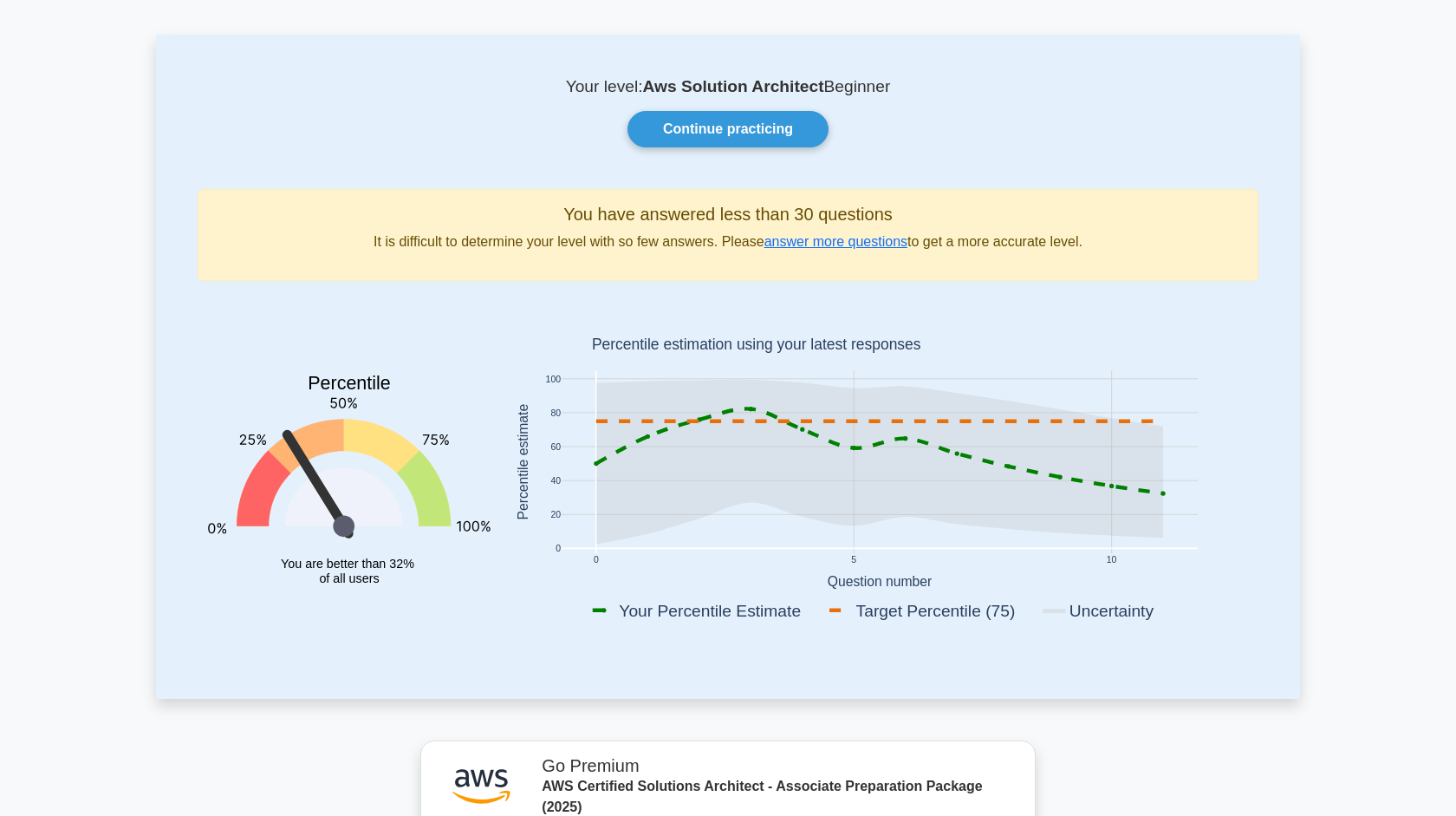
scroll to position [0, 0]
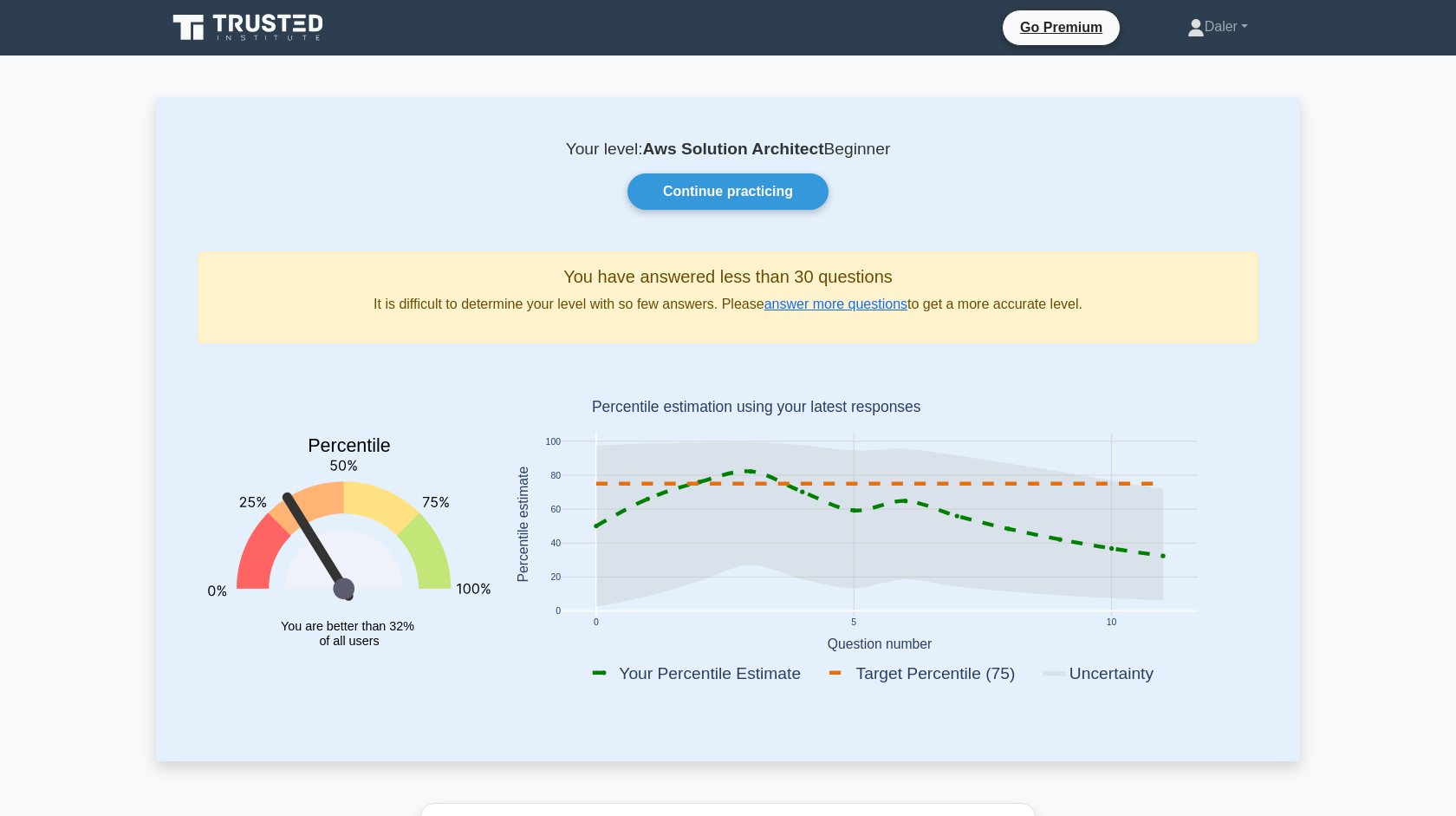
click at [273, 32] on icon at bounding box center [249, 27] width 166 height 33
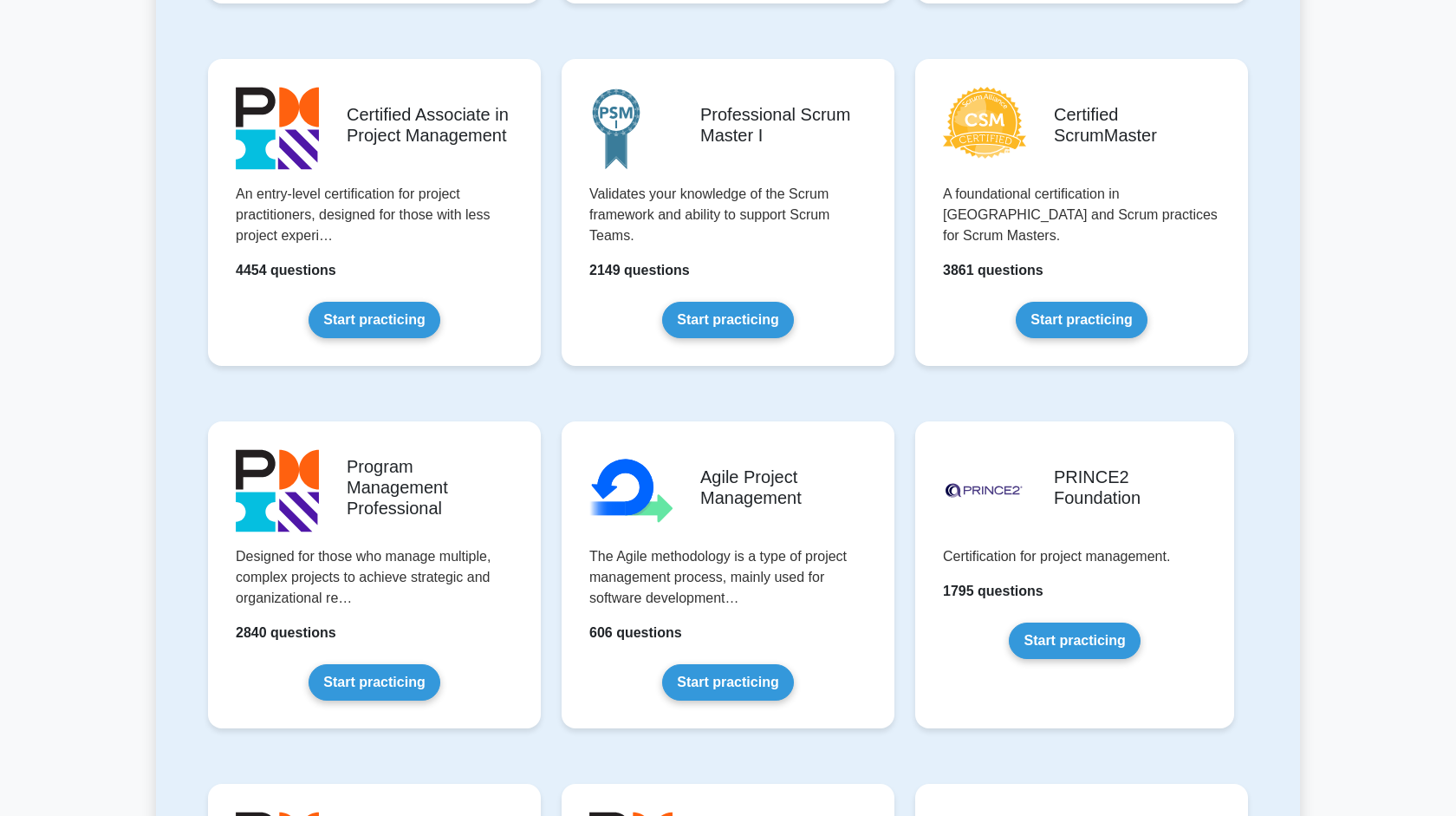
scroll to position [705, 0]
